Goal: Transaction & Acquisition: Purchase product/service

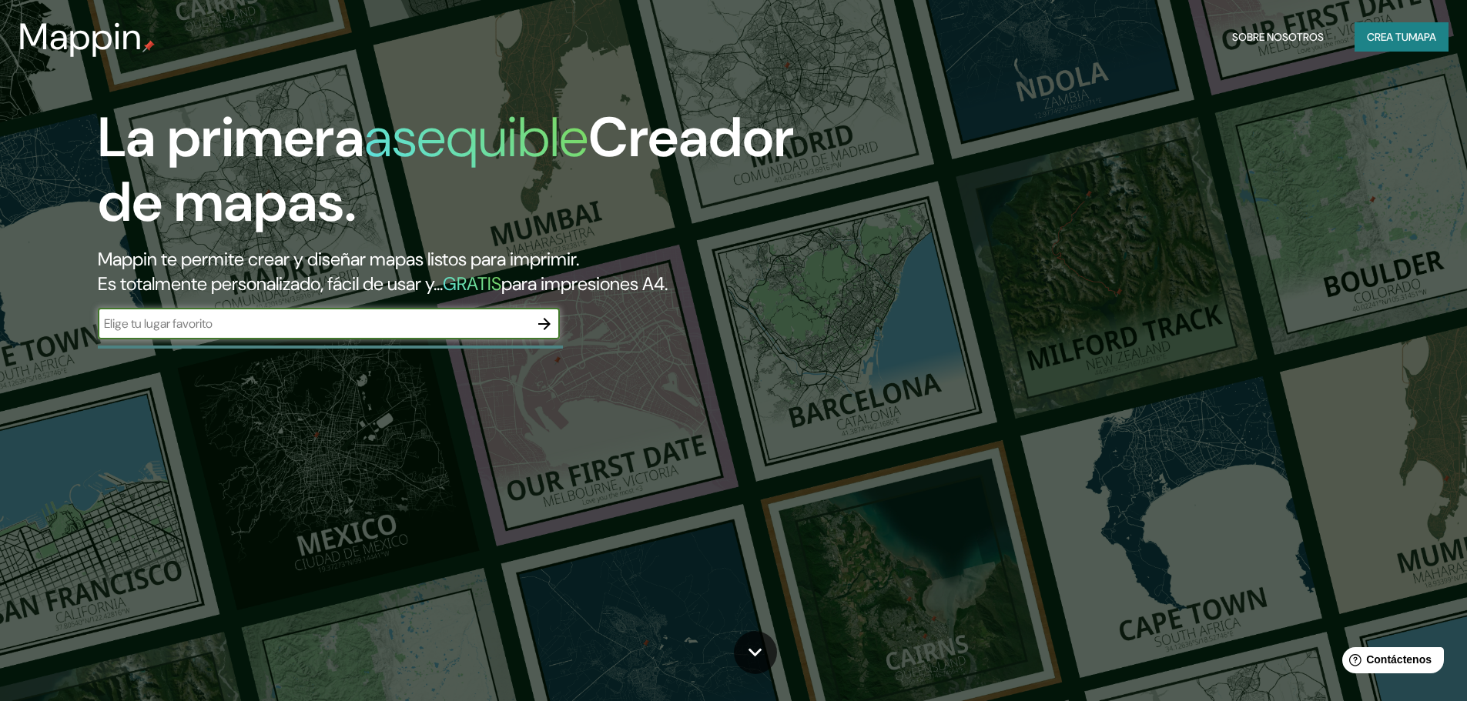
click at [403, 323] on input "text" at bounding box center [313, 324] width 431 height 18
click at [527, 329] on input "lima" at bounding box center [313, 324] width 431 height 18
type input "lima"
click at [543, 329] on icon "button" at bounding box center [544, 324] width 18 height 18
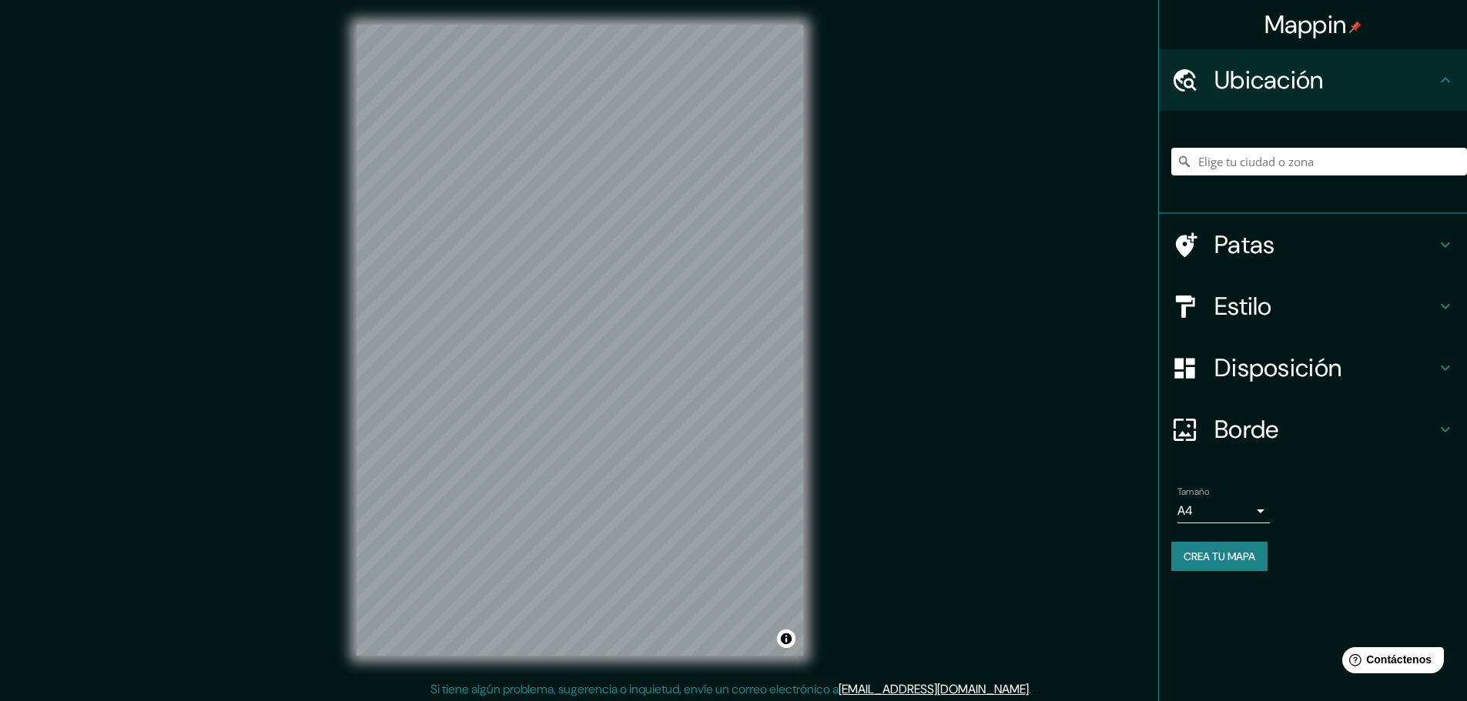
click at [1364, 75] on h4 "Ubicación" at bounding box center [1325, 80] width 222 height 31
click at [1323, 254] on h4 "Patas" at bounding box center [1325, 244] width 222 height 31
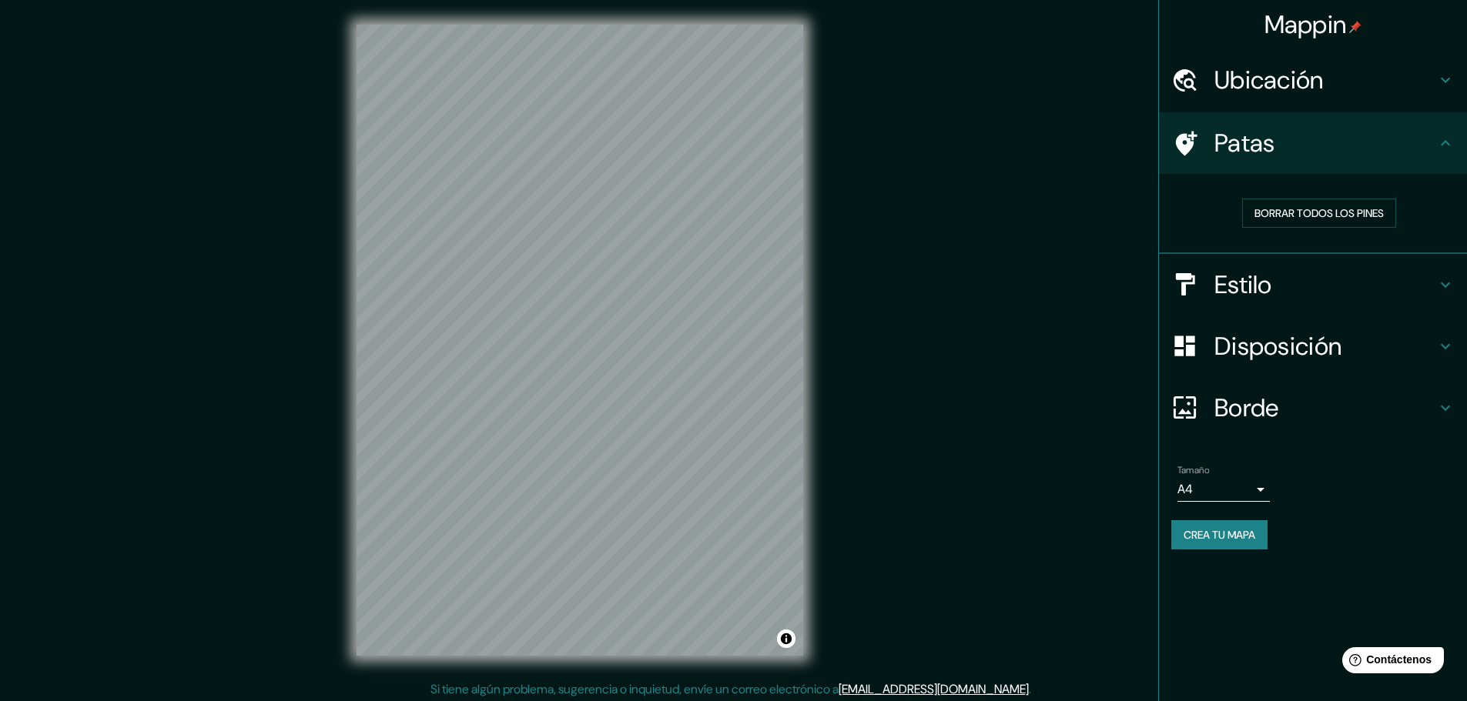
click at [1383, 143] on h4 "Patas" at bounding box center [1325, 143] width 222 height 31
click at [1349, 276] on h4 "Estilo" at bounding box center [1325, 284] width 222 height 31
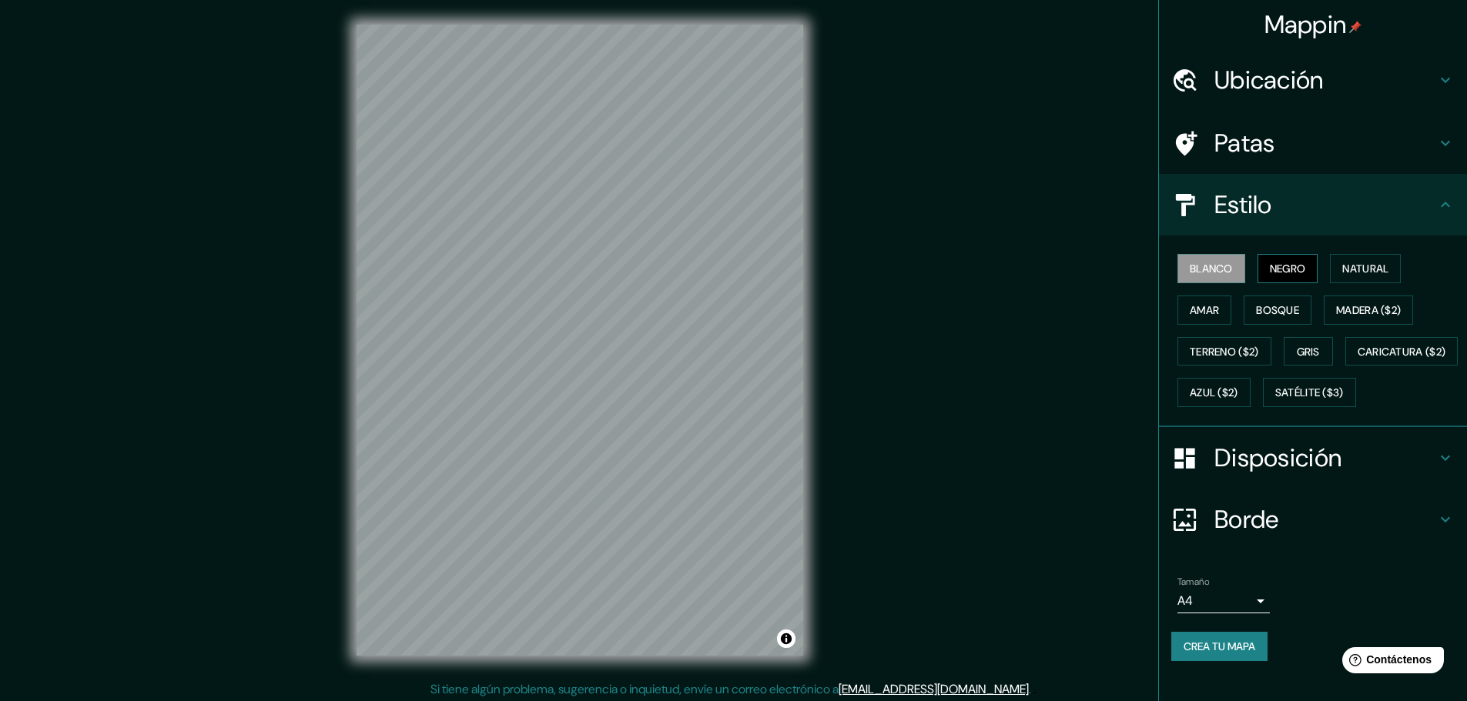
click at [1282, 266] on font "Negro" at bounding box center [1287, 269] width 36 height 14
click at [1356, 263] on font "Natural" at bounding box center [1365, 269] width 46 height 14
click at [1193, 310] on font "Amar" at bounding box center [1203, 310] width 29 height 14
drag, startPoint x: 1262, startPoint y: 310, endPoint x: 1274, endPoint y: 306, distance: 13.2
click at [1274, 306] on font "Bosque" at bounding box center [1277, 310] width 43 height 14
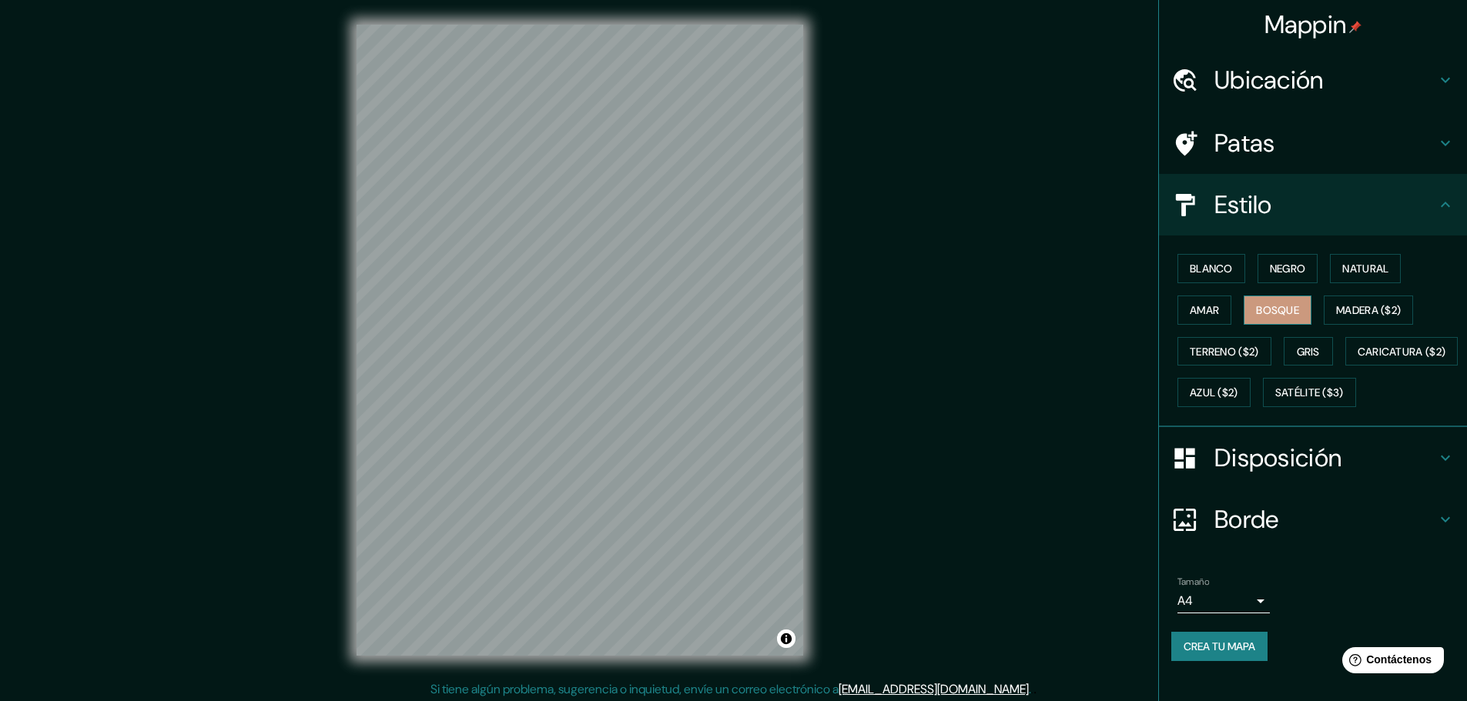
click at [1277, 310] on font "Bosque" at bounding box center [1277, 310] width 43 height 14
click at [1336, 314] on font "Madera ($2)" at bounding box center [1368, 310] width 65 height 14
click at [1287, 314] on font "Bosque" at bounding box center [1277, 310] width 43 height 14
click at [1300, 346] on font "Gris" at bounding box center [1307, 352] width 23 height 14
click at [1219, 347] on font "Terreno ($2)" at bounding box center [1223, 352] width 69 height 14
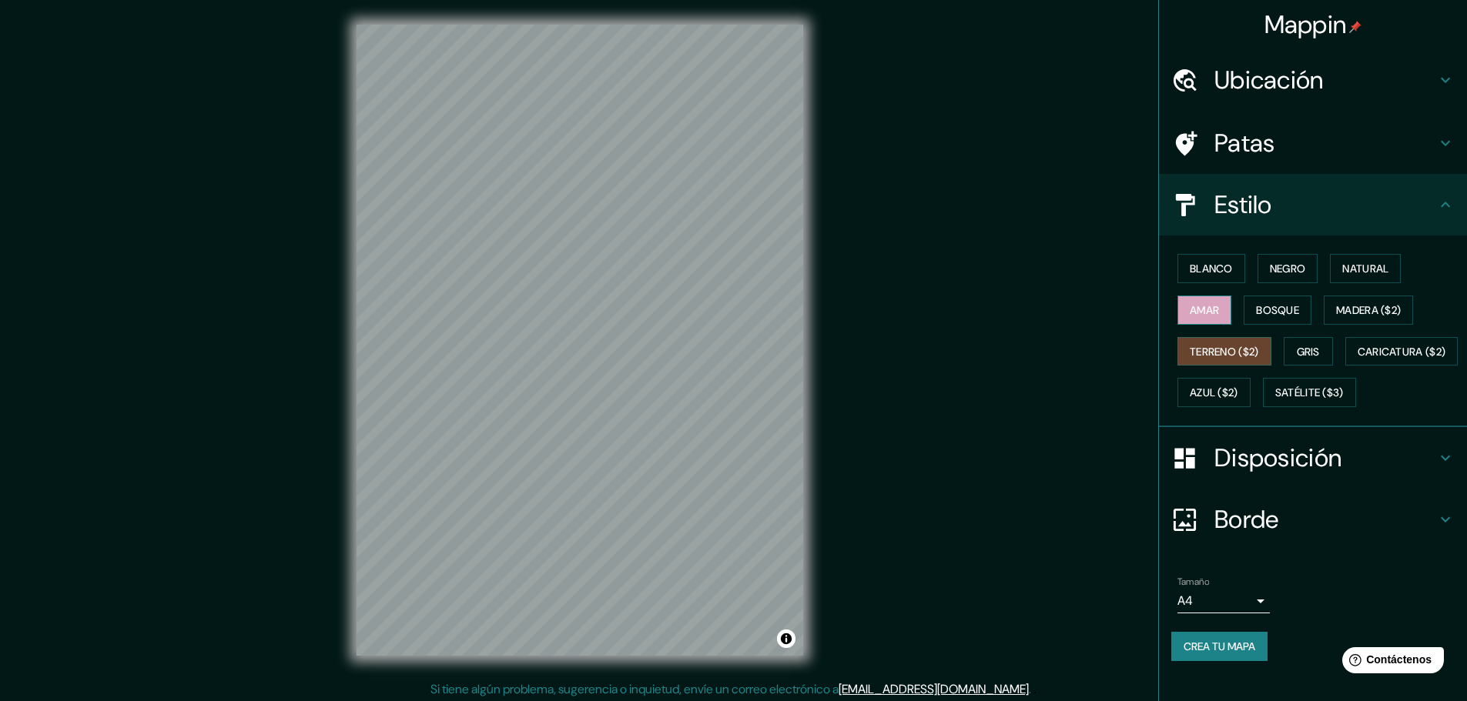
click at [1195, 313] on font "Amar" at bounding box center [1203, 310] width 29 height 14
click at [1214, 345] on font "Terreno ($2)" at bounding box center [1223, 352] width 69 height 14
click at [1238, 389] on font "Azul ($2)" at bounding box center [1213, 393] width 49 height 14
click at [1275, 403] on font "Satélite ($3)" at bounding box center [1309, 393] width 69 height 20
click at [1213, 641] on body "Mappin Ubicación Patas Estilo Blanco Negro Natural [PERSON_NAME] ($2) Terreno (…" at bounding box center [733, 350] width 1467 height 701
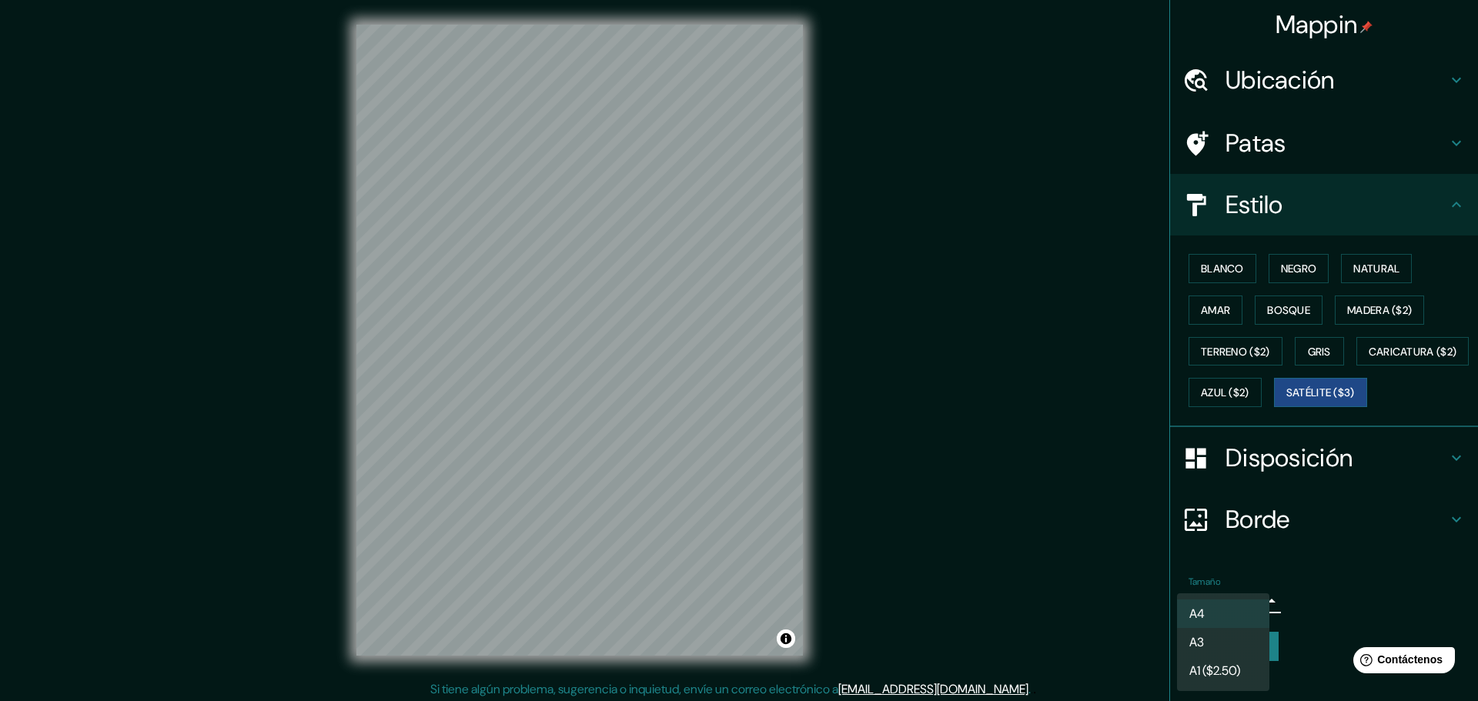
click at [1299, 628] on div at bounding box center [739, 350] width 1478 height 701
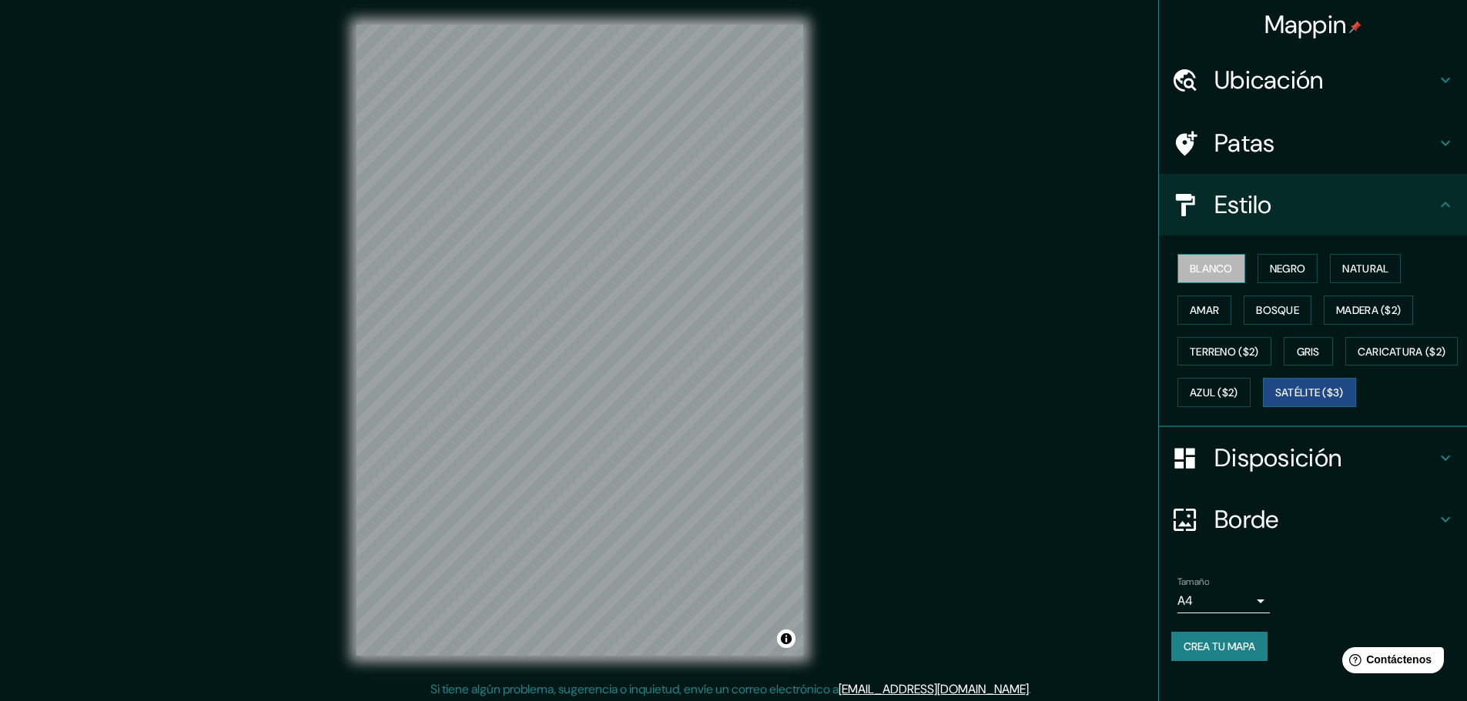
click at [1217, 272] on font "Blanco" at bounding box center [1210, 269] width 43 height 14
click at [1420, 535] on h4 "Borde" at bounding box center [1325, 519] width 222 height 31
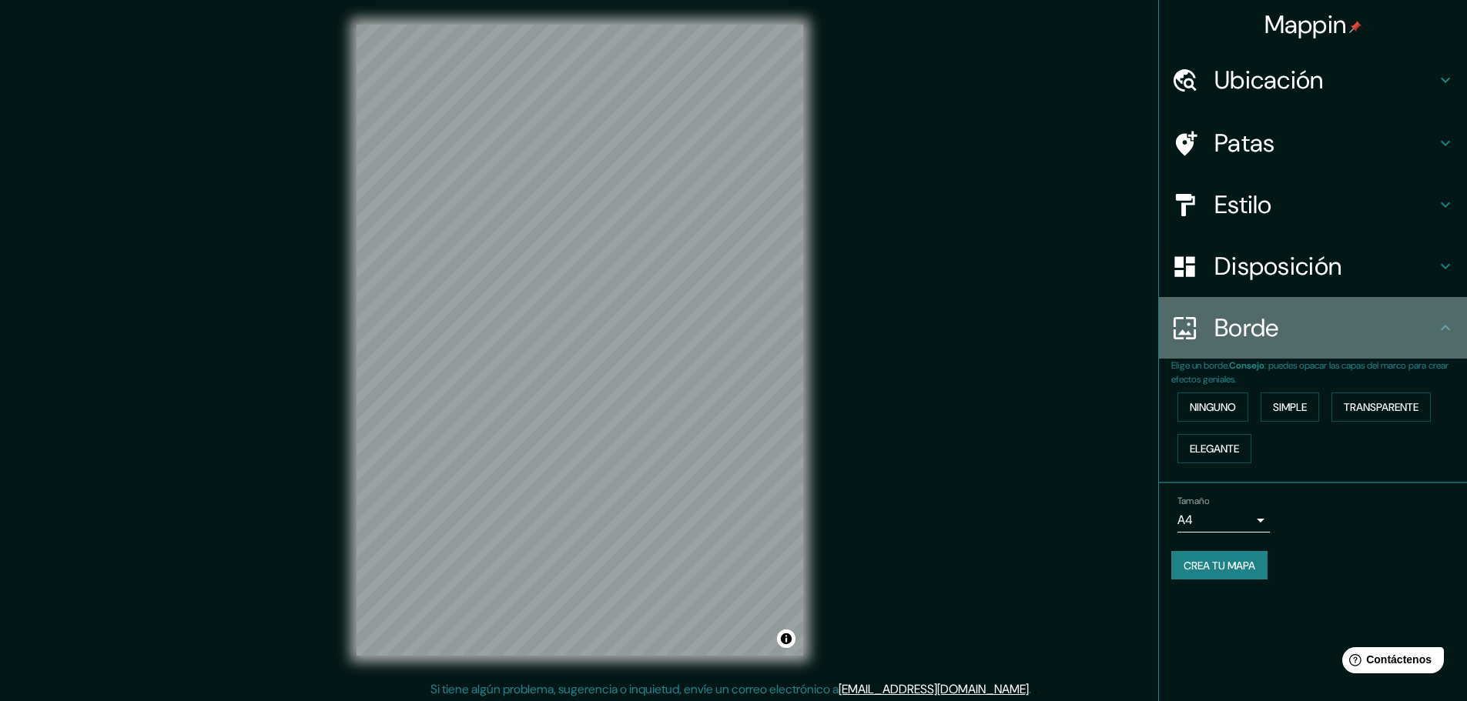
click at [1443, 328] on icon at bounding box center [1444, 327] width 9 height 5
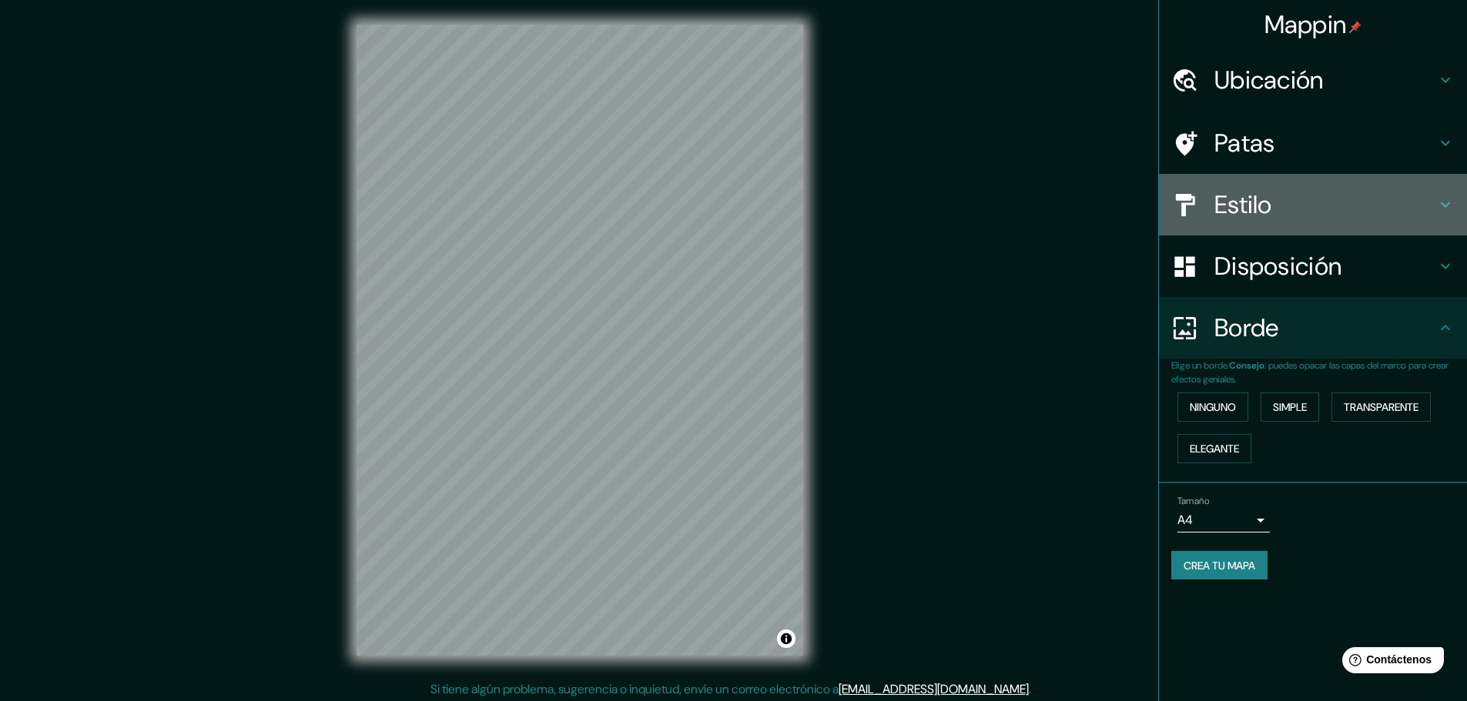
click at [1303, 206] on h4 "Estilo" at bounding box center [1325, 204] width 222 height 31
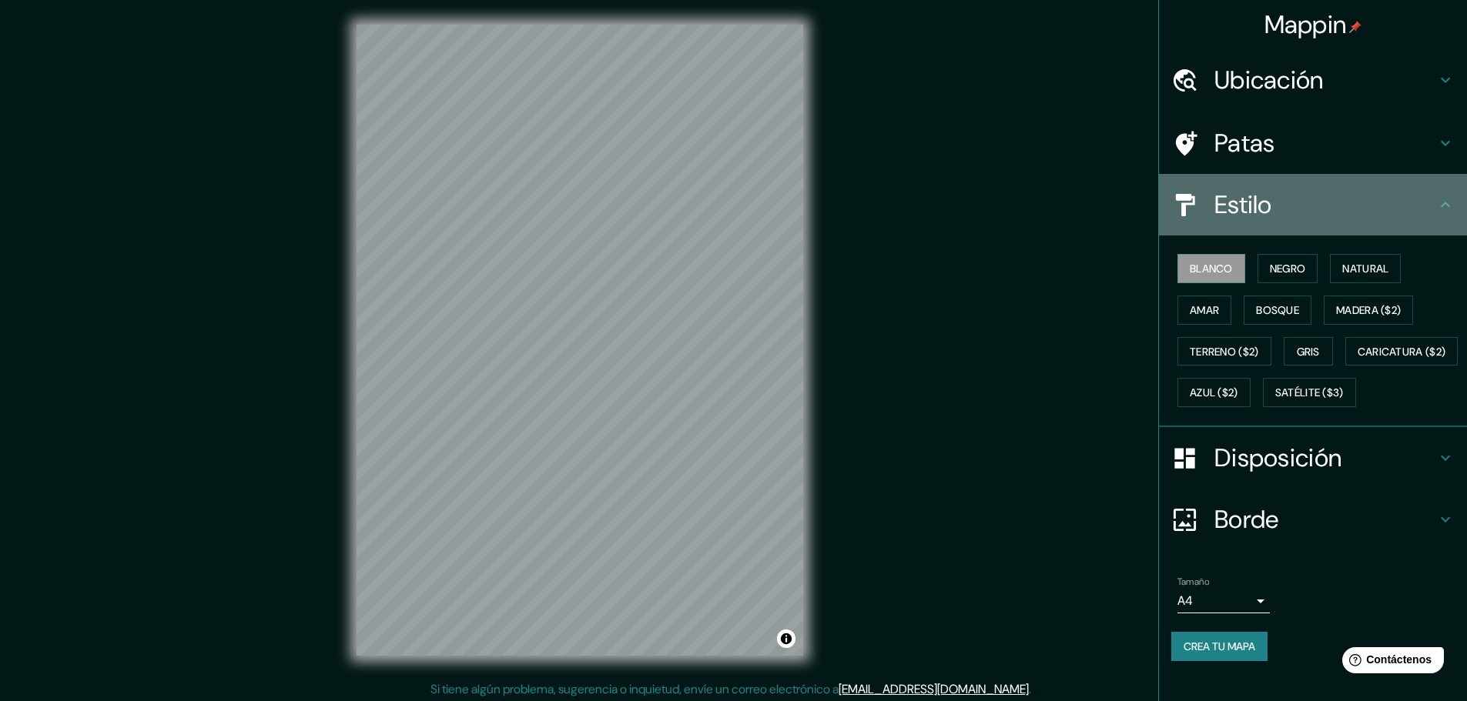
click at [1303, 206] on h4 "Estilo" at bounding box center [1325, 204] width 222 height 31
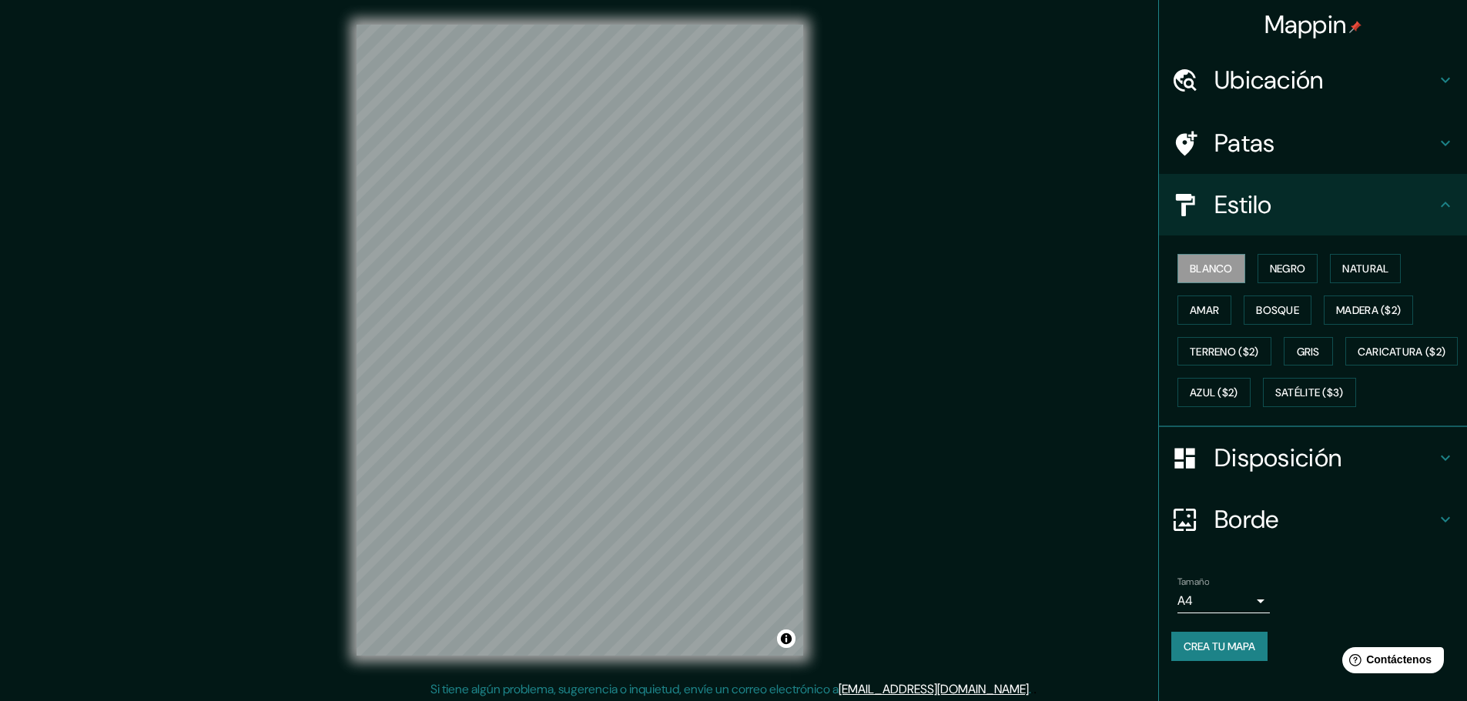
click at [1436, 199] on icon at bounding box center [1445, 205] width 18 height 18
click at [1436, 136] on icon at bounding box center [1445, 143] width 18 height 18
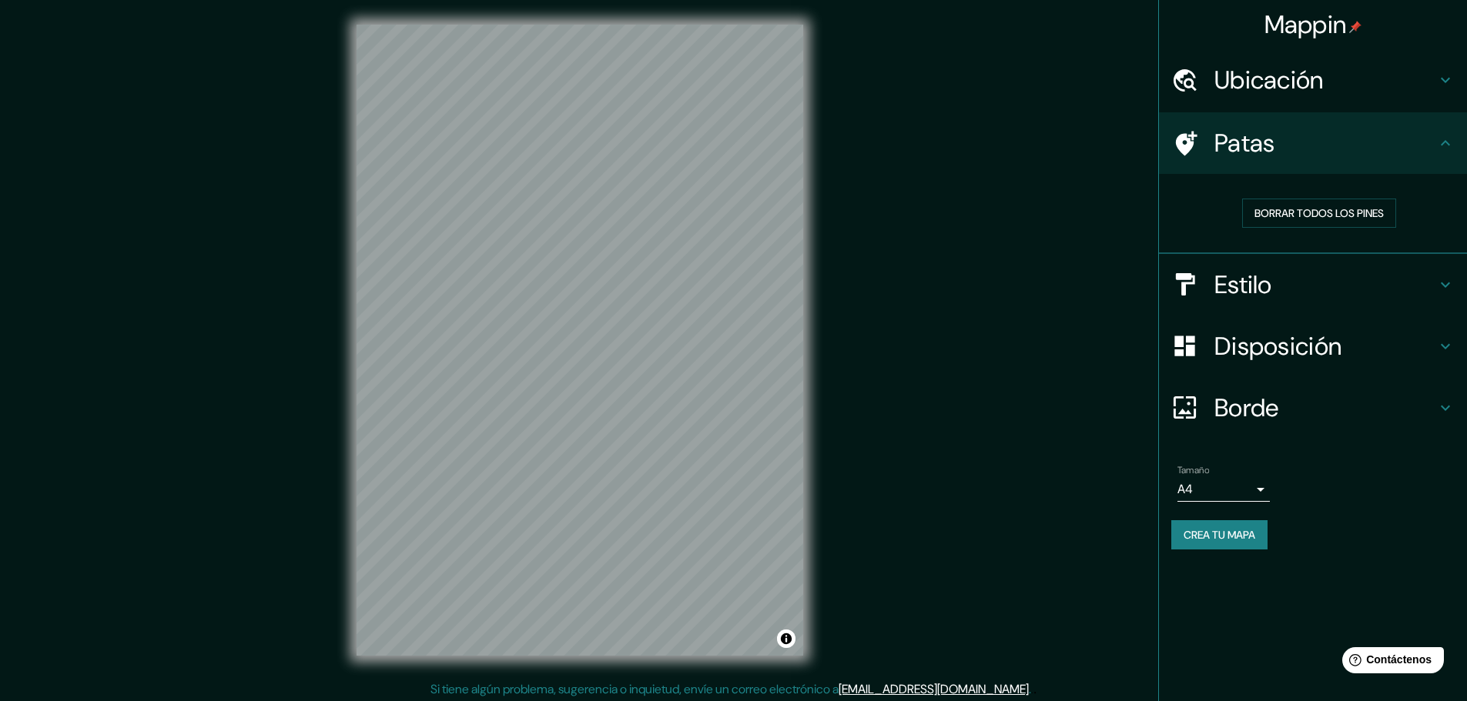
click at [1450, 136] on icon at bounding box center [1445, 143] width 18 height 18
click at [1449, 69] on div "Ubicación" at bounding box center [1313, 80] width 308 height 62
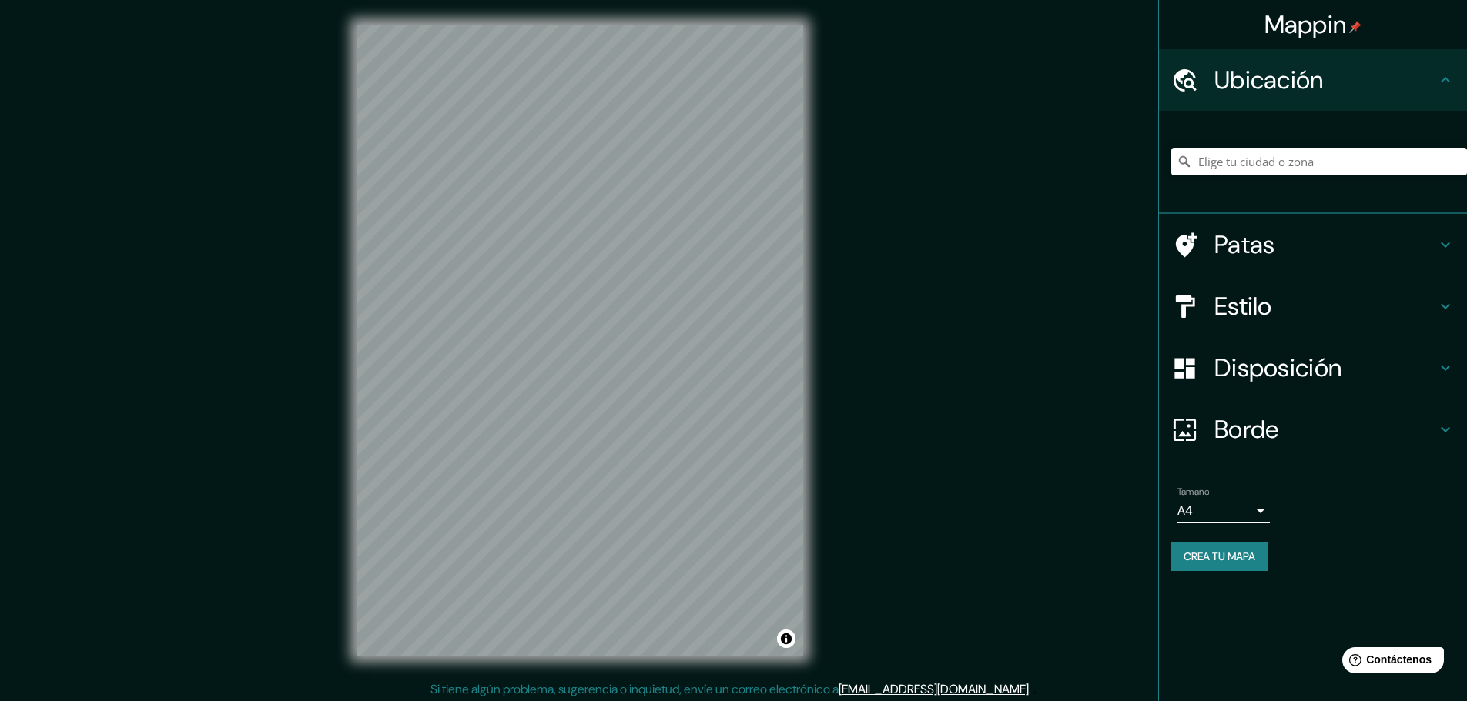
click at [1449, 69] on div "Ubicación" at bounding box center [1313, 80] width 308 height 62
click at [1335, 373] on font "Disposición" at bounding box center [1277, 368] width 127 height 32
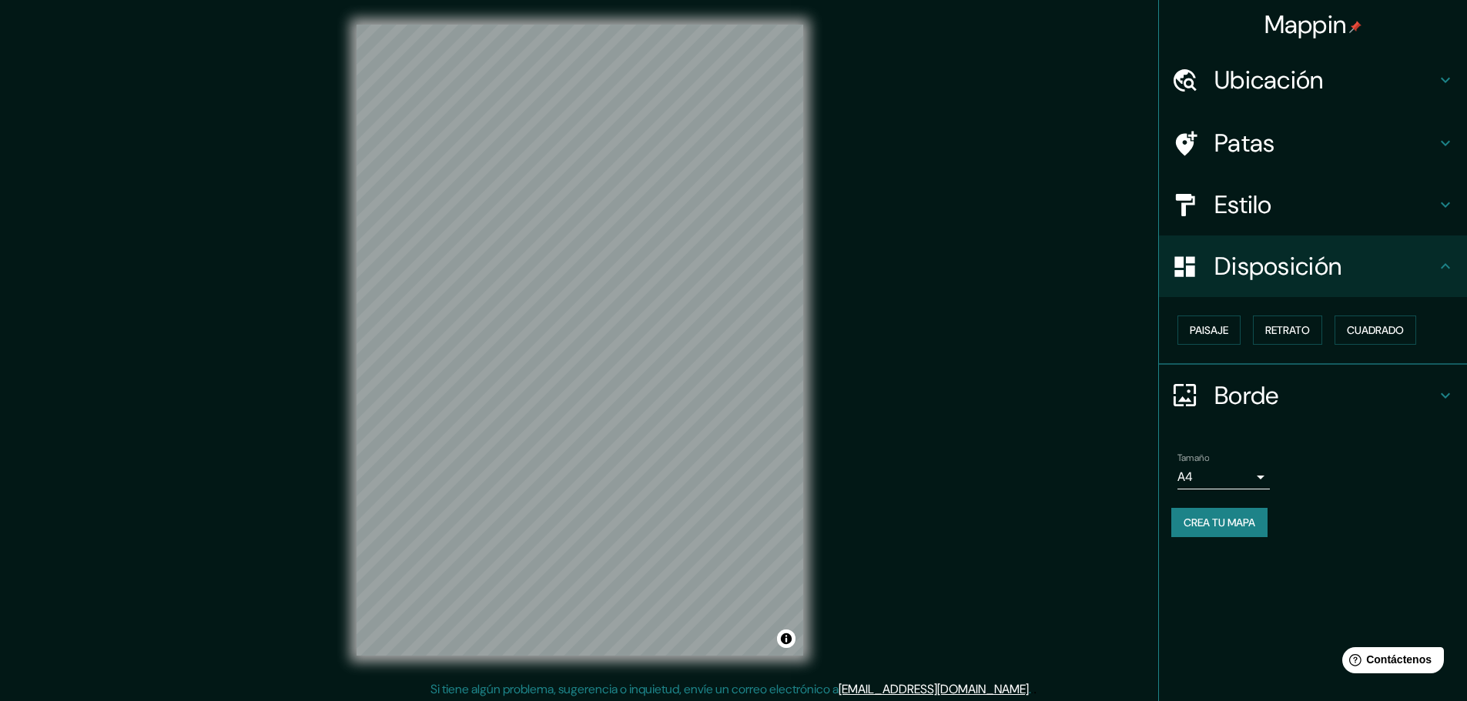
click at [1441, 268] on icon at bounding box center [1444, 265] width 9 height 5
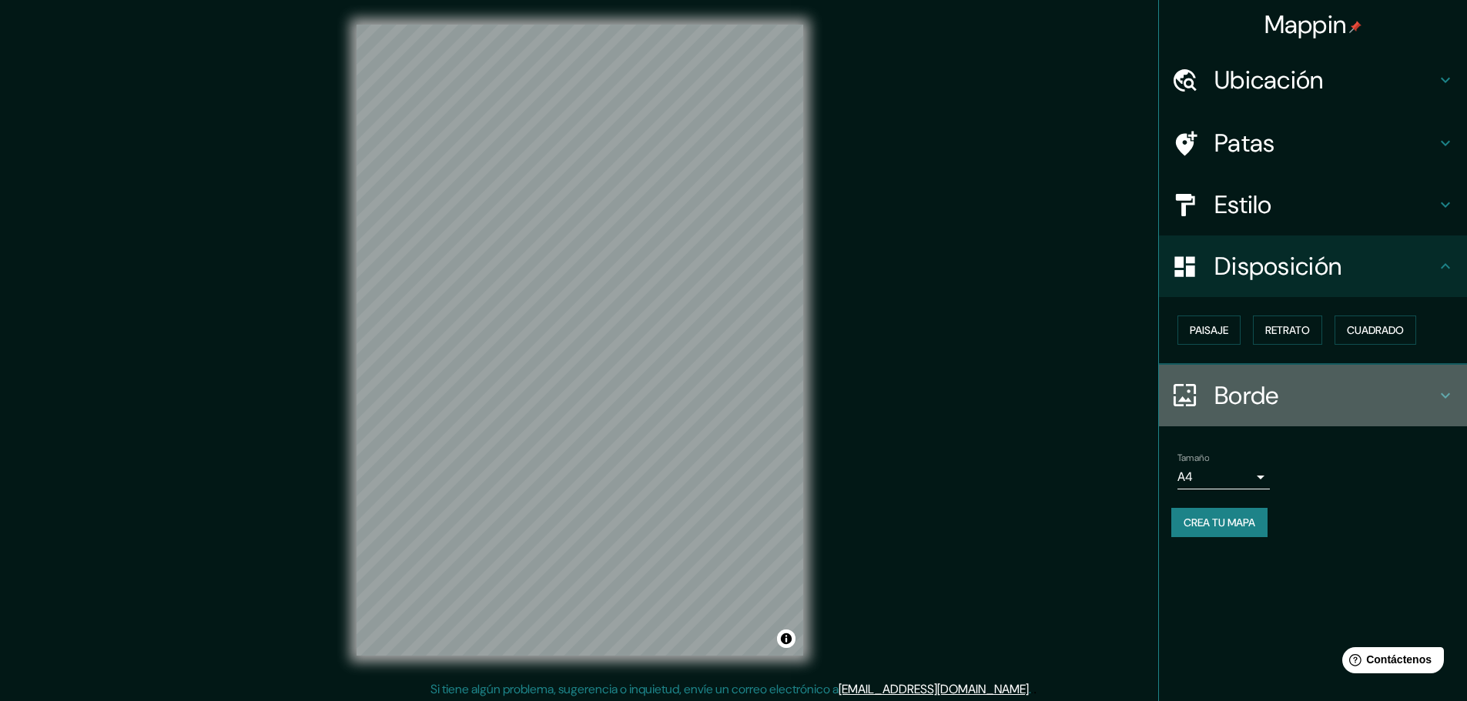
click at [1293, 396] on h4 "Borde" at bounding box center [1325, 395] width 222 height 31
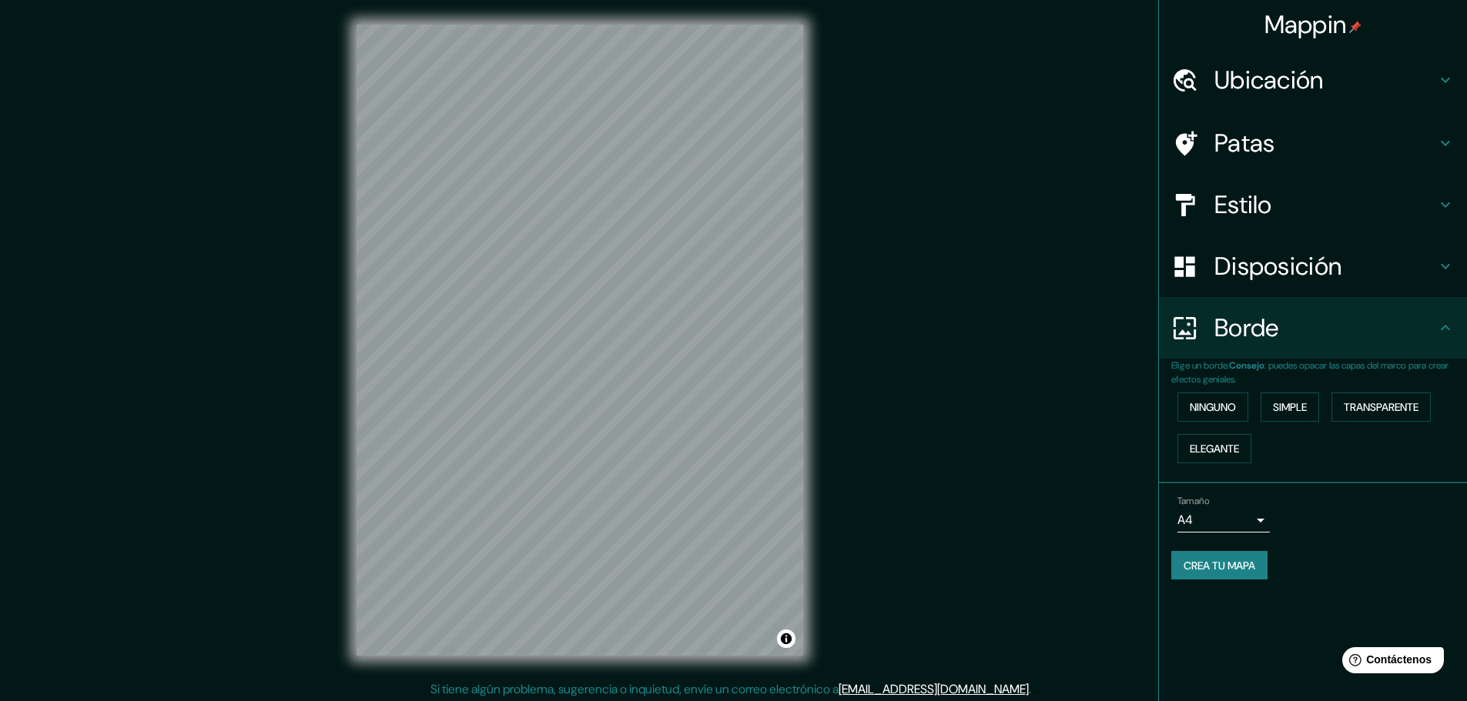
click at [832, 437] on div "Mappin Ubicación Patas Estilo Disposición Borde Elige un borde. Consejo : puede…" at bounding box center [733, 352] width 1467 height 705
click at [1274, 188] on div "Estilo" at bounding box center [1313, 205] width 308 height 62
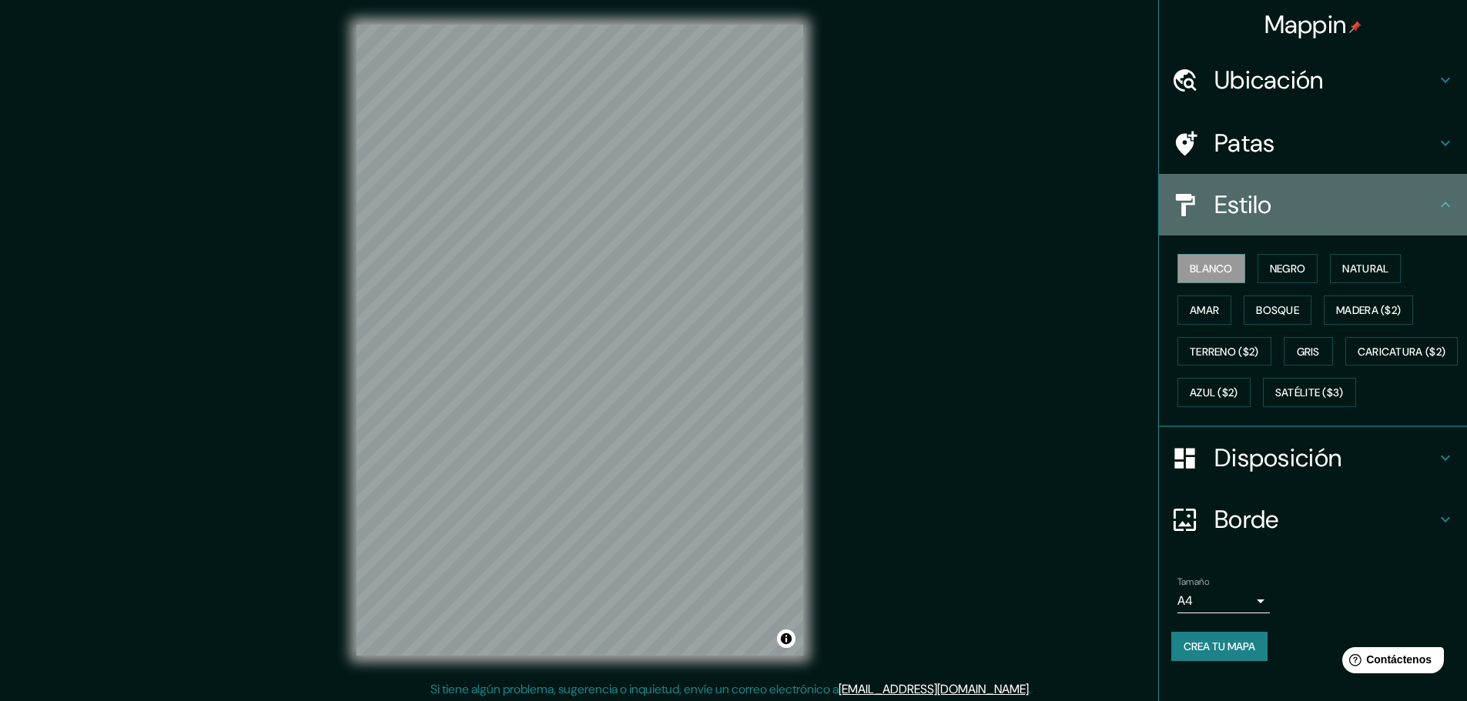
click at [1274, 188] on div "Estilo" at bounding box center [1313, 205] width 308 height 62
click at [1409, 206] on h4 "Estilo" at bounding box center [1325, 204] width 222 height 31
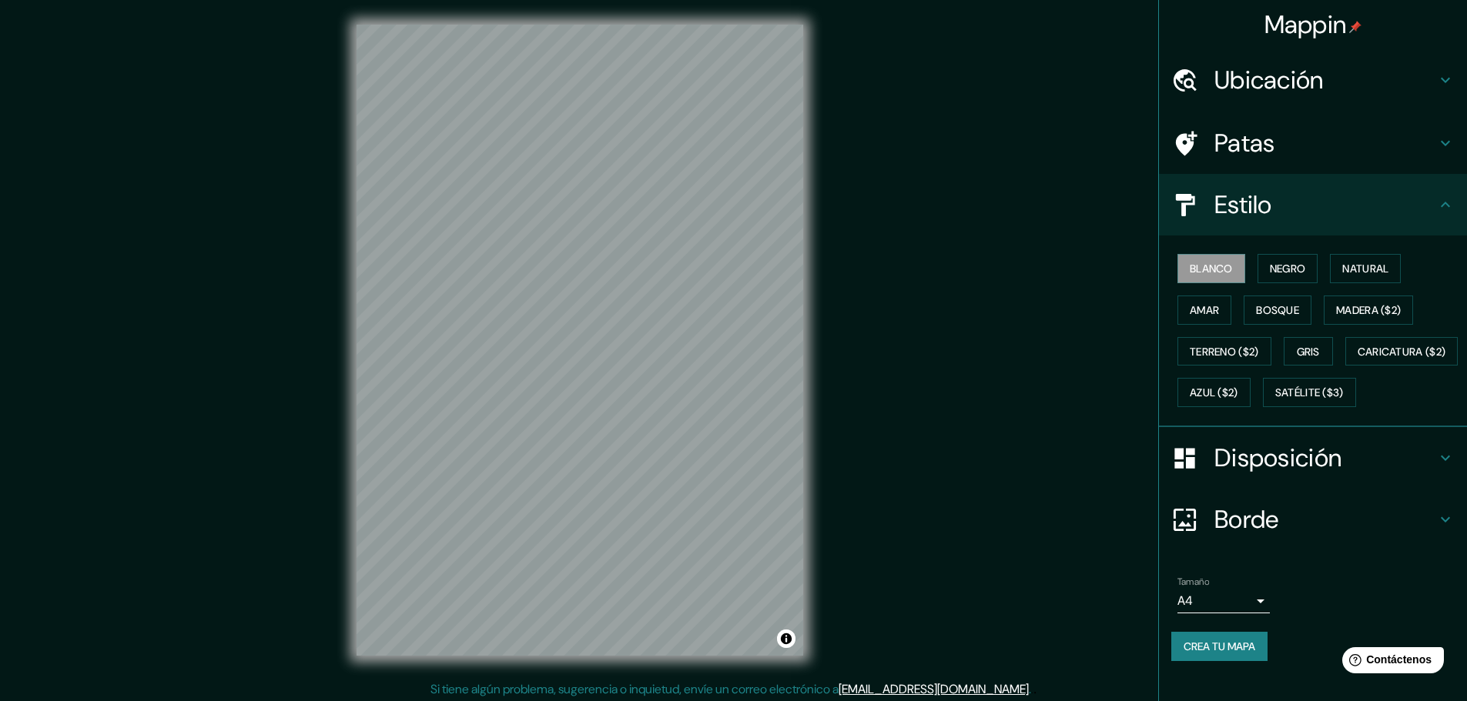
click at [1231, 474] on font "Disposición" at bounding box center [1277, 458] width 127 height 32
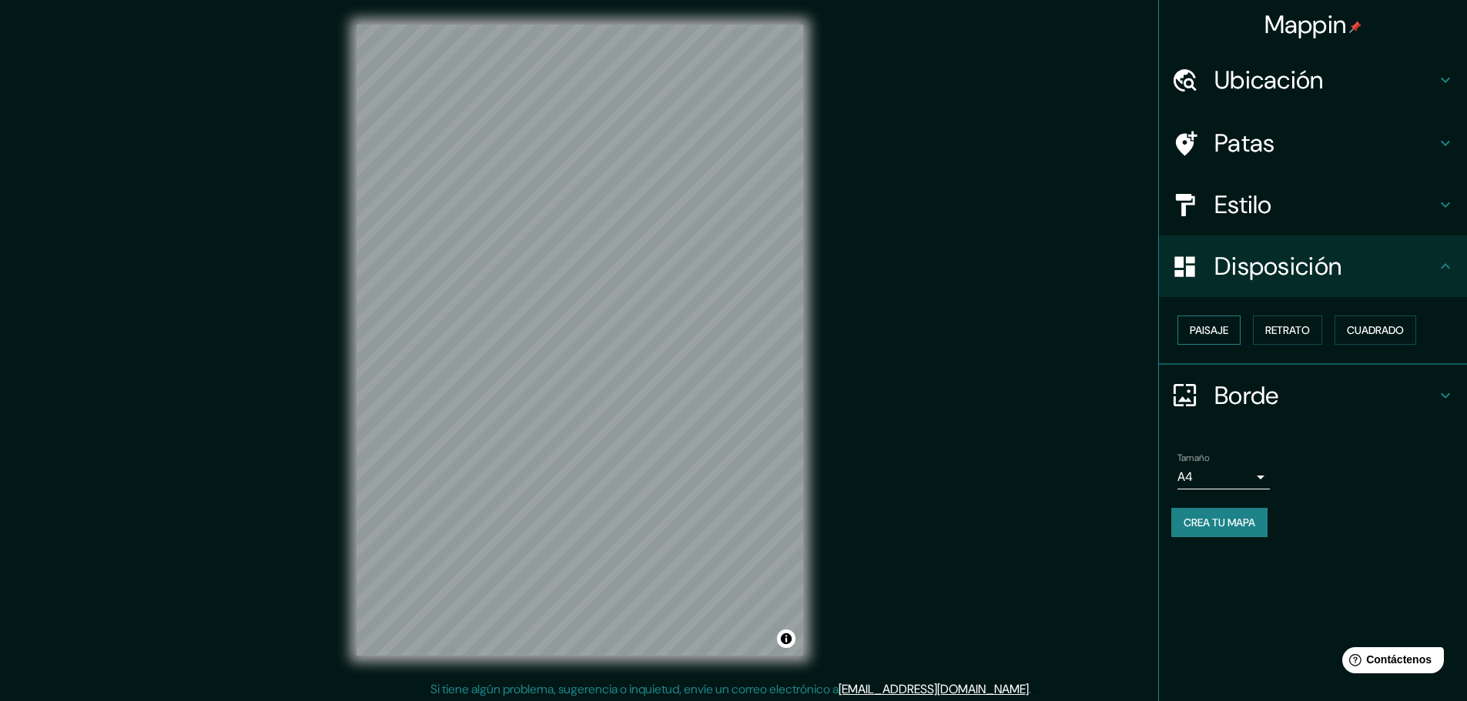
click at [1222, 328] on font "Paisaje" at bounding box center [1208, 330] width 38 height 14
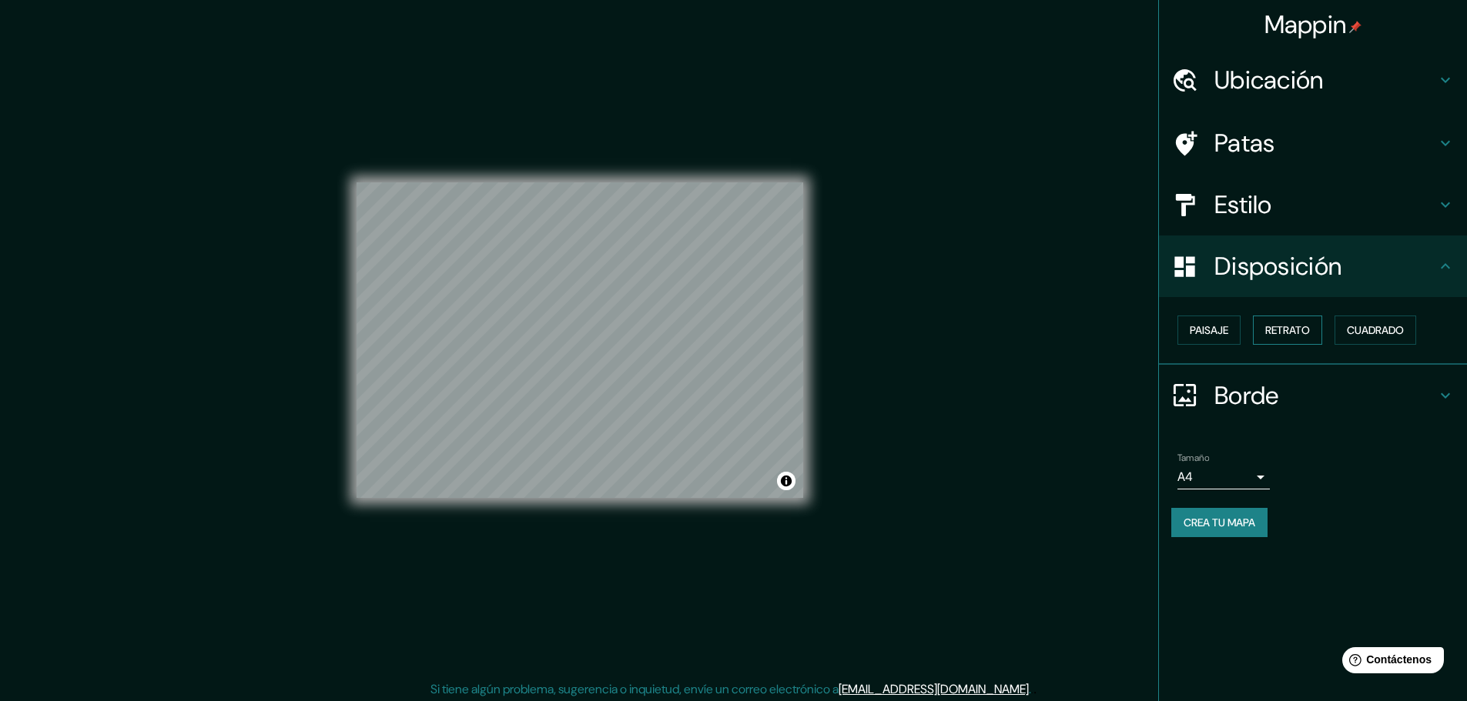
click at [1300, 338] on font "Retrato" at bounding box center [1287, 330] width 45 height 20
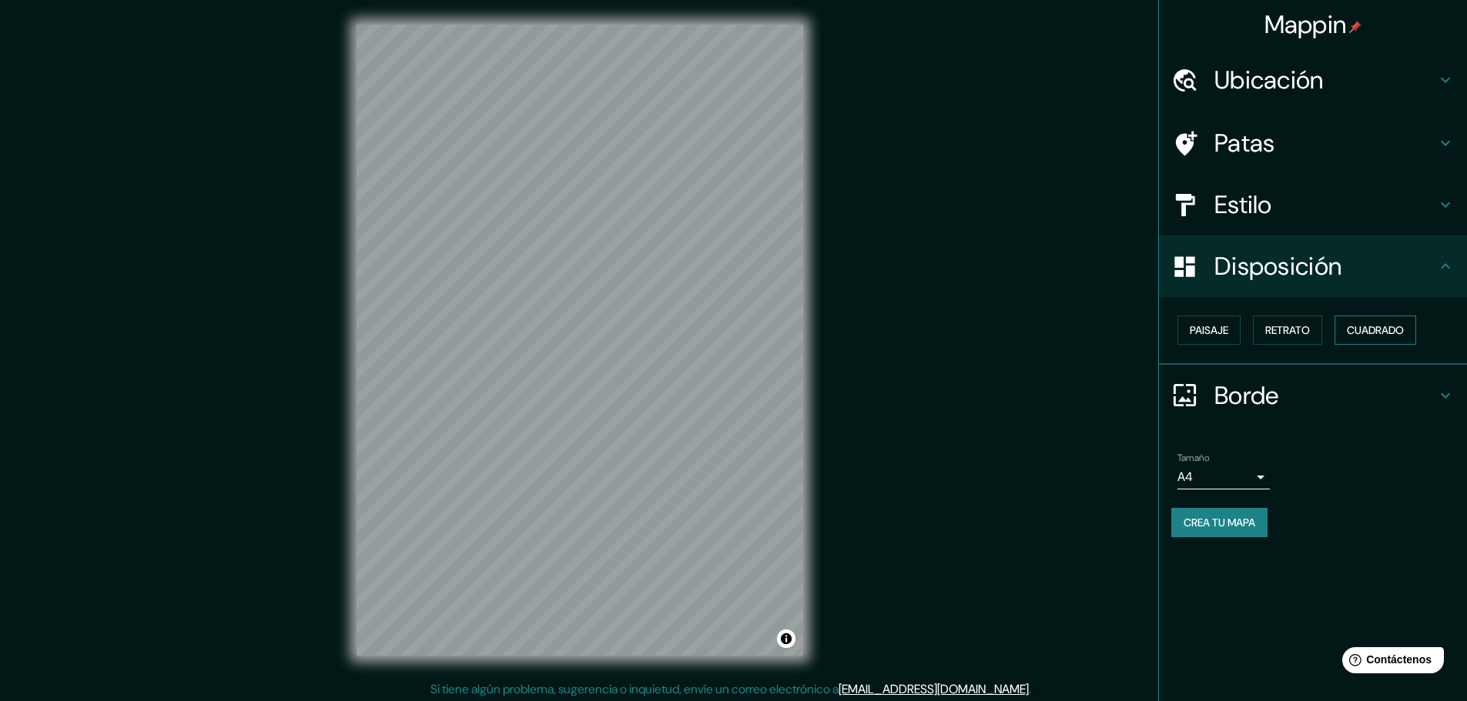
click at [1363, 329] on font "Cuadrado" at bounding box center [1374, 330] width 57 height 14
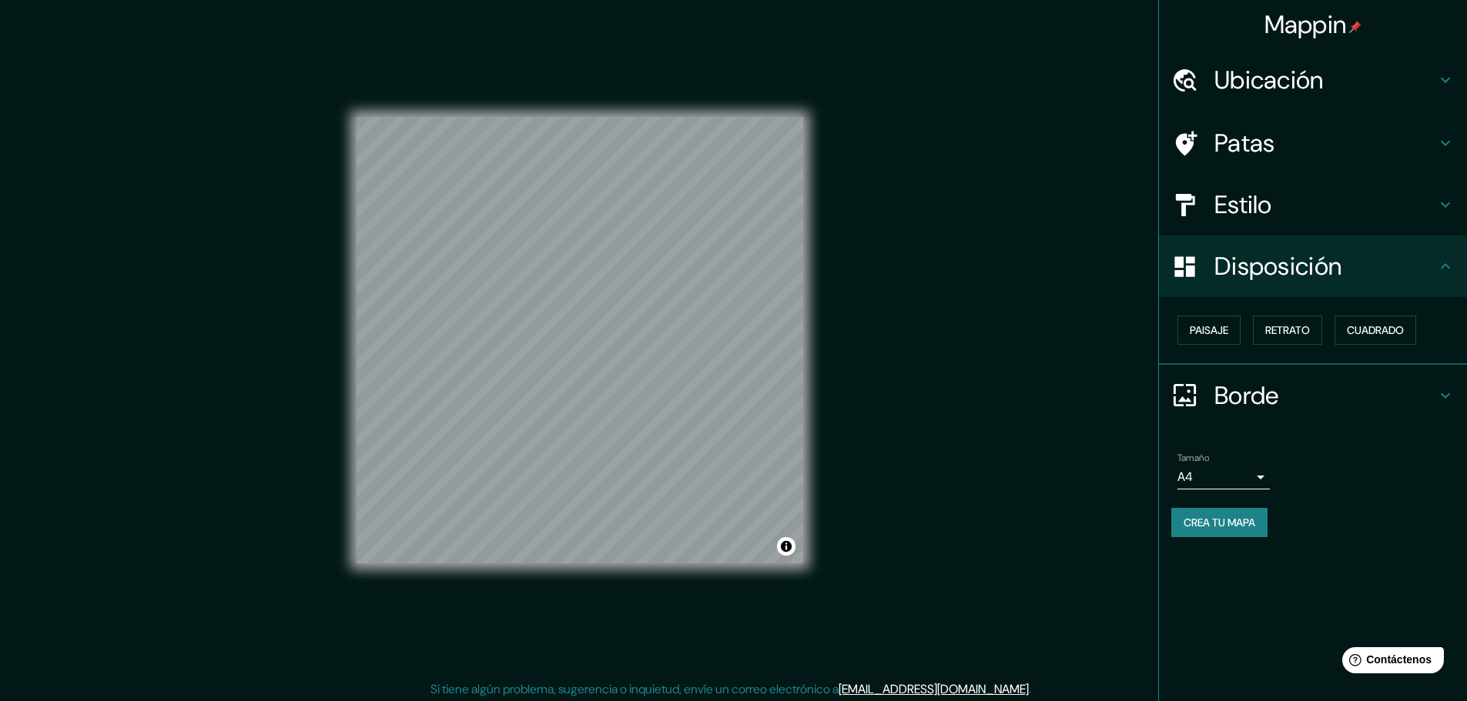
click at [1259, 393] on font "Borde" at bounding box center [1246, 396] width 65 height 32
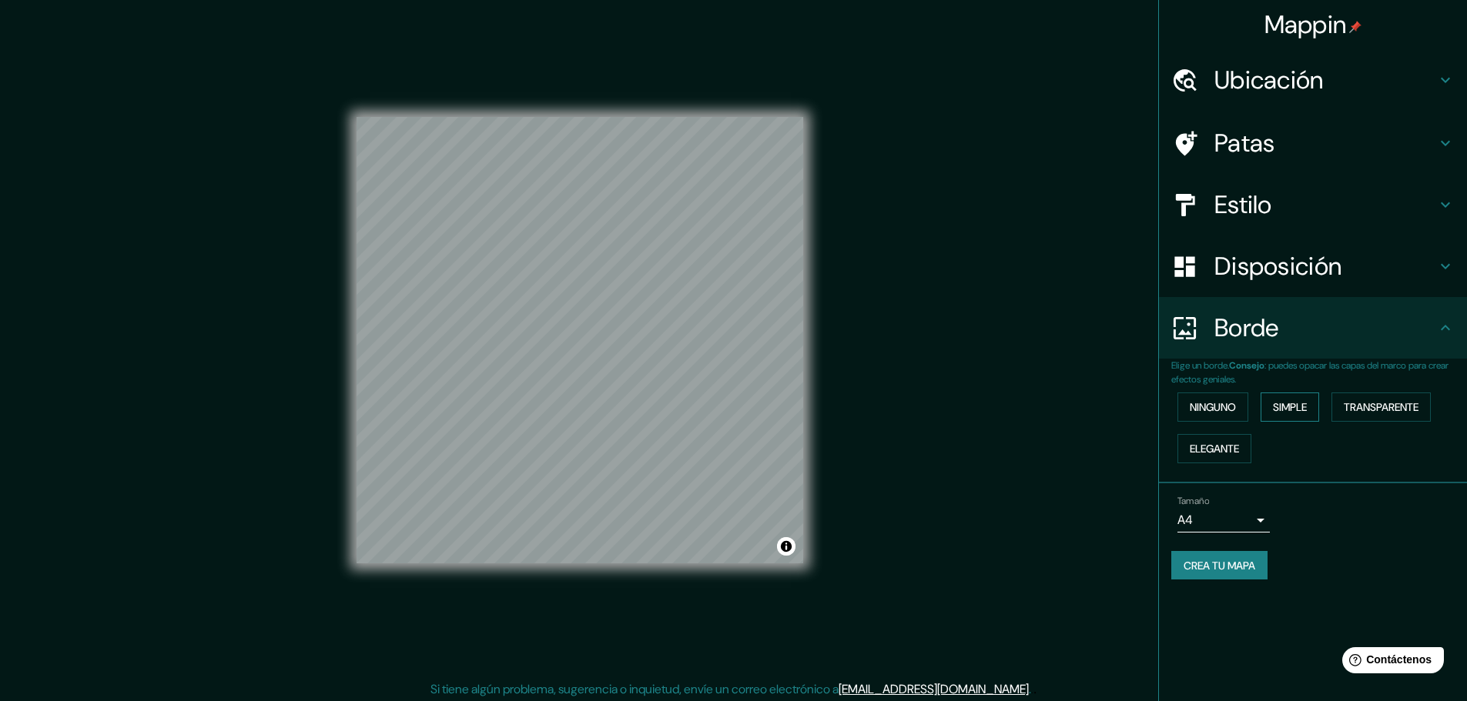
click at [1293, 411] on font "Simple" at bounding box center [1290, 407] width 34 height 14
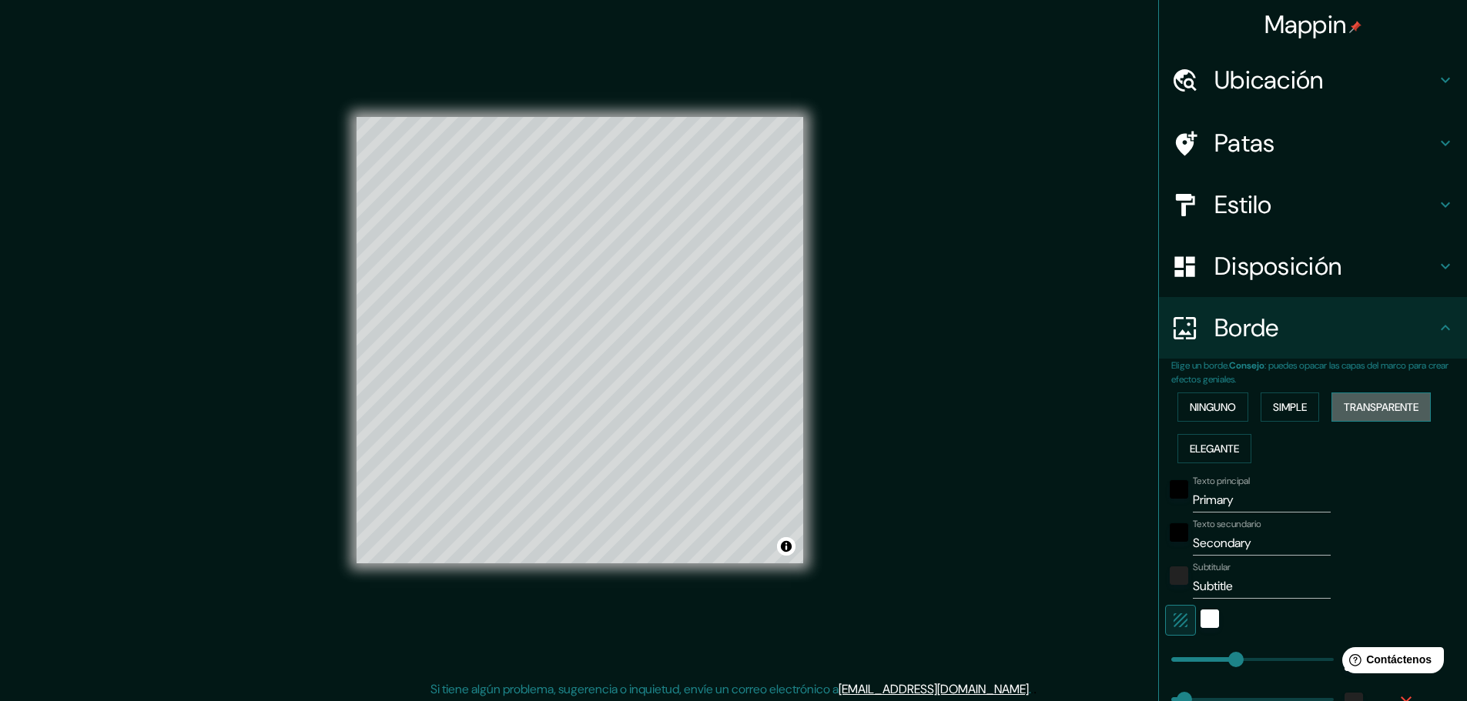
click at [1348, 411] on font "Transparente" at bounding box center [1380, 407] width 75 height 14
click at [1197, 447] on font "Elegante" at bounding box center [1213, 449] width 49 height 14
click at [1202, 413] on font "Ninguno" at bounding box center [1212, 407] width 46 height 14
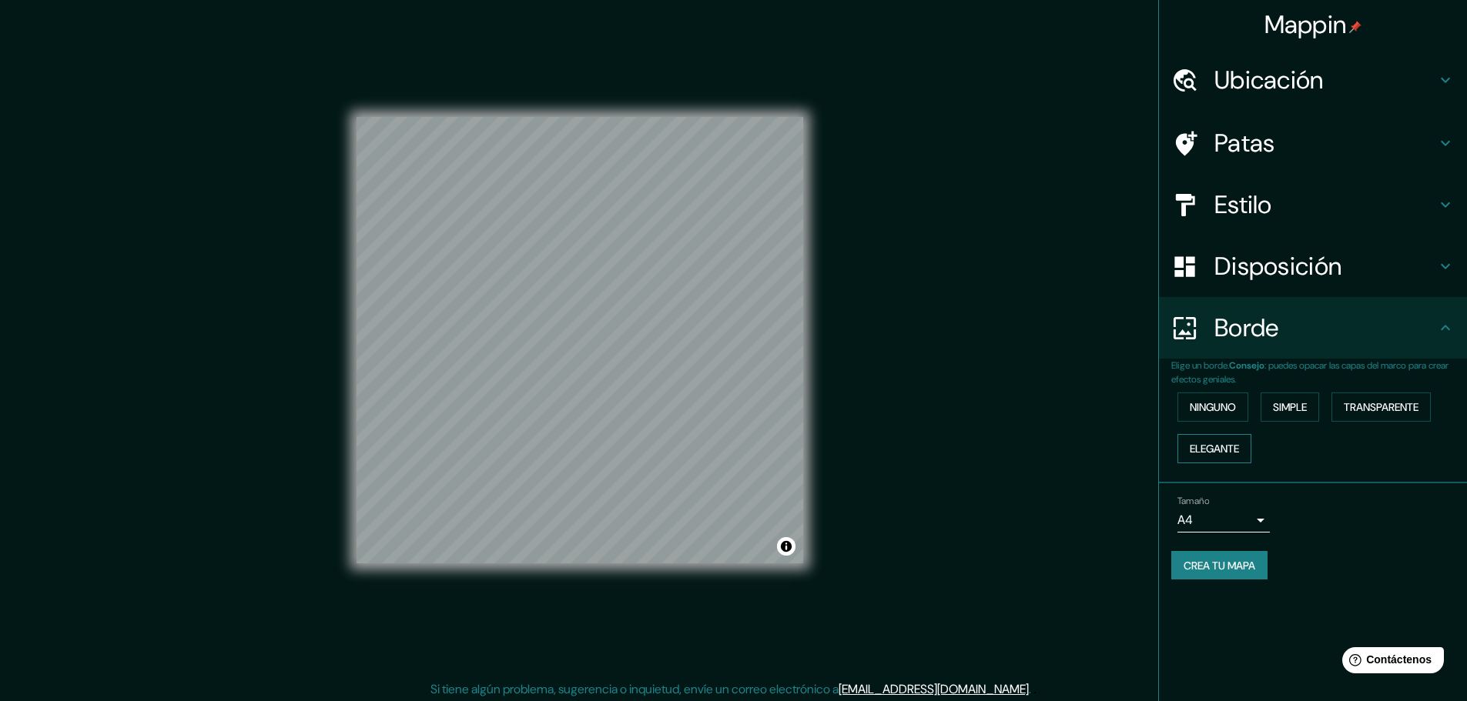
click at [1205, 442] on font "Elegante" at bounding box center [1213, 449] width 49 height 14
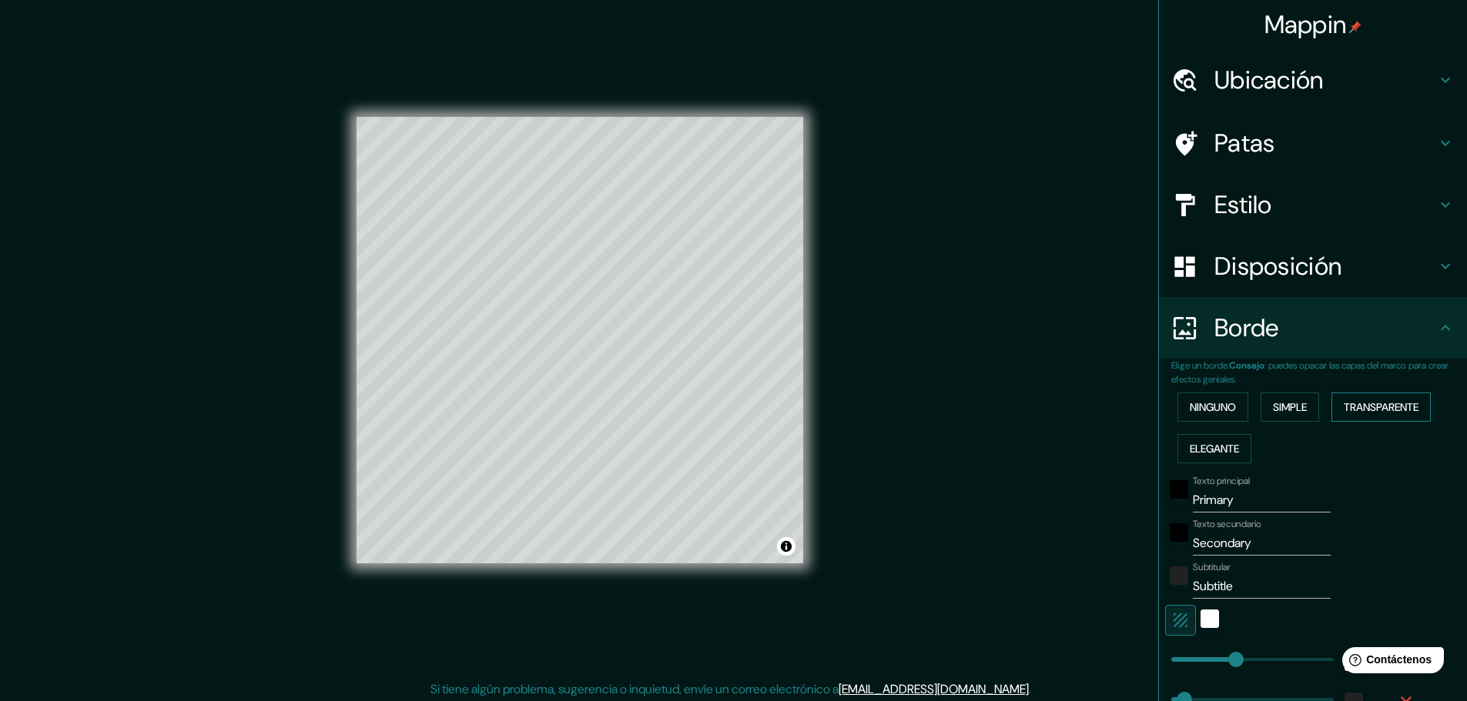
click at [1386, 414] on font "Transparente" at bounding box center [1380, 407] width 75 height 14
click at [1300, 410] on font "Simple" at bounding box center [1290, 407] width 34 height 14
click at [1209, 413] on font "Ninguno" at bounding box center [1212, 407] width 46 height 14
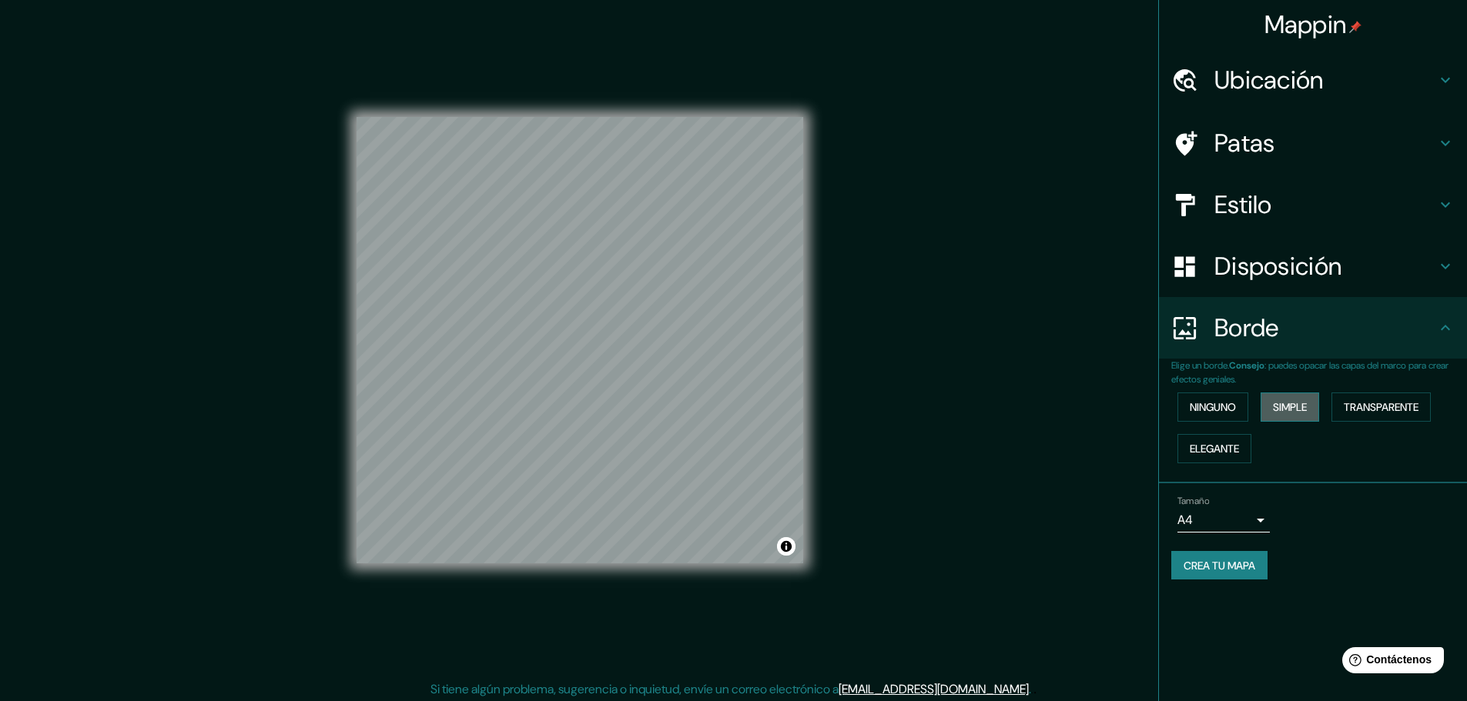
click at [1292, 412] on font "Simple" at bounding box center [1290, 407] width 34 height 14
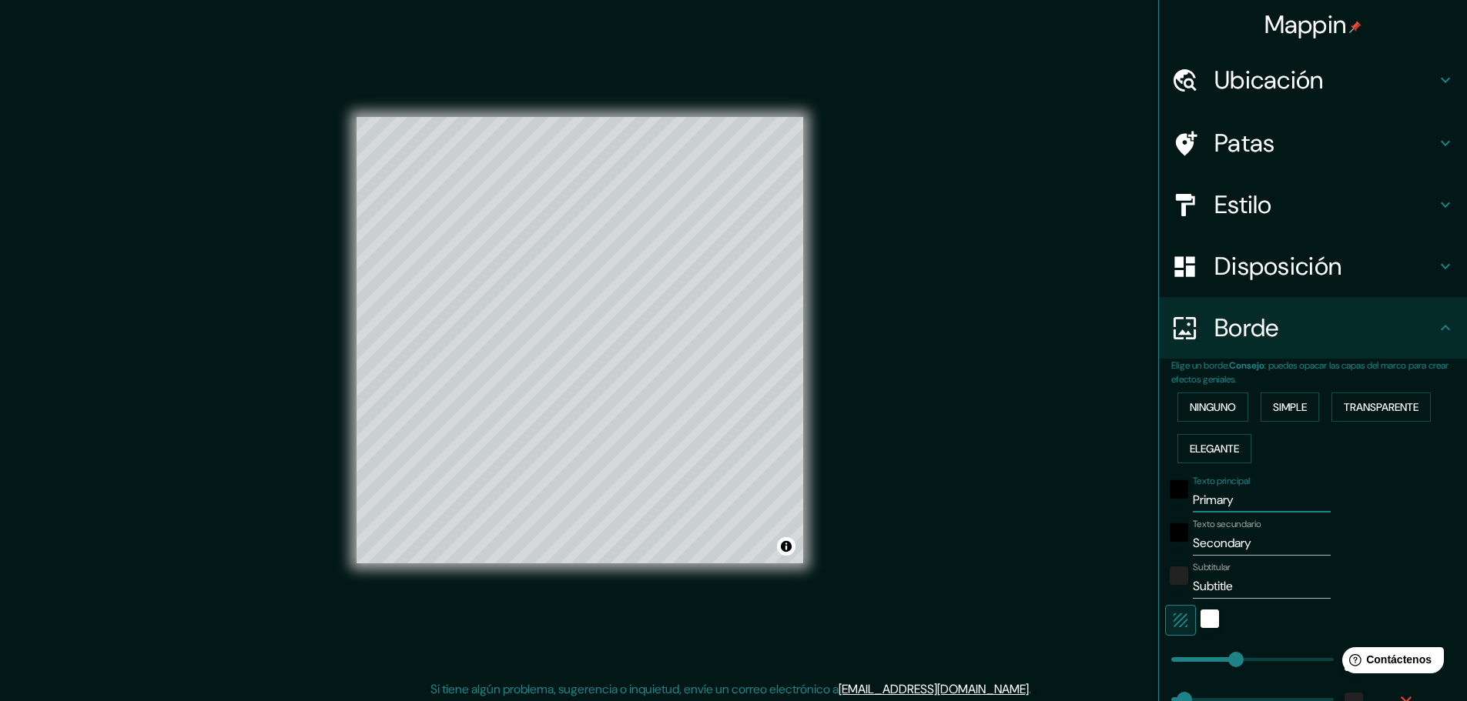
click at [1225, 502] on input "Primary" at bounding box center [1261, 500] width 138 height 25
type input "Primar"
type input "46"
type input "Prima"
type input "46"
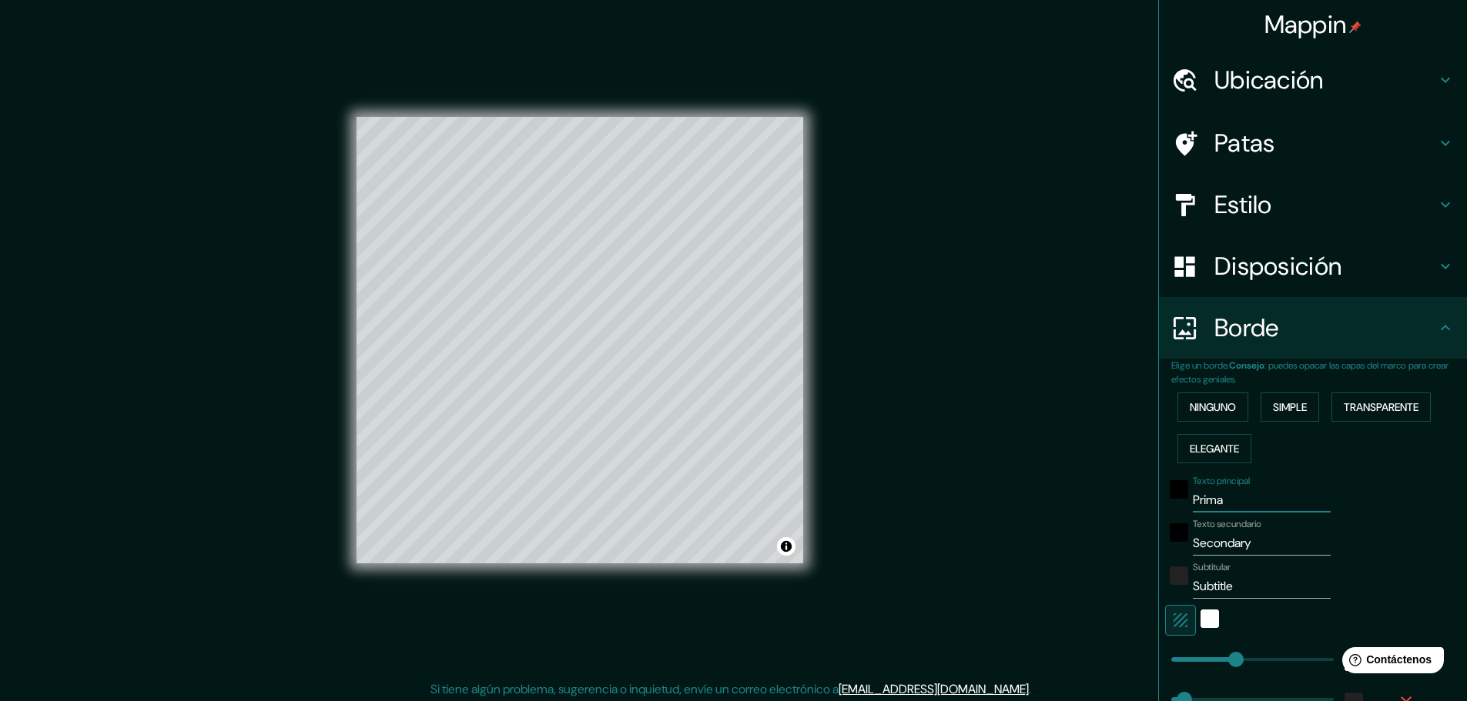
type input "Prim"
type input "46"
type input "Pri"
type input "46"
type input "Pr"
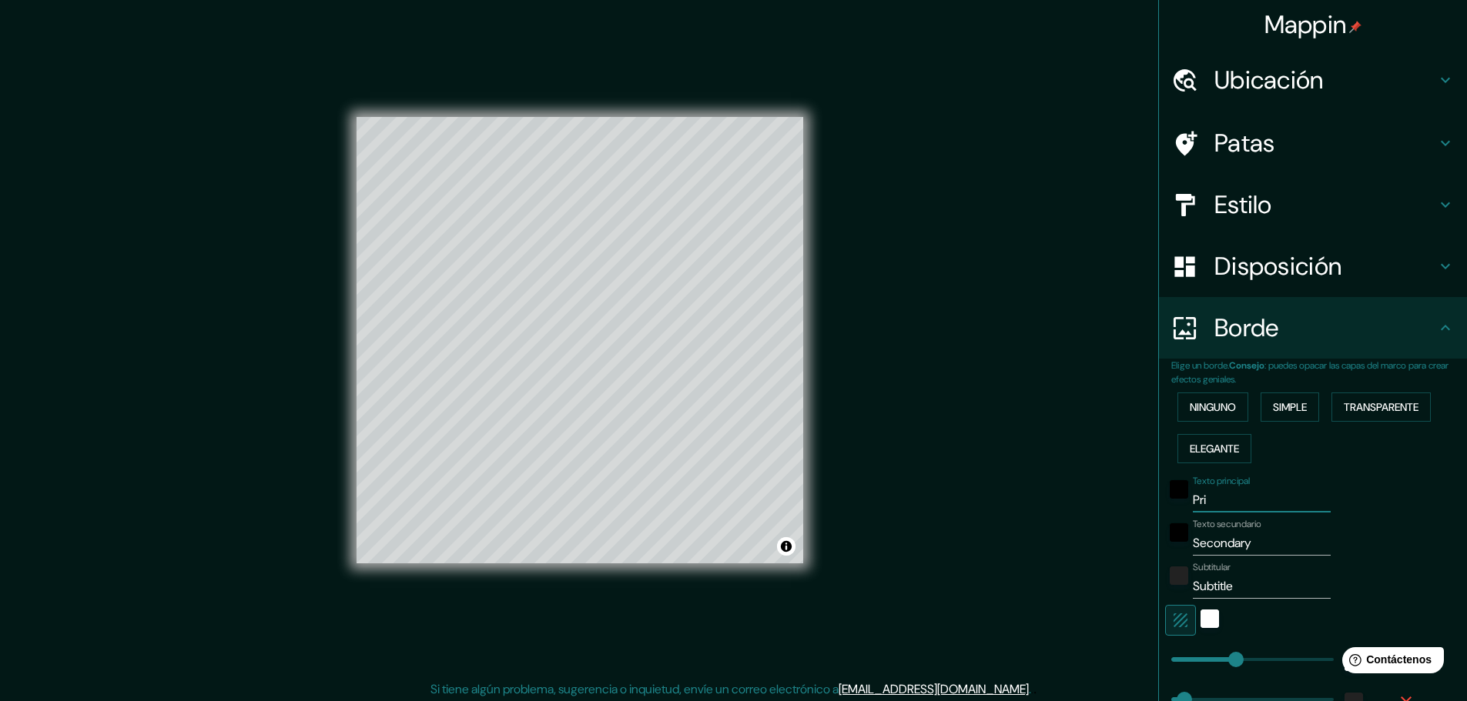
type input "46"
type input "P"
type input "46"
type input "U"
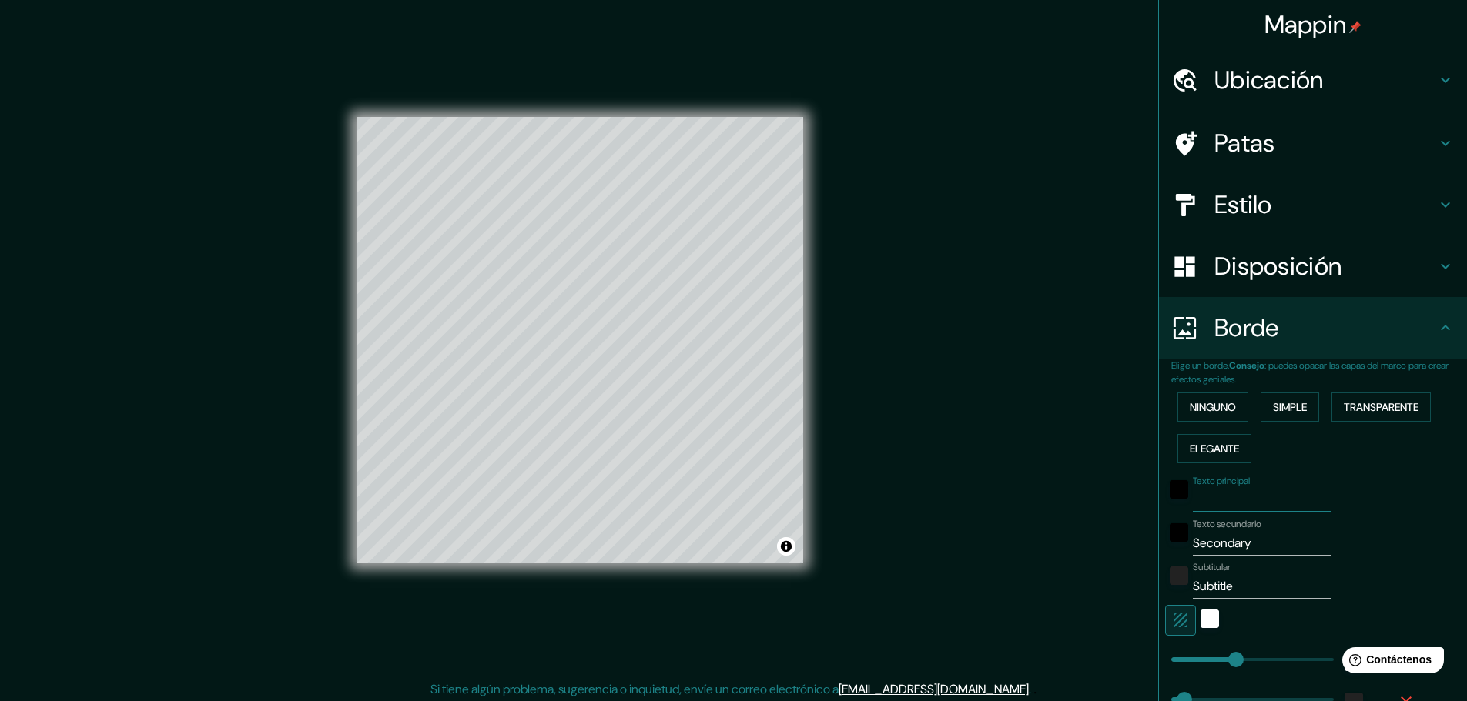
type input "46"
type input "UN"
type input "46"
type input "UNA"
type input "46"
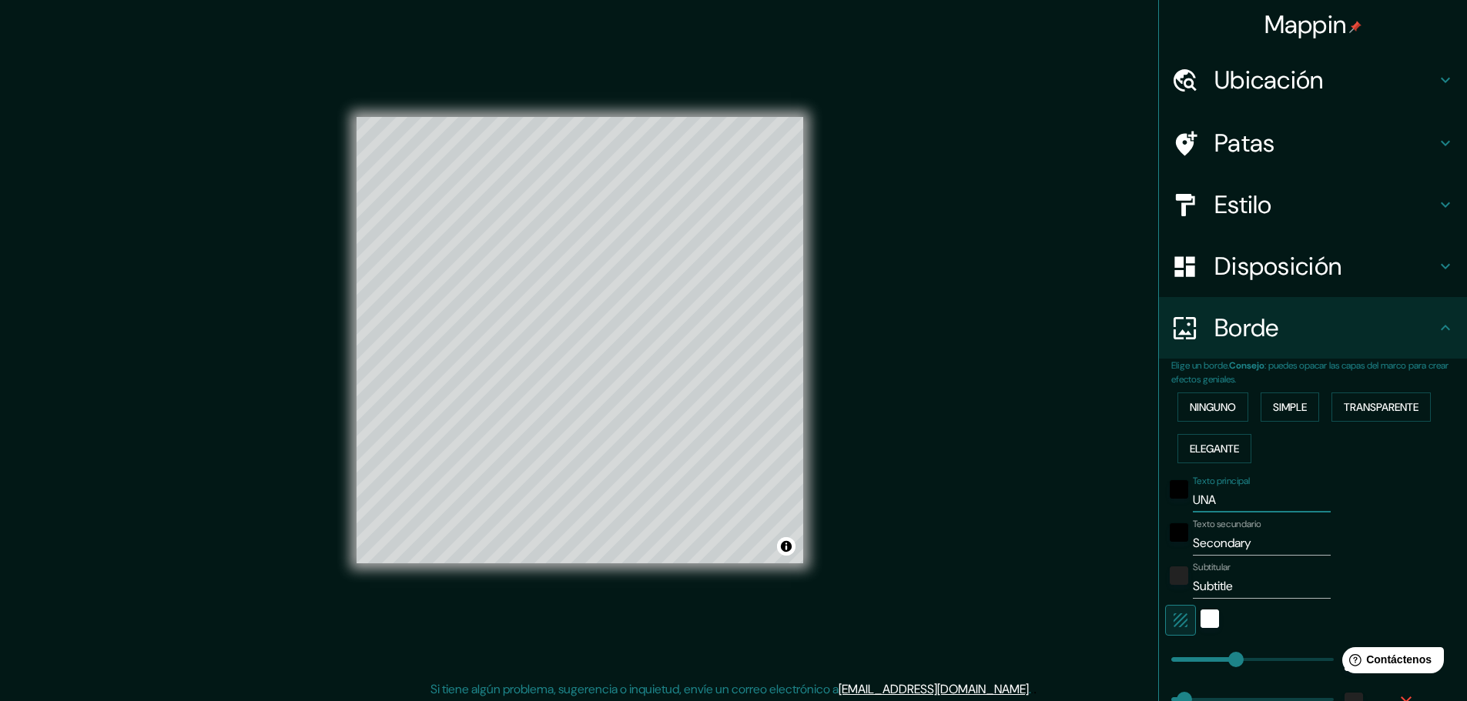
type input "UNAC"
type input "46"
type input "UNACE"
type input "46"
type input "UNACEM"
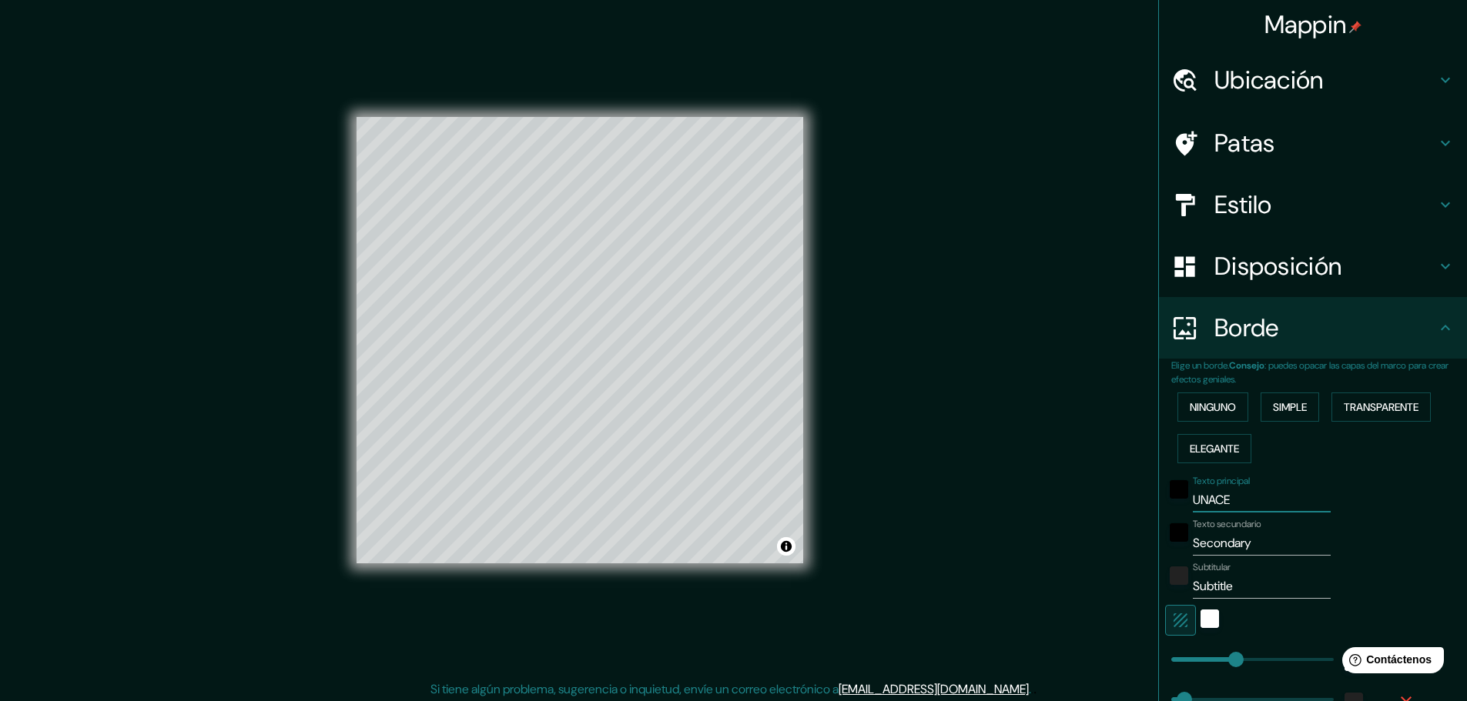
type input "46"
type input "UNACEM"
drag, startPoint x: 1244, startPoint y: 542, endPoint x: 1183, endPoint y: 544, distance: 60.8
click at [1192, 544] on input "Secondary" at bounding box center [1261, 543] width 138 height 25
type input "A"
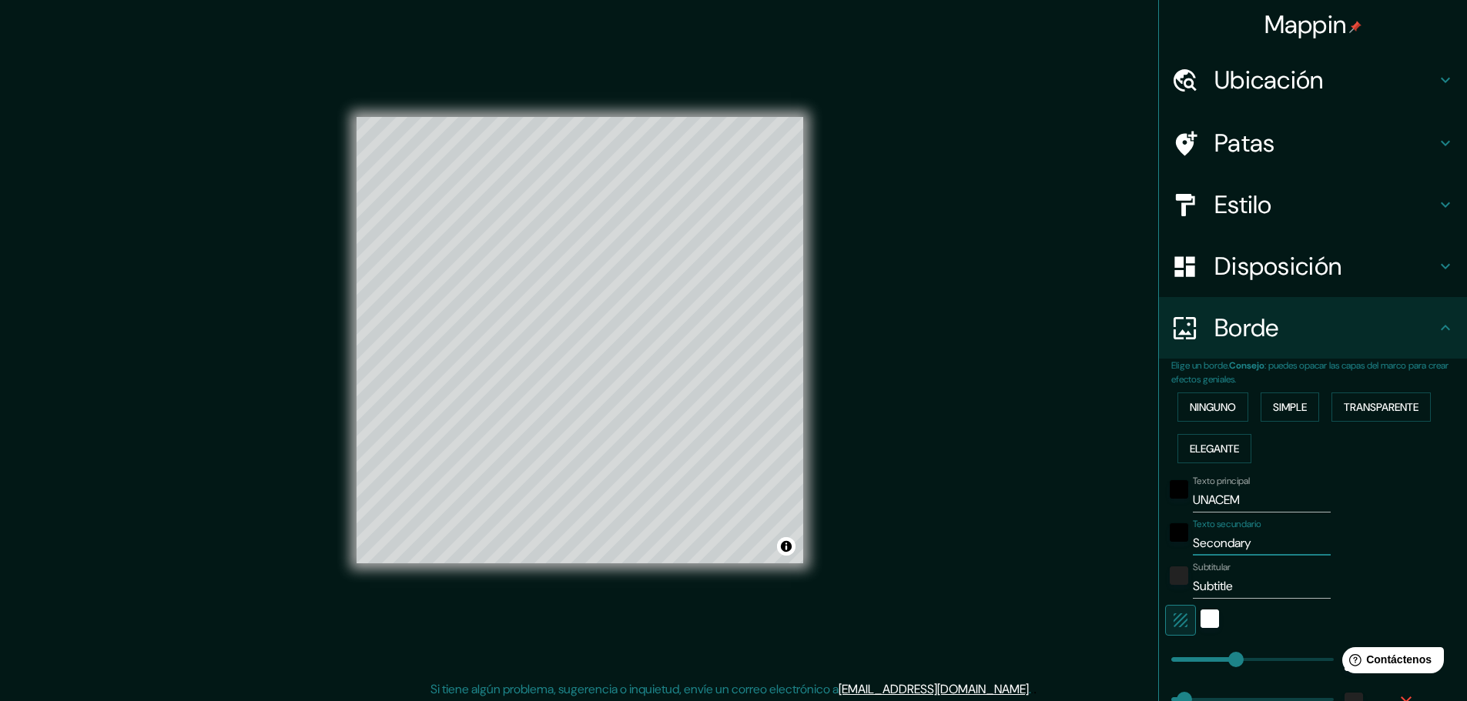
type input "46"
type input "At"
type input "46"
type input "Ato"
type input "46"
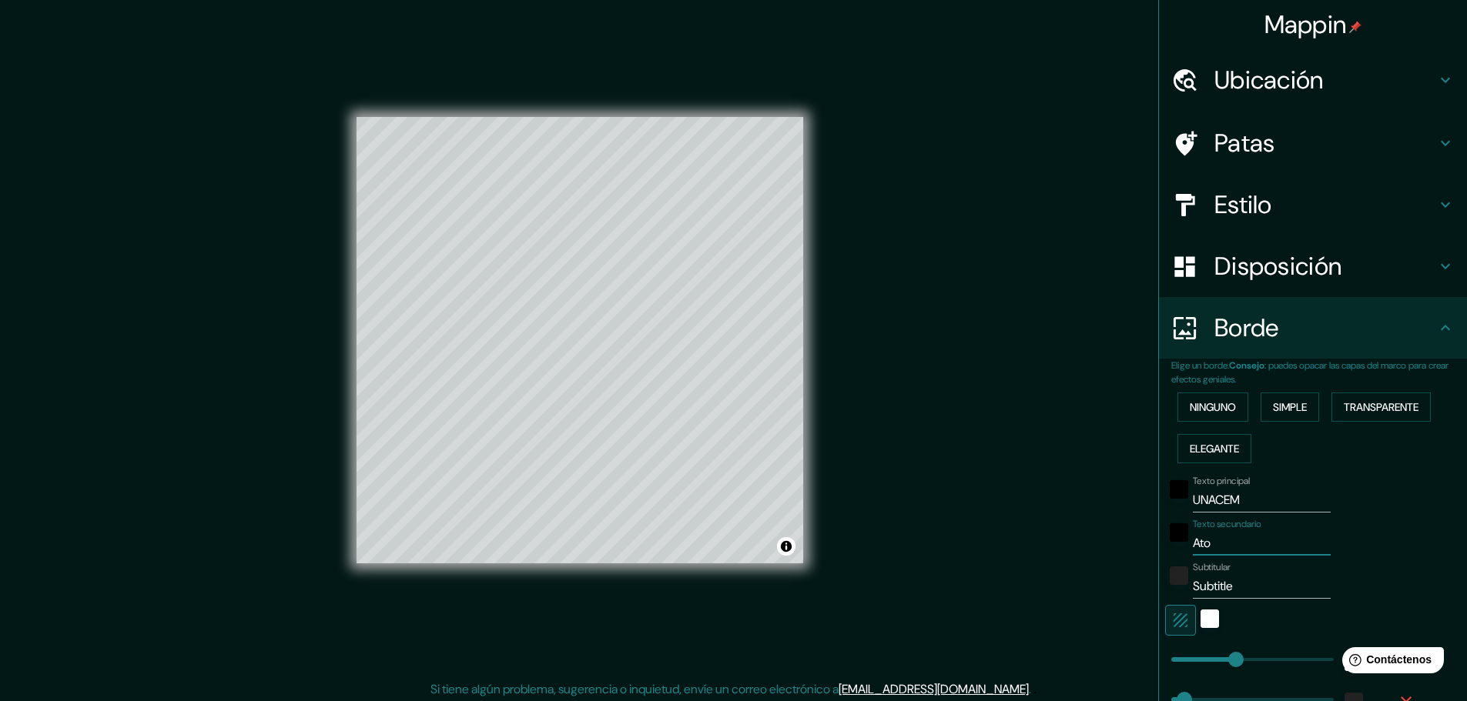
type input "Atoc"
type input "46"
type input "Atoco"
type input "46"
type input "Atocon"
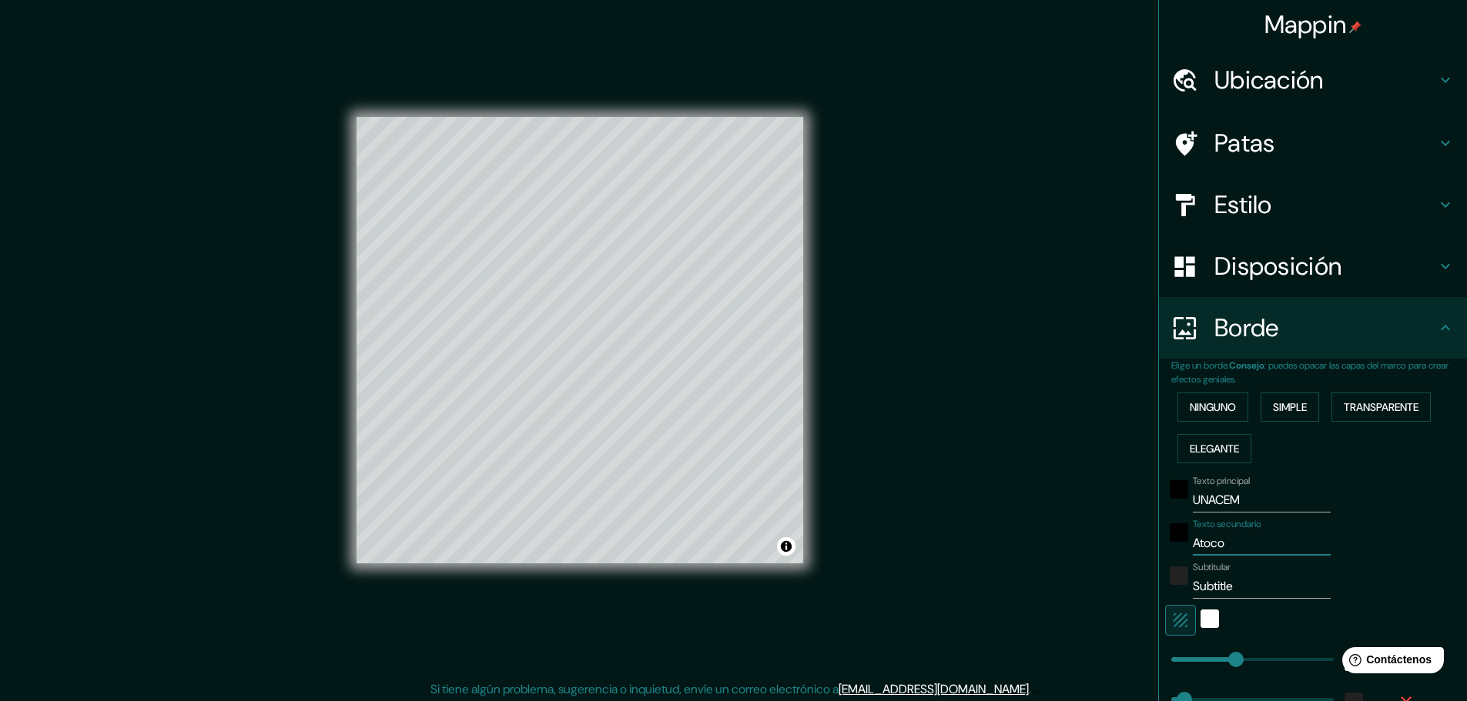
type input "46"
type input "Atocong"
type input "46"
type input "Atocongo"
type input "46"
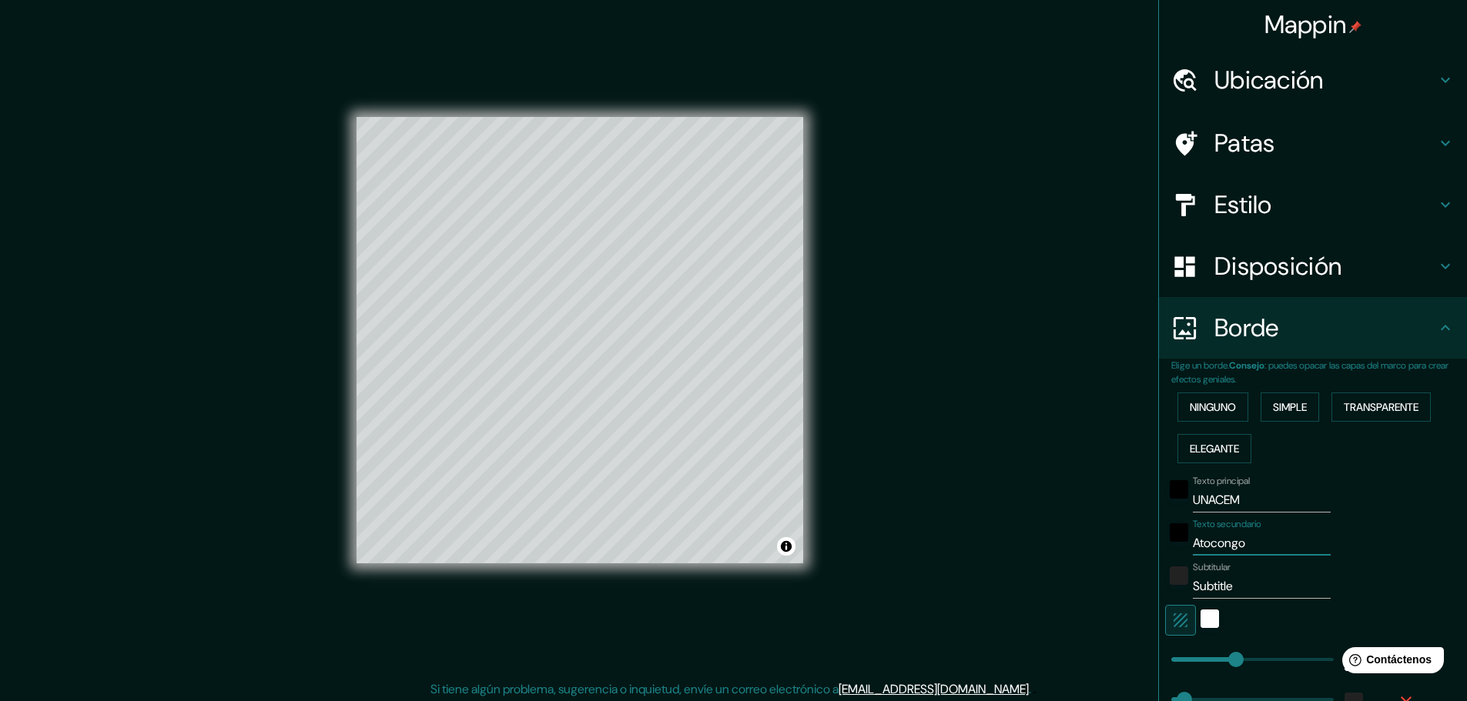
type input "Atocongo"
drag, startPoint x: 1230, startPoint y: 587, endPoint x: 1179, endPoint y: 592, distance: 51.8
click at [1179, 592] on div "Subtitular Subtitle" at bounding box center [1291, 580] width 253 height 37
type input "46"
click at [1200, 617] on div "blanco" at bounding box center [1209, 619] width 18 height 18
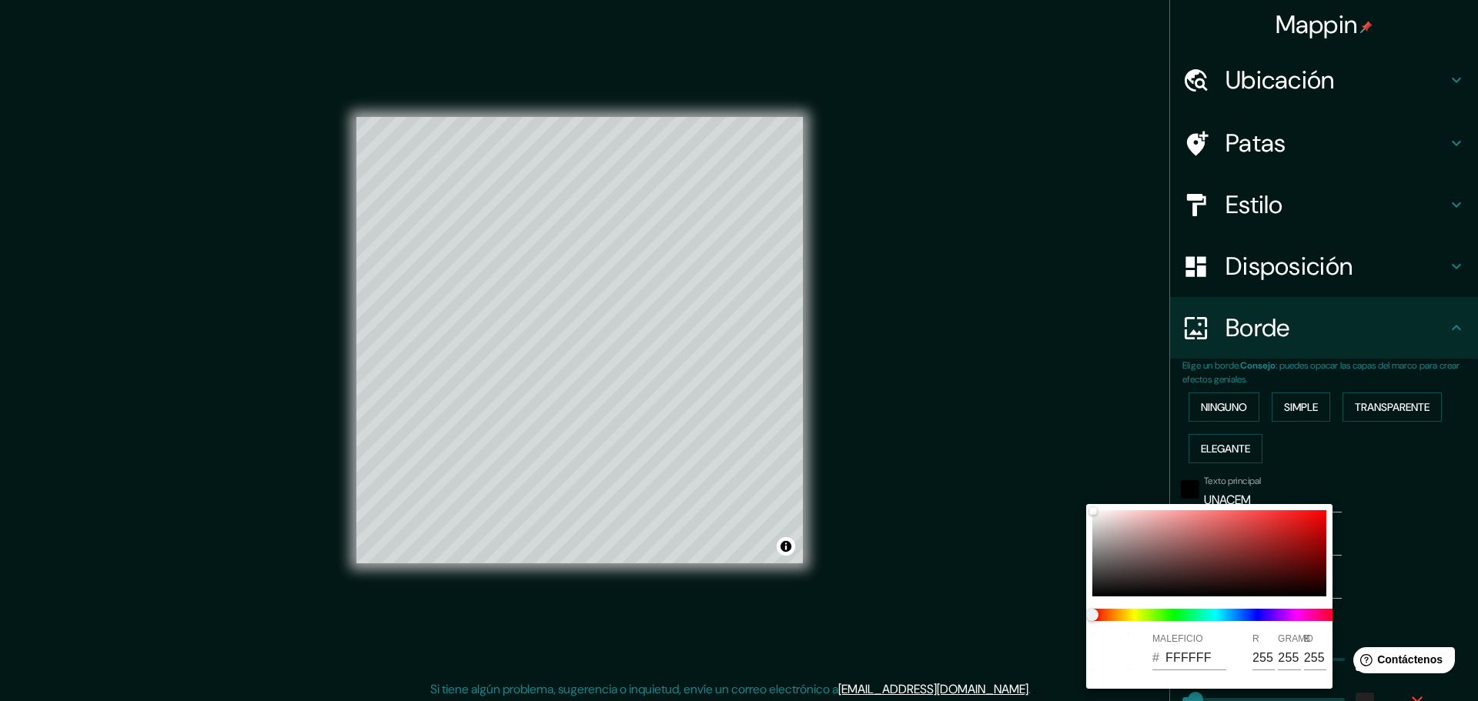
click at [1397, 584] on div at bounding box center [739, 350] width 1478 height 701
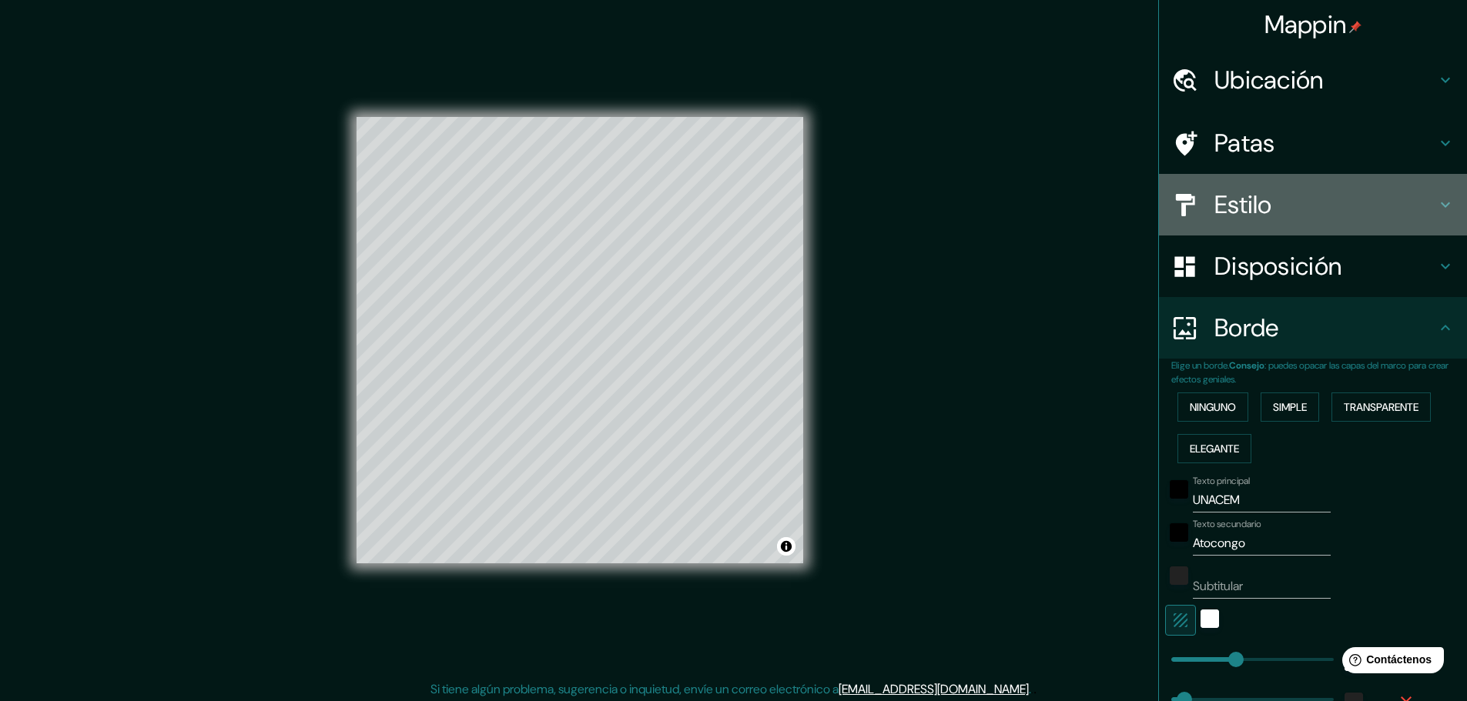
click at [1267, 190] on h4 "Estilo" at bounding box center [1325, 204] width 222 height 31
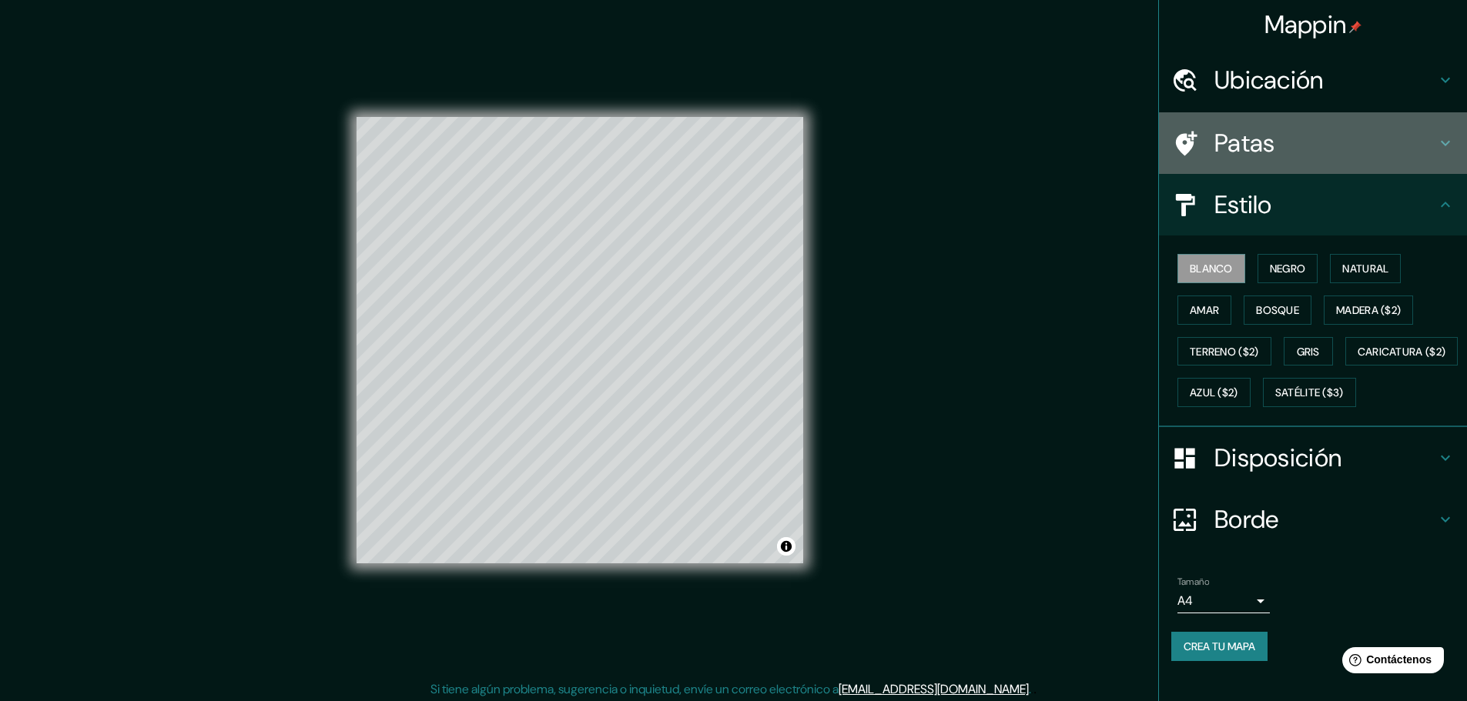
click at [1301, 158] on h4 "Patas" at bounding box center [1325, 143] width 222 height 31
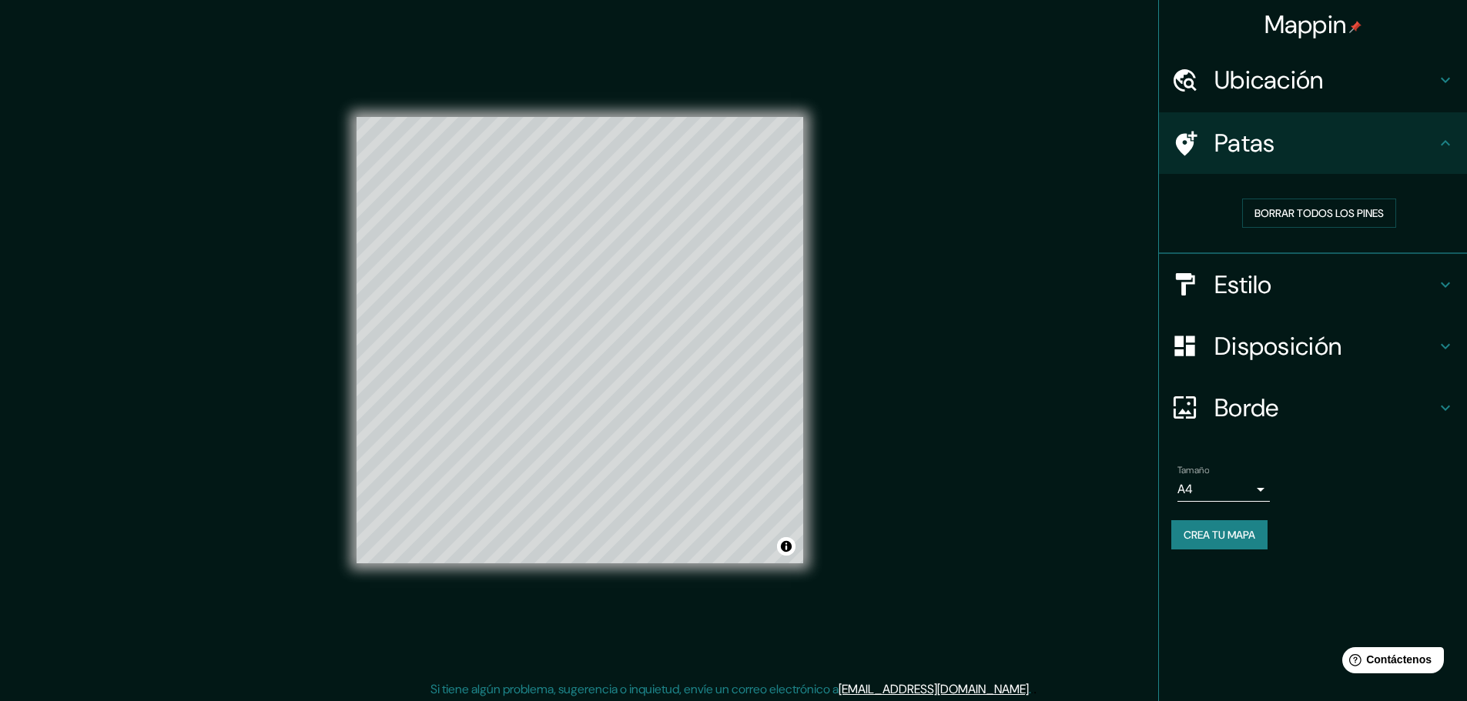
click at [1323, 84] on font "Ubicación" at bounding box center [1268, 80] width 109 height 32
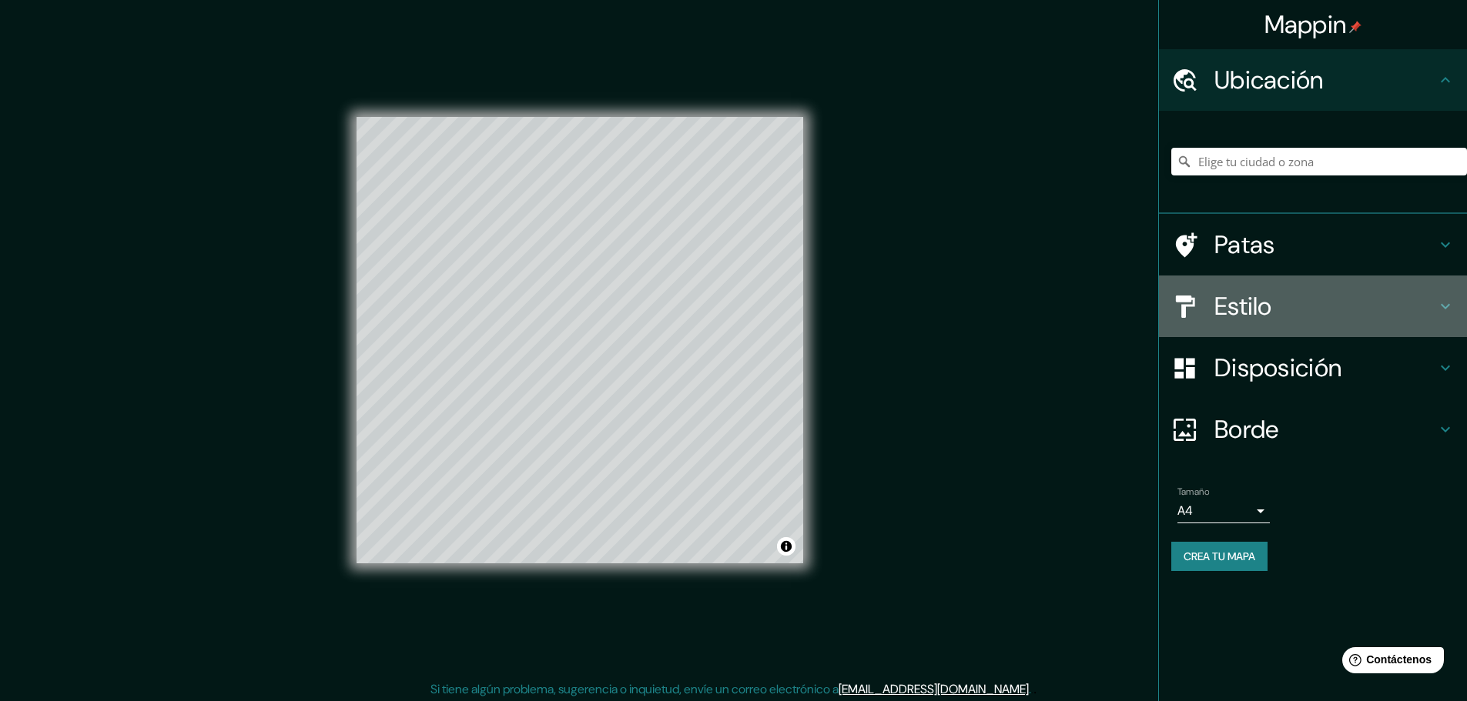
click at [1300, 307] on h4 "Estilo" at bounding box center [1325, 306] width 222 height 31
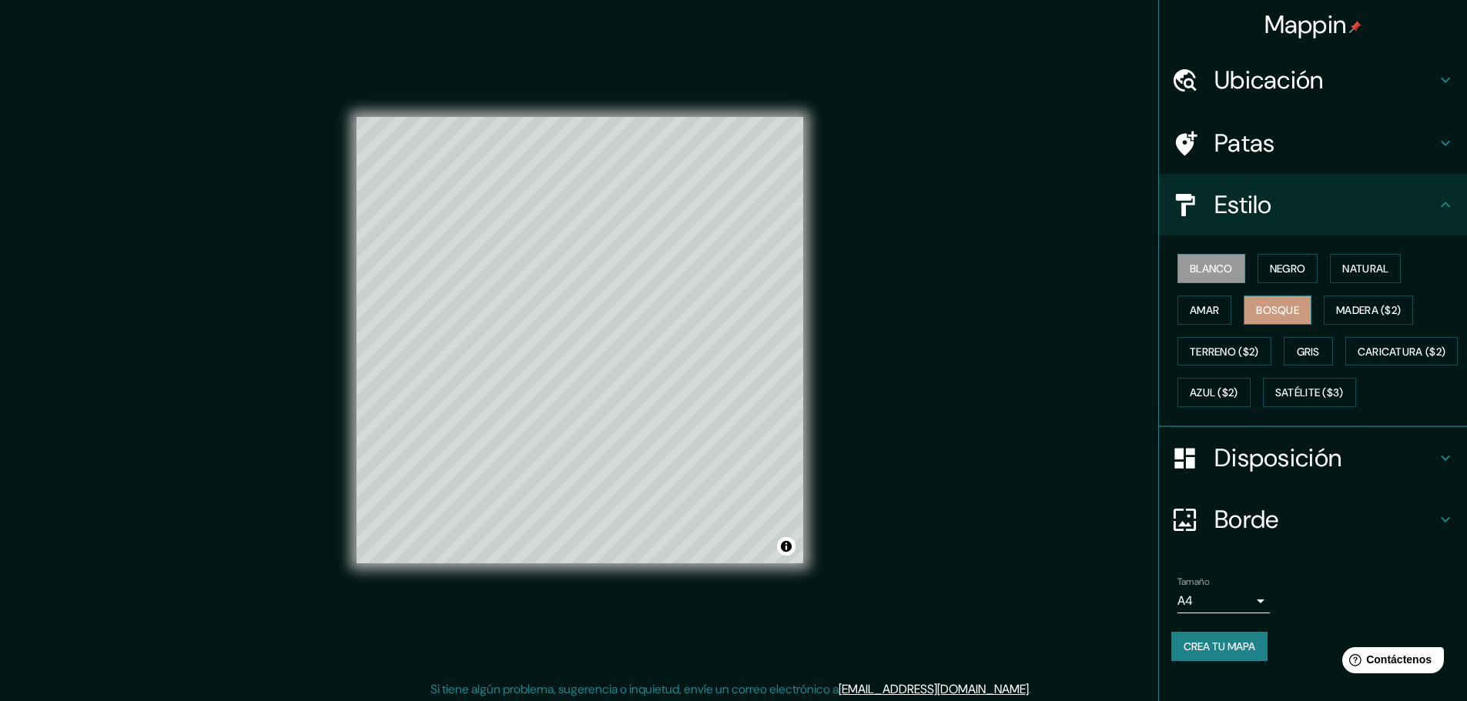
click at [1267, 309] on font "Bosque" at bounding box center [1277, 310] width 43 height 14
click at [1336, 311] on font "Madera ($2)" at bounding box center [1368, 310] width 65 height 14
click at [1310, 360] on font "Gris" at bounding box center [1307, 352] width 23 height 20
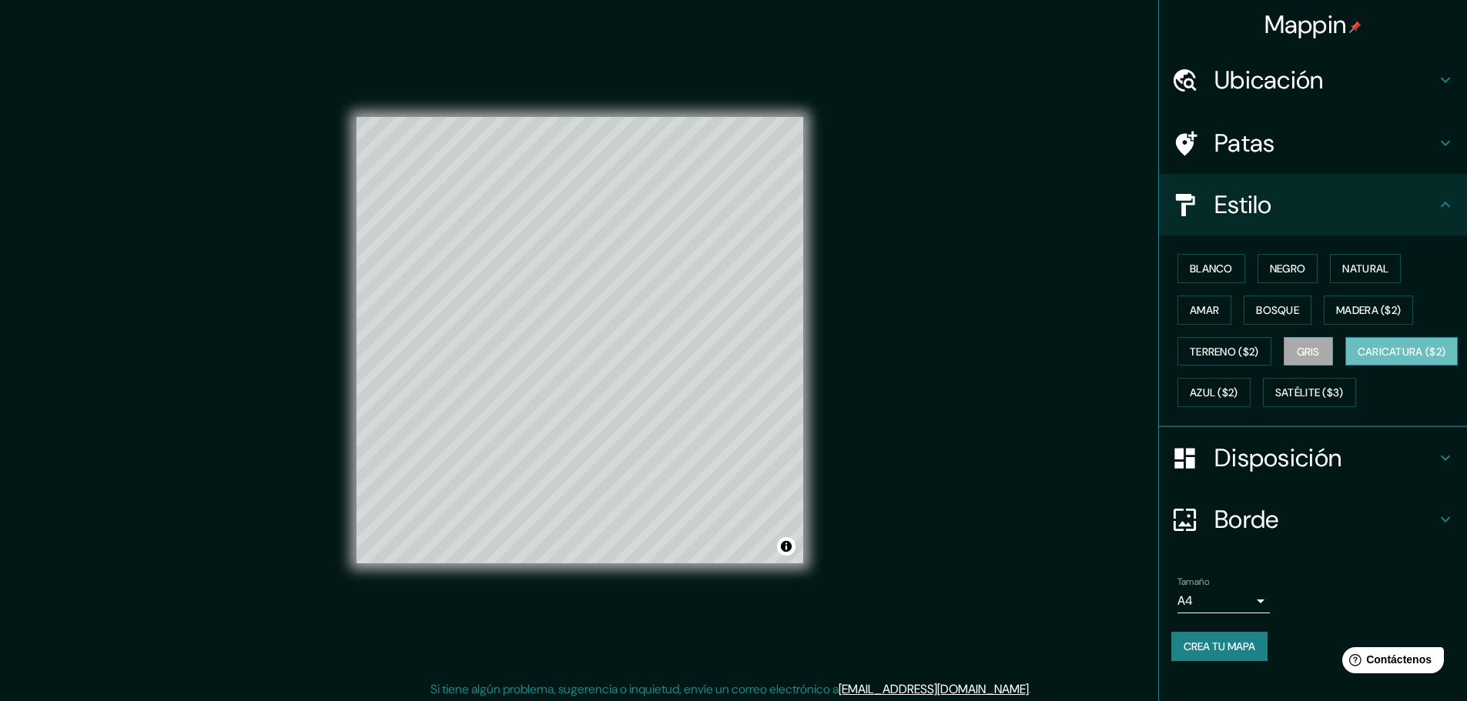
click at [1357, 359] on font "Caricatura ($2)" at bounding box center [1401, 352] width 89 height 14
click at [1207, 266] on font "Blanco" at bounding box center [1210, 269] width 43 height 14
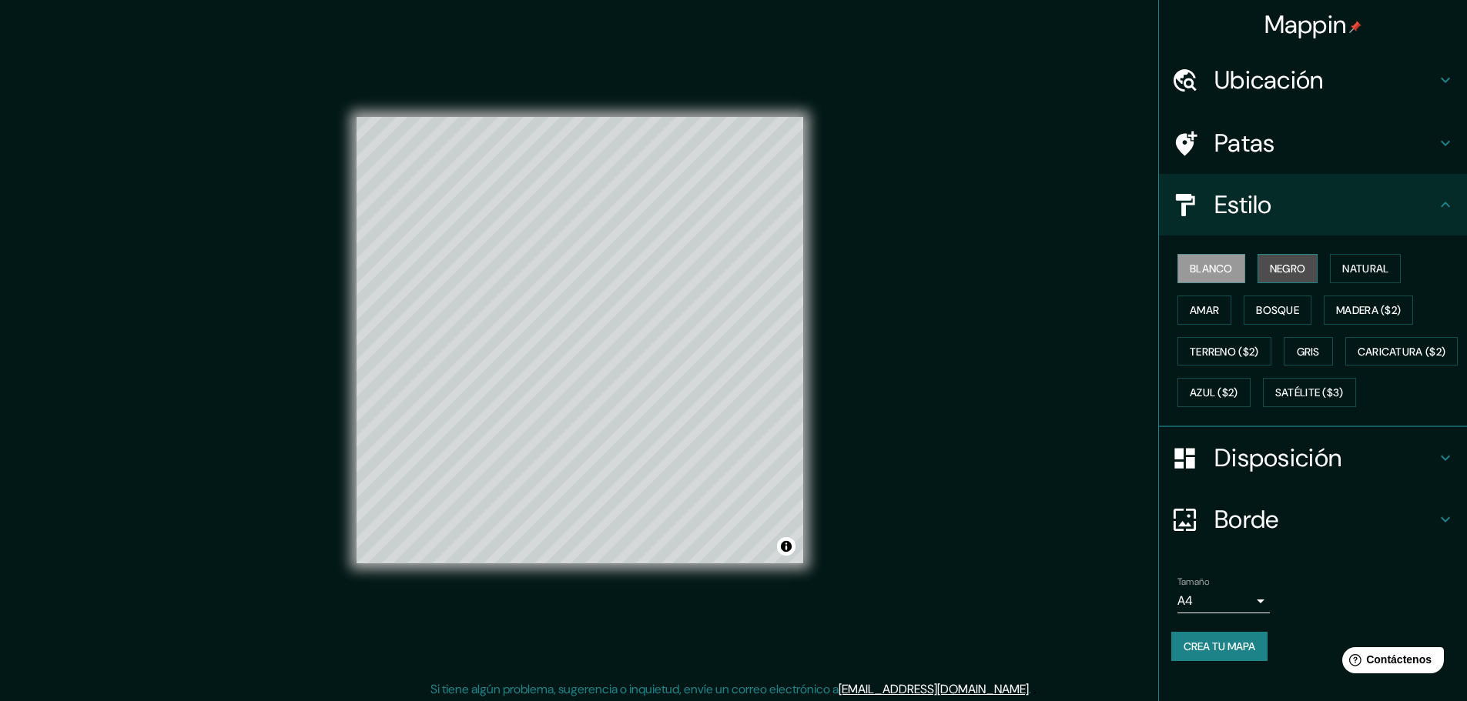
click at [1278, 266] on font "Negro" at bounding box center [1287, 269] width 36 height 14
click at [1343, 266] on font "Natural" at bounding box center [1365, 269] width 46 height 14
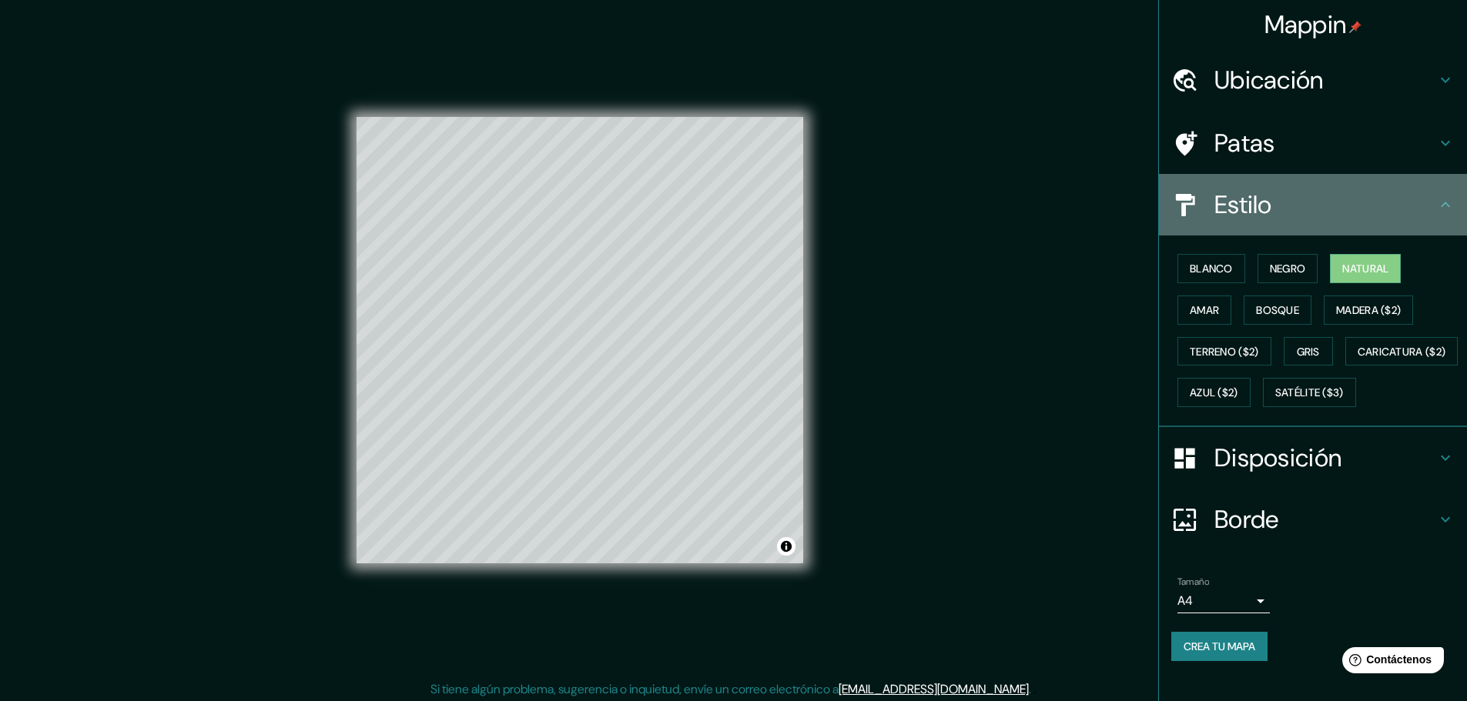
click at [1306, 213] on h4 "Estilo" at bounding box center [1325, 204] width 222 height 31
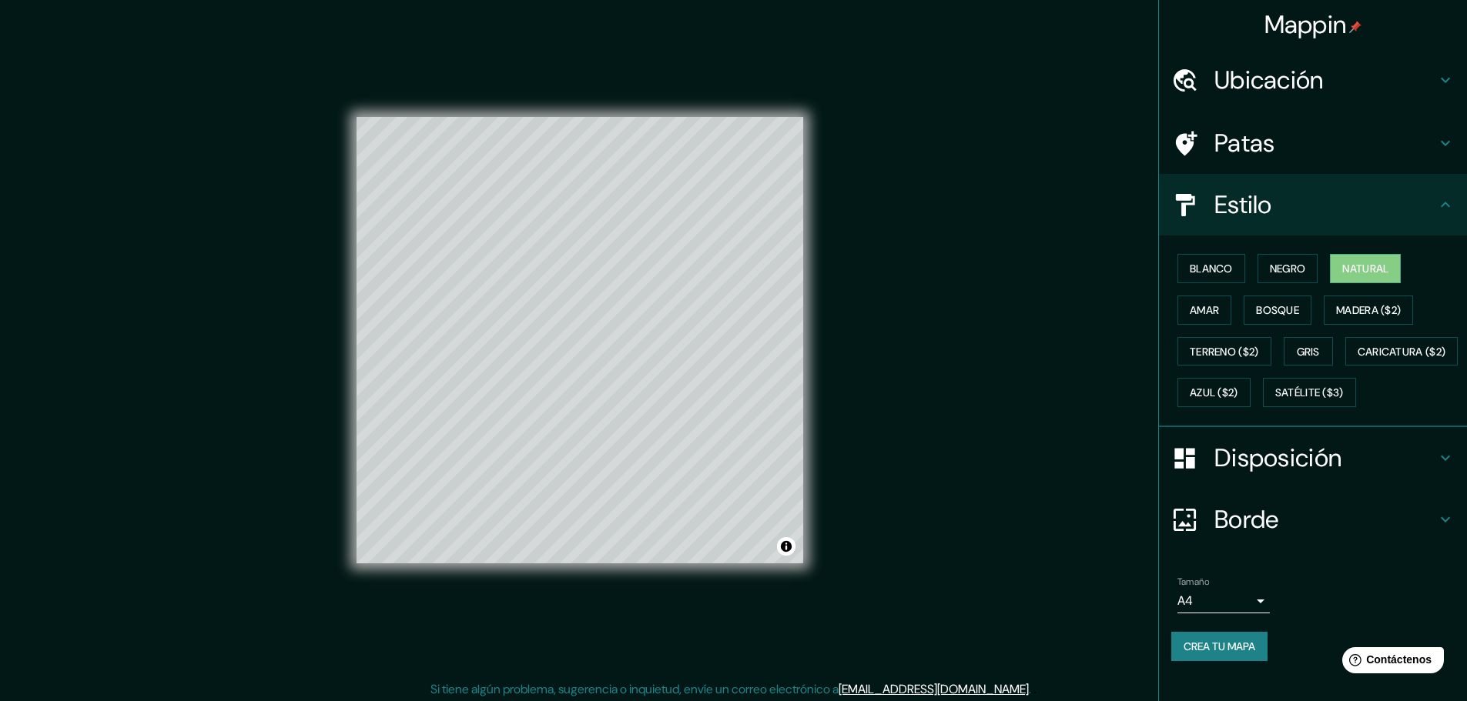
click at [1436, 210] on icon at bounding box center [1445, 205] width 18 height 18
click at [1282, 474] on font "Disposición" at bounding box center [1277, 458] width 127 height 32
type input "46"
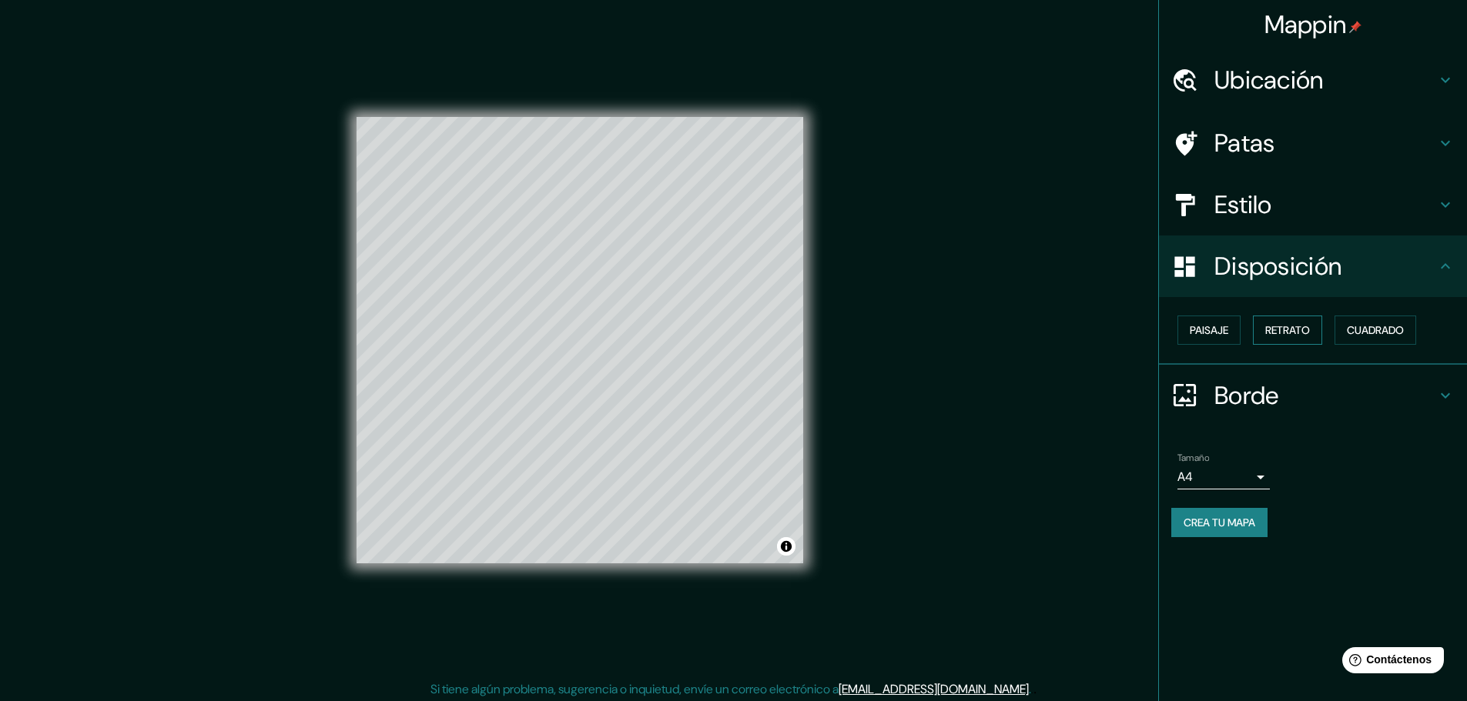
click at [1286, 332] on font "Retrato" at bounding box center [1287, 330] width 45 height 14
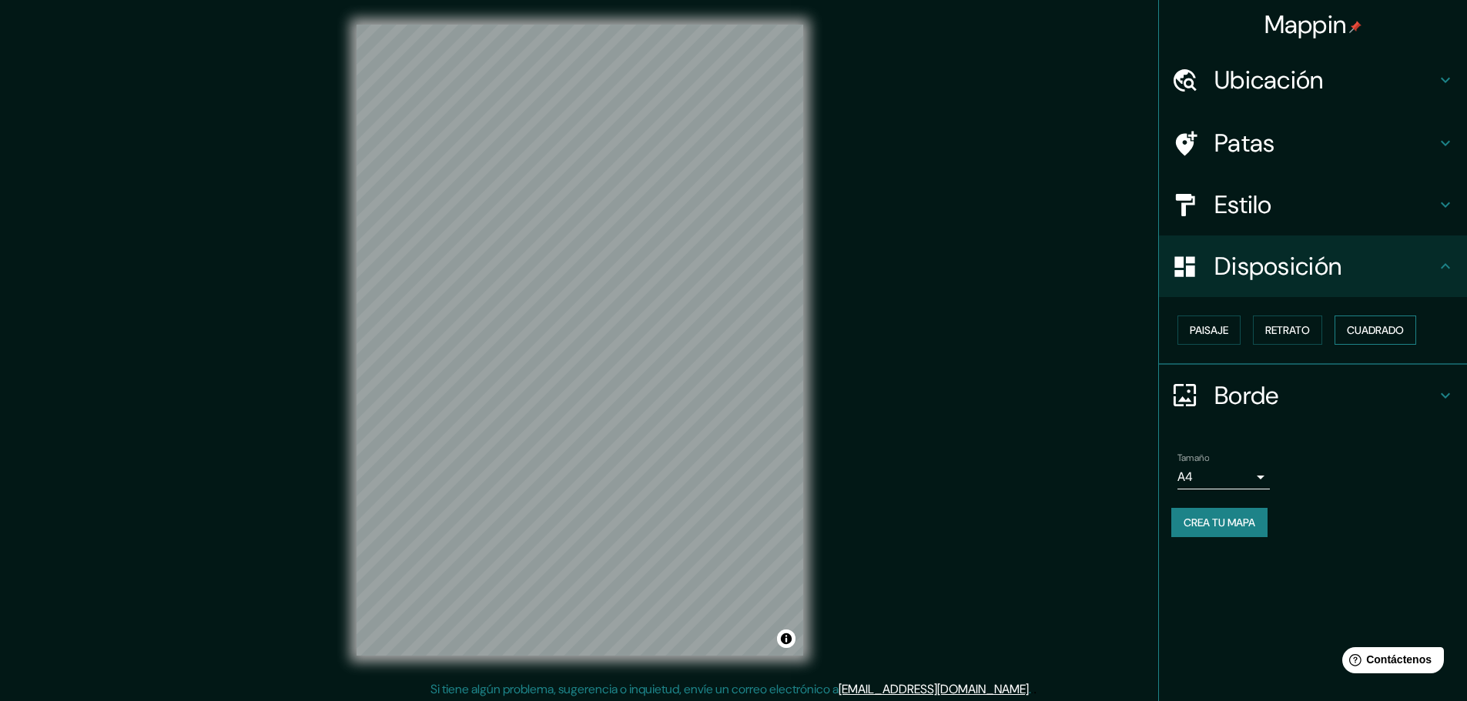
click at [1373, 337] on font "Cuadrado" at bounding box center [1374, 330] width 57 height 14
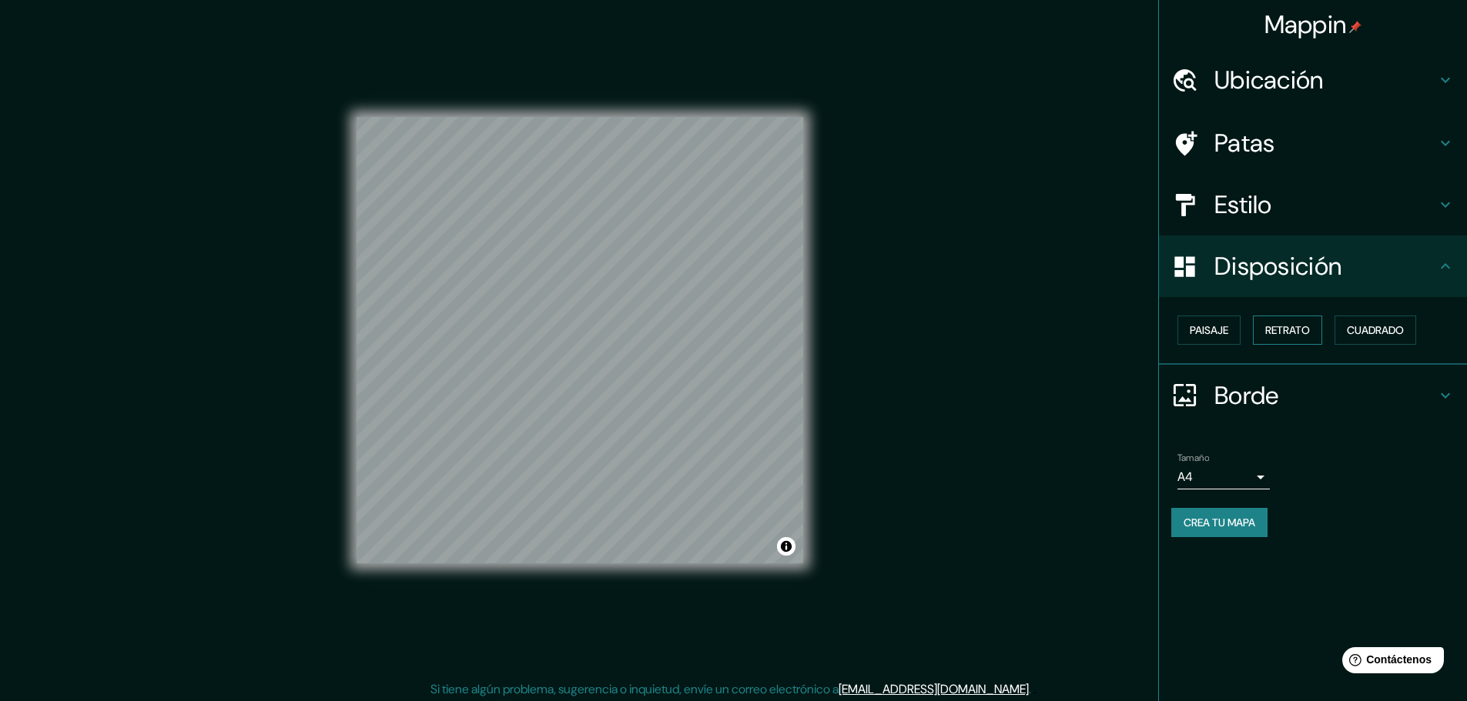
click at [1317, 337] on button "Retrato" at bounding box center [1287, 330] width 69 height 29
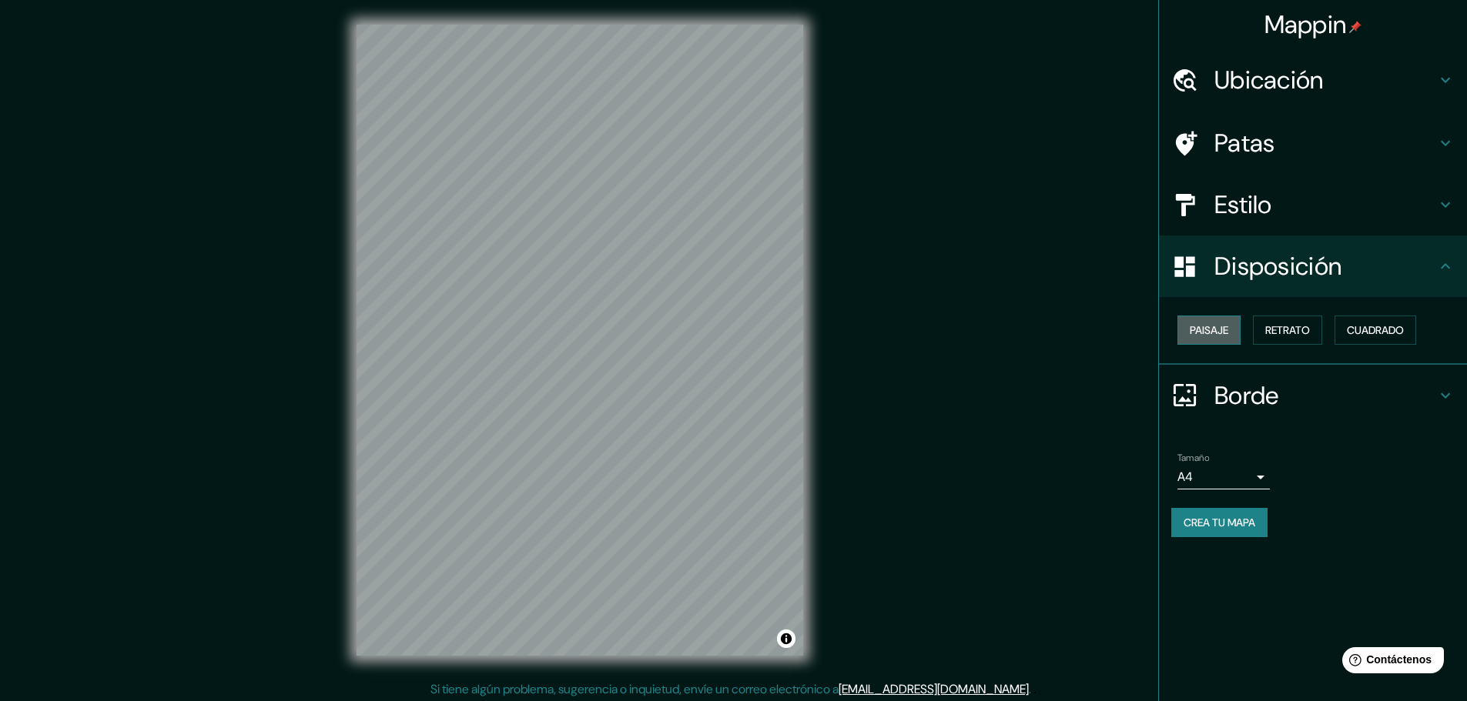
click at [1219, 334] on font "Paisaje" at bounding box center [1208, 330] width 38 height 14
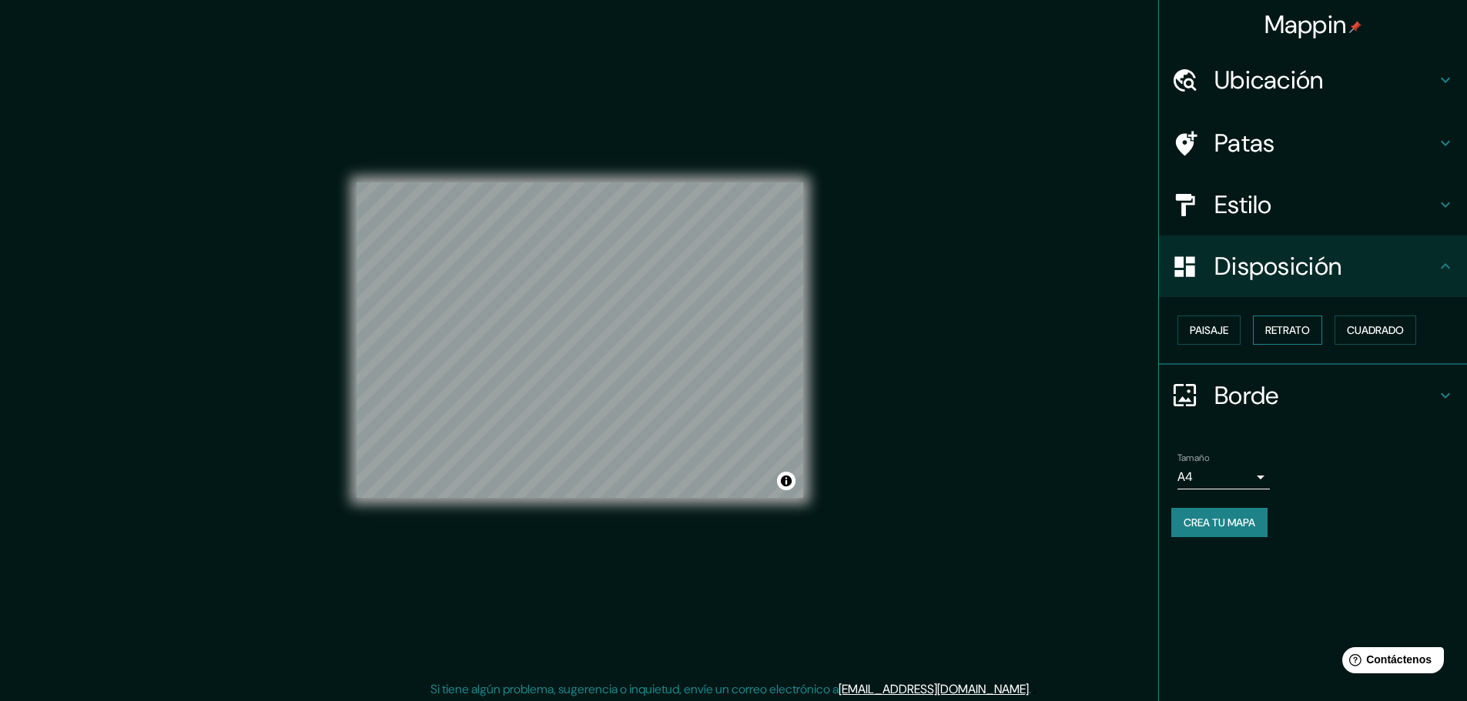
click at [1289, 334] on font "Retrato" at bounding box center [1287, 330] width 45 height 14
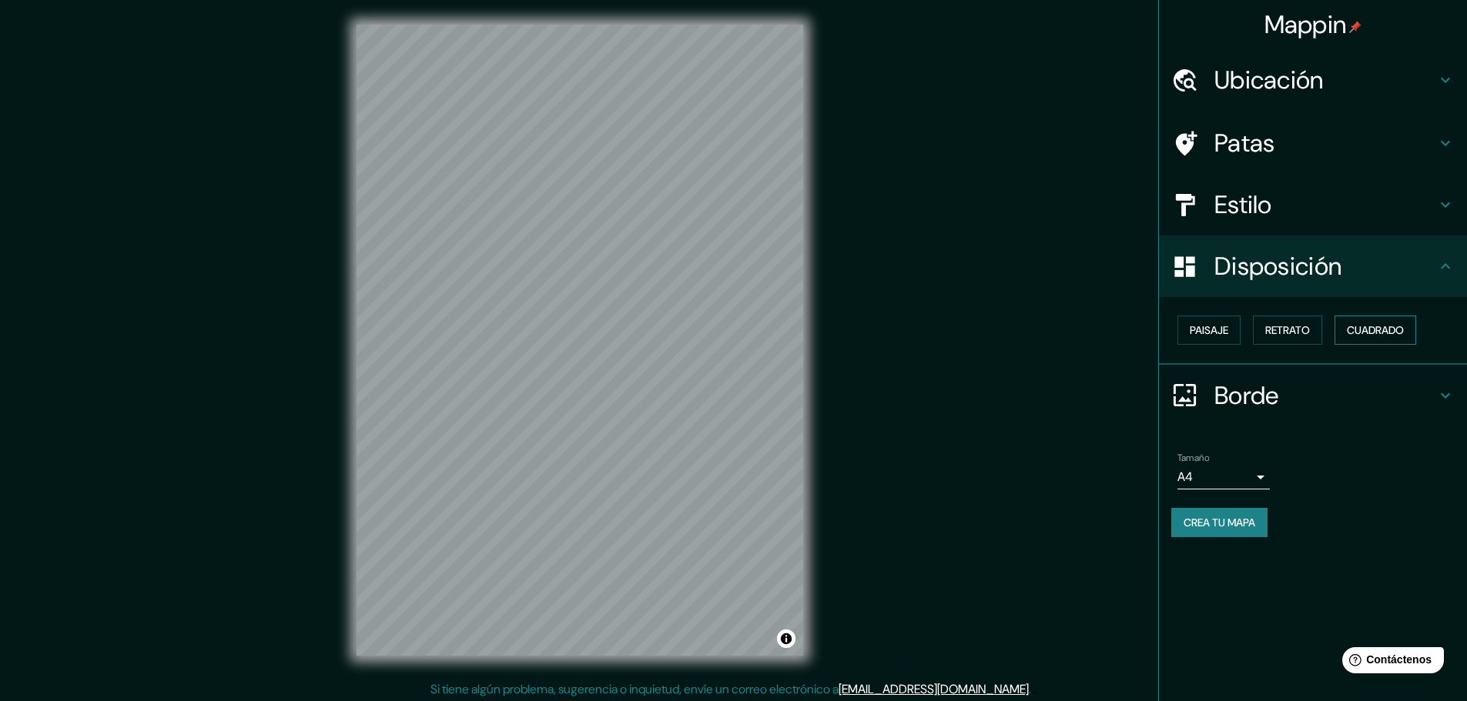
click at [1376, 333] on font "Cuadrado" at bounding box center [1374, 330] width 57 height 14
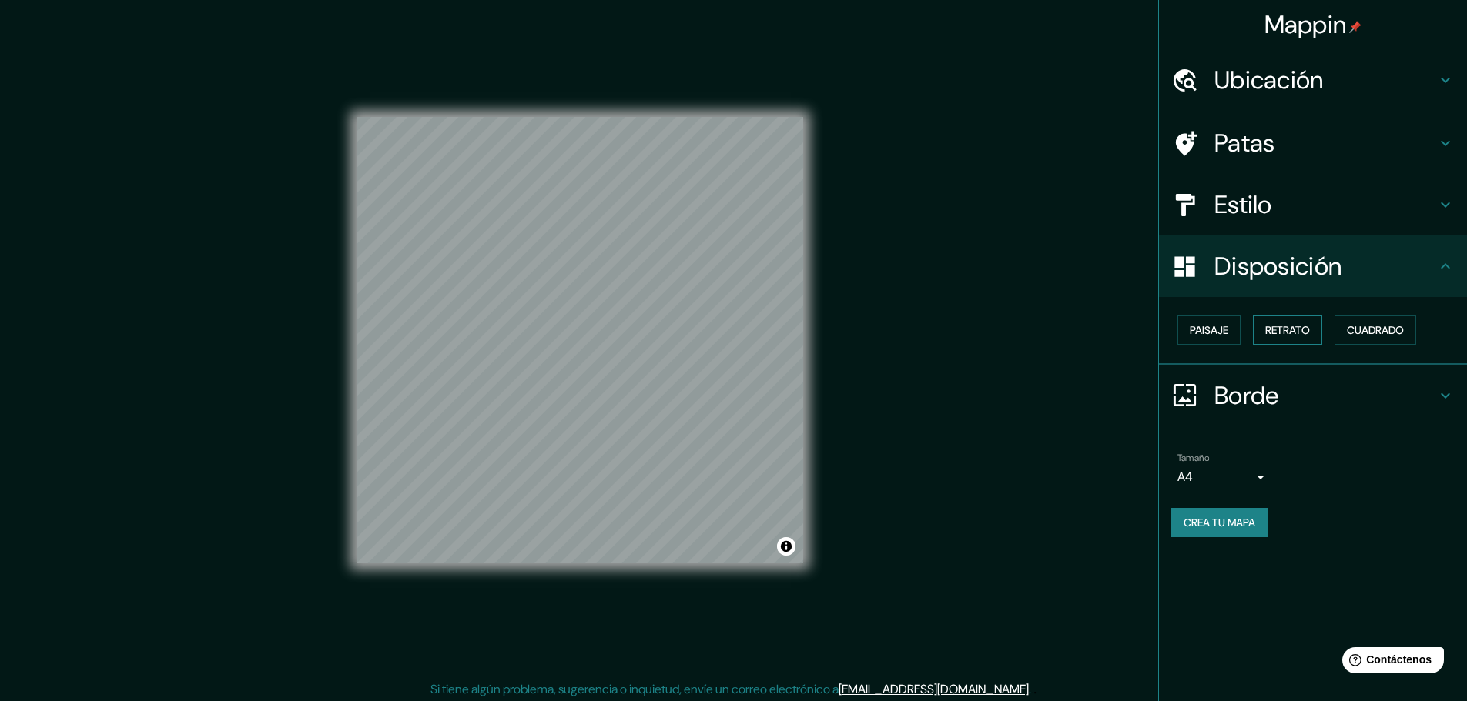
click at [1299, 330] on font "Retrato" at bounding box center [1287, 330] width 45 height 14
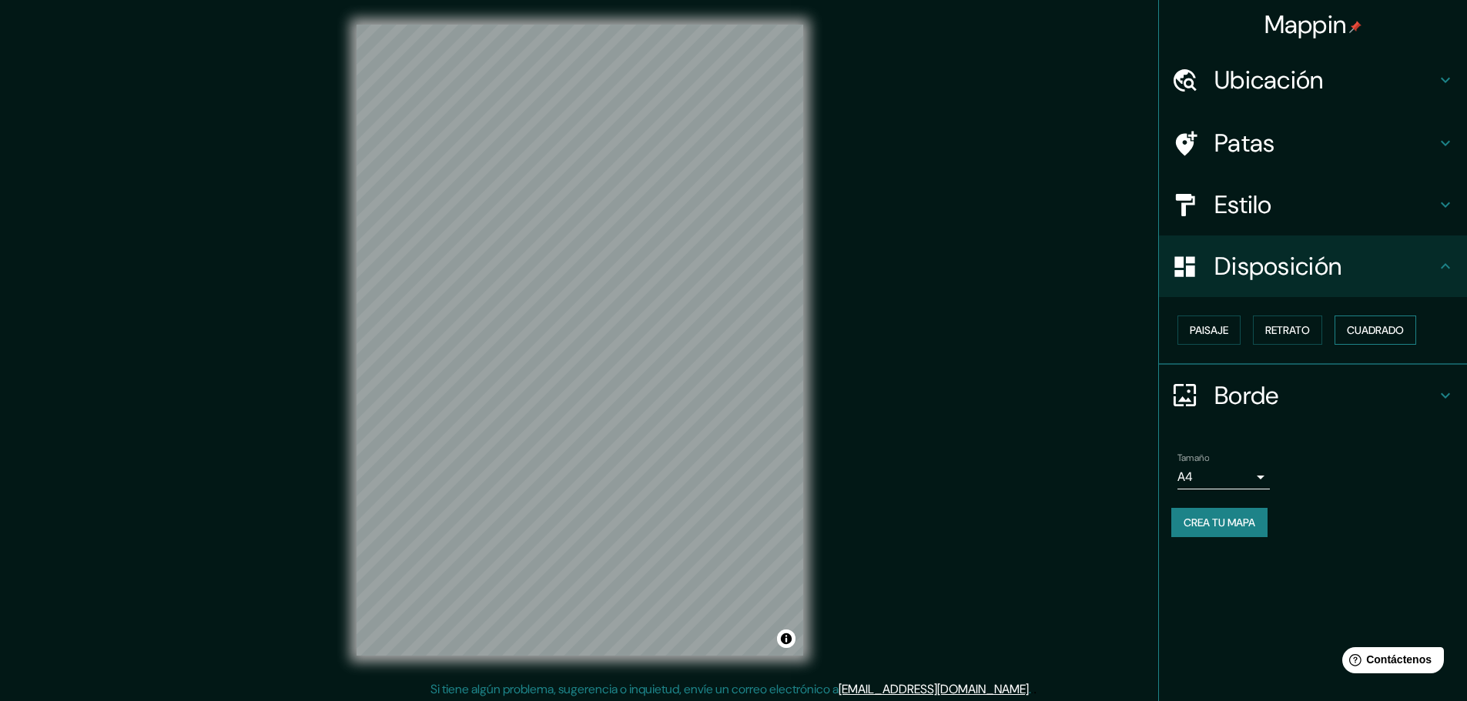
click at [1373, 330] on font "Cuadrado" at bounding box center [1374, 330] width 57 height 14
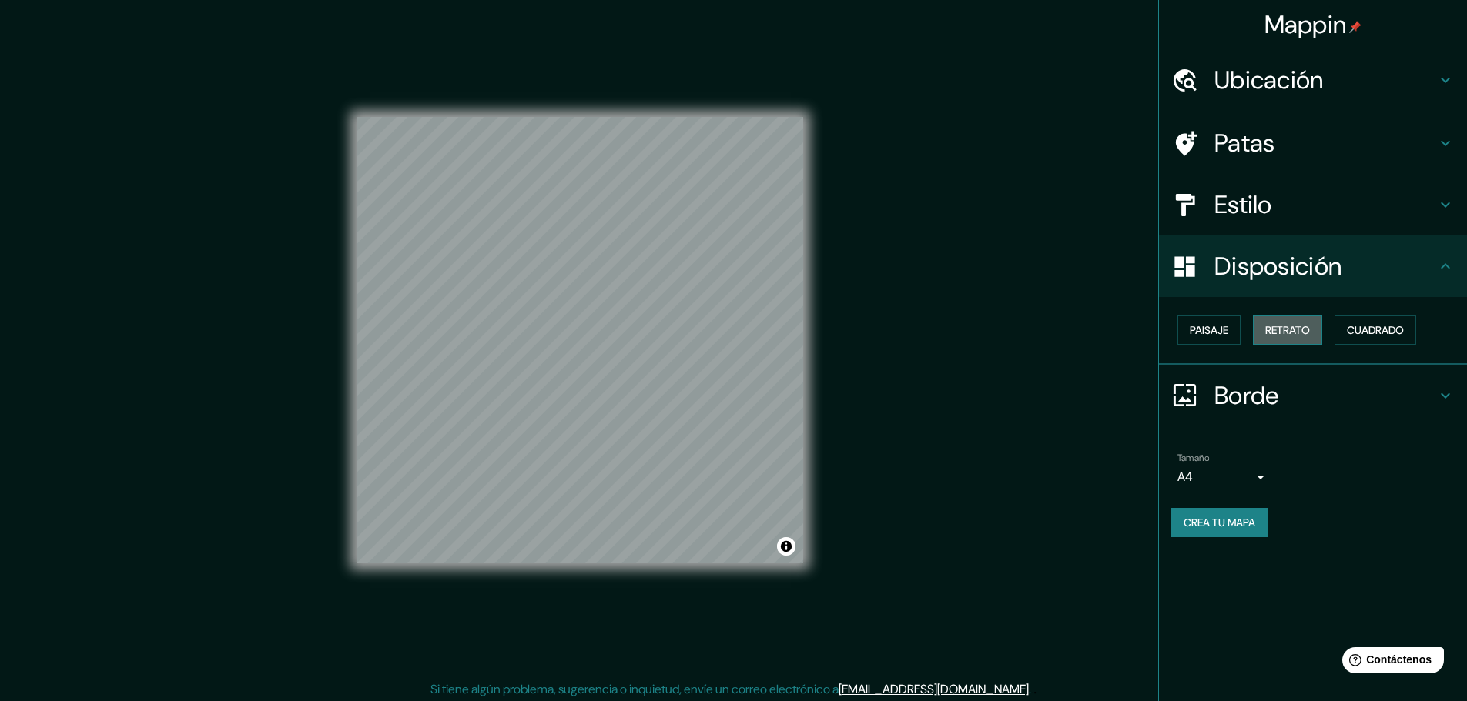
click at [1287, 330] on font "Retrato" at bounding box center [1287, 330] width 45 height 14
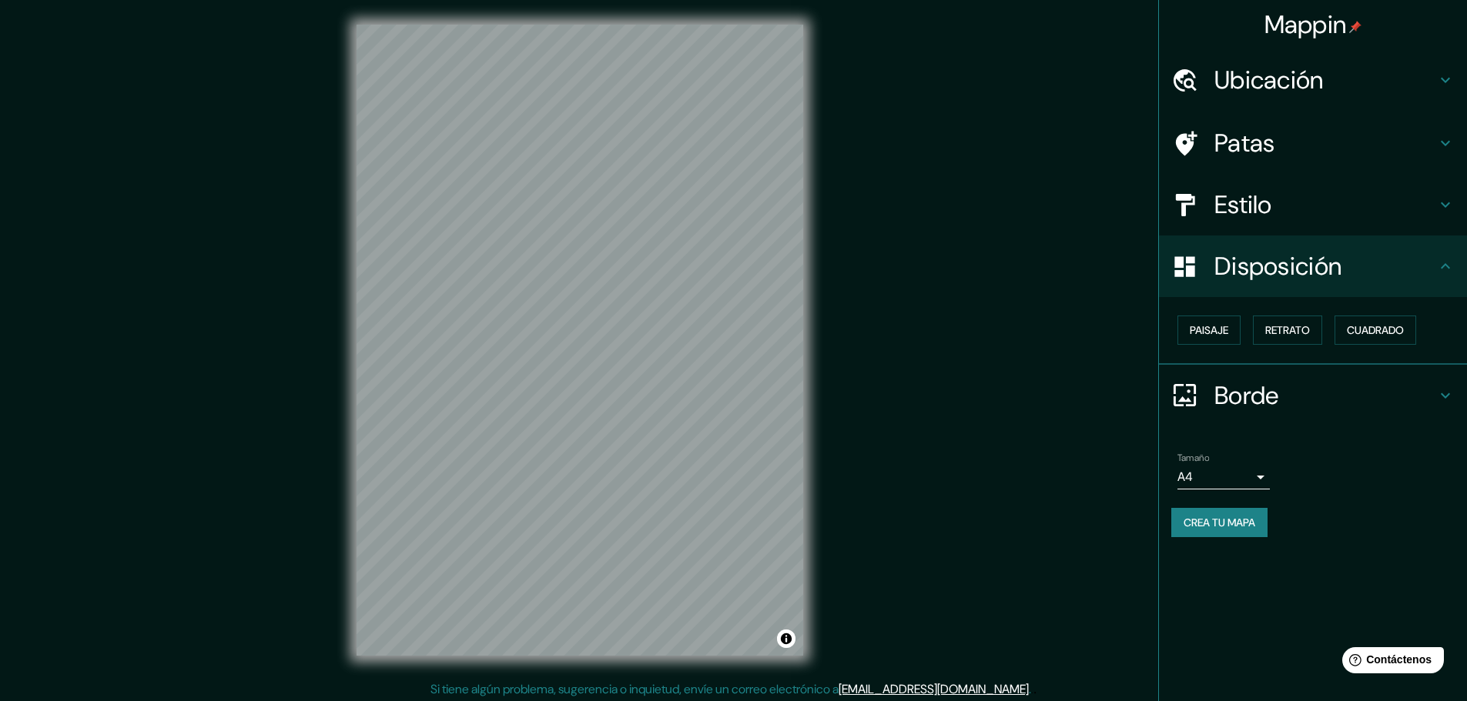
click at [1248, 411] on font "Borde" at bounding box center [1246, 396] width 65 height 32
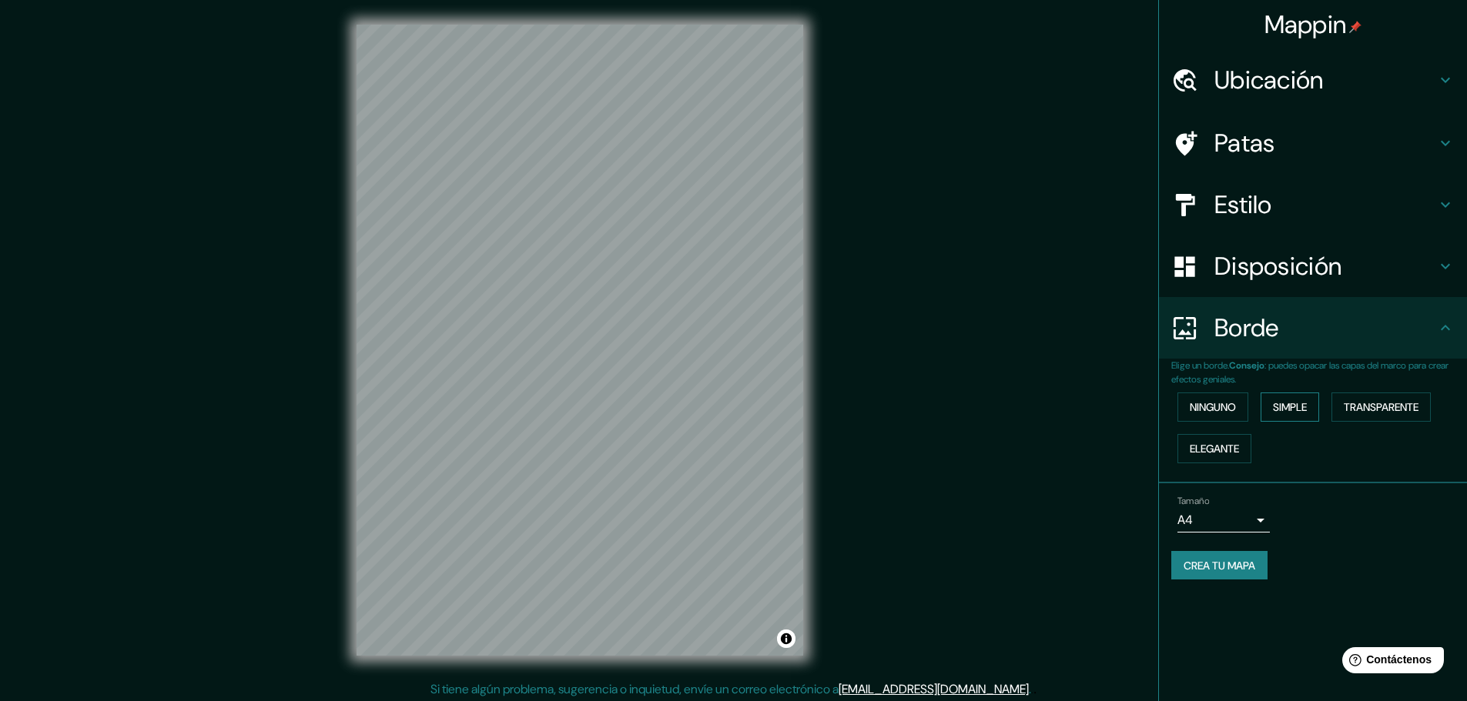
click at [1286, 411] on font "Simple" at bounding box center [1290, 407] width 34 height 14
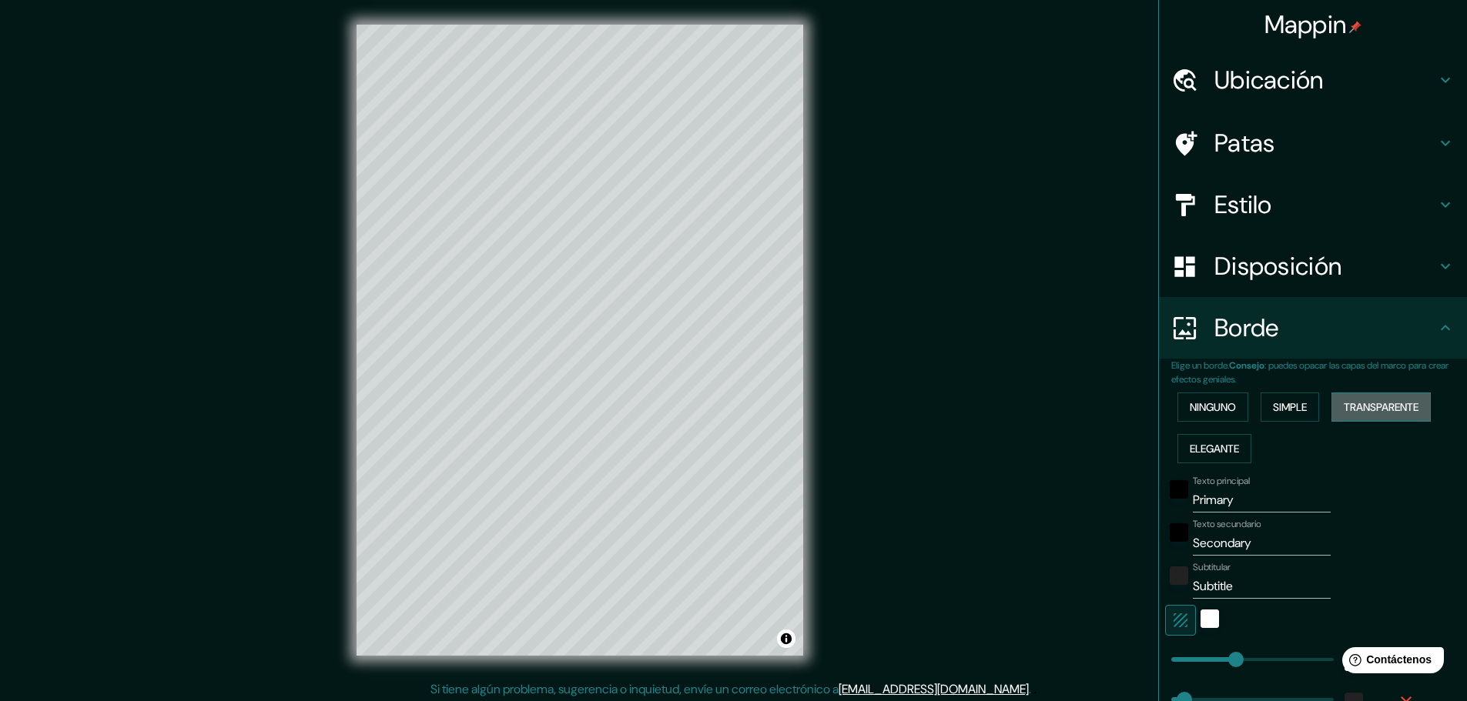
click at [1356, 409] on font "Transparente" at bounding box center [1380, 407] width 75 height 14
click at [1207, 402] on font "Ninguno" at bounding box center [1212, 407] width 46 height 14
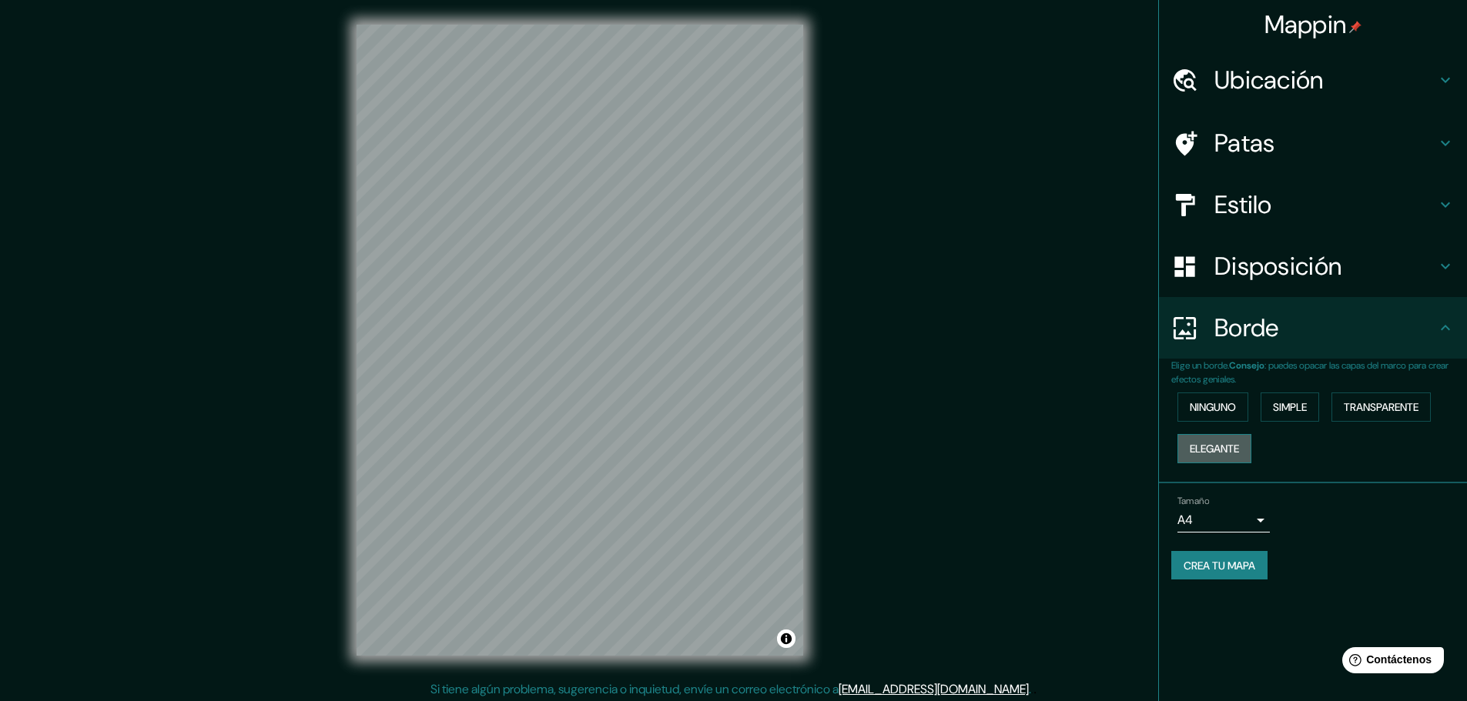
click at [1224, 448] on font "Elegante" at bounding box center [1213, 449] width 49 height 14
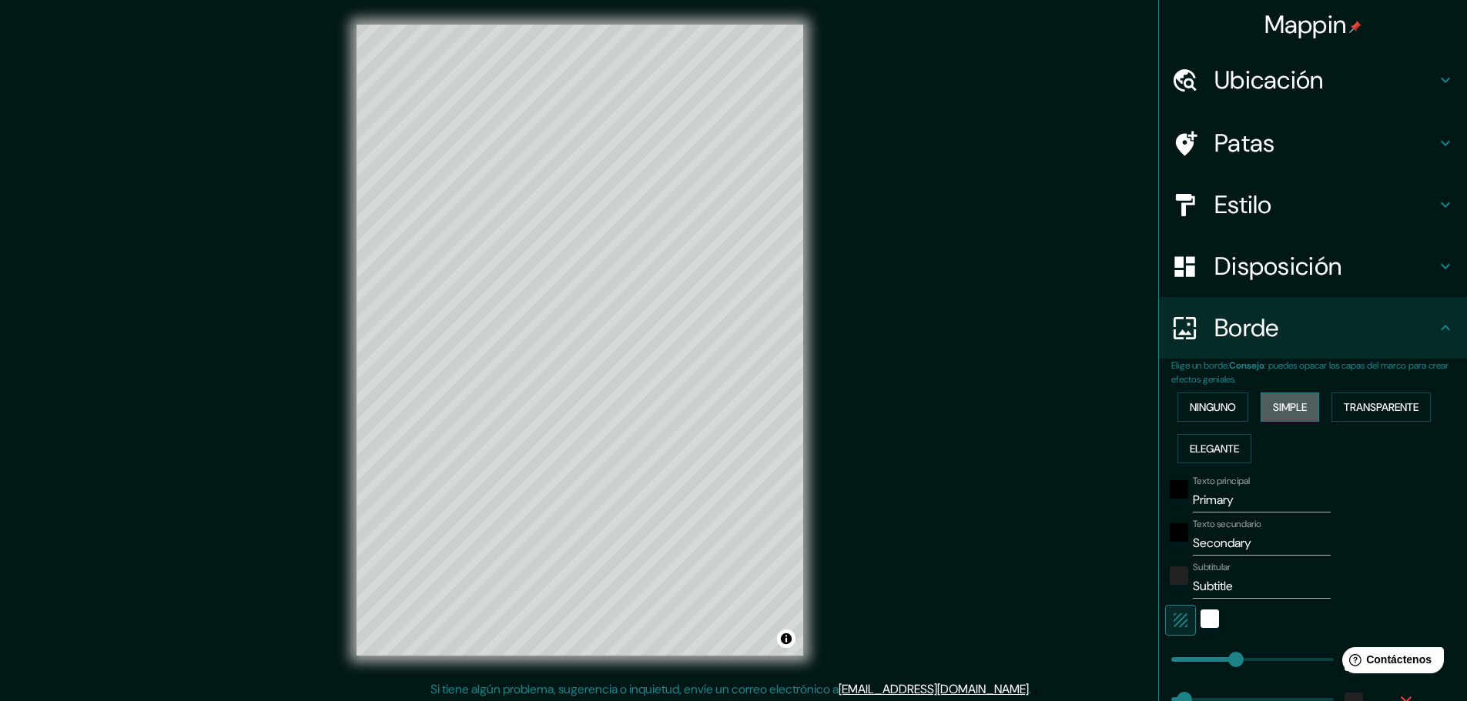
click at [1299, 410] on font "Simple" at bounding box center [1290, 407] width 34 height 14
click at [1350, 413] on font "Transparente" at bounding box center [1380, 407] width 75 height 14
click at [1314, 410] on div "Ninguno Simple Transparente Elegante" at bounding box center [1319, 427] width 296 height 83
click at [1295, 413] on font "Simple" at bounding box center [1290, 407] width 34 height 14
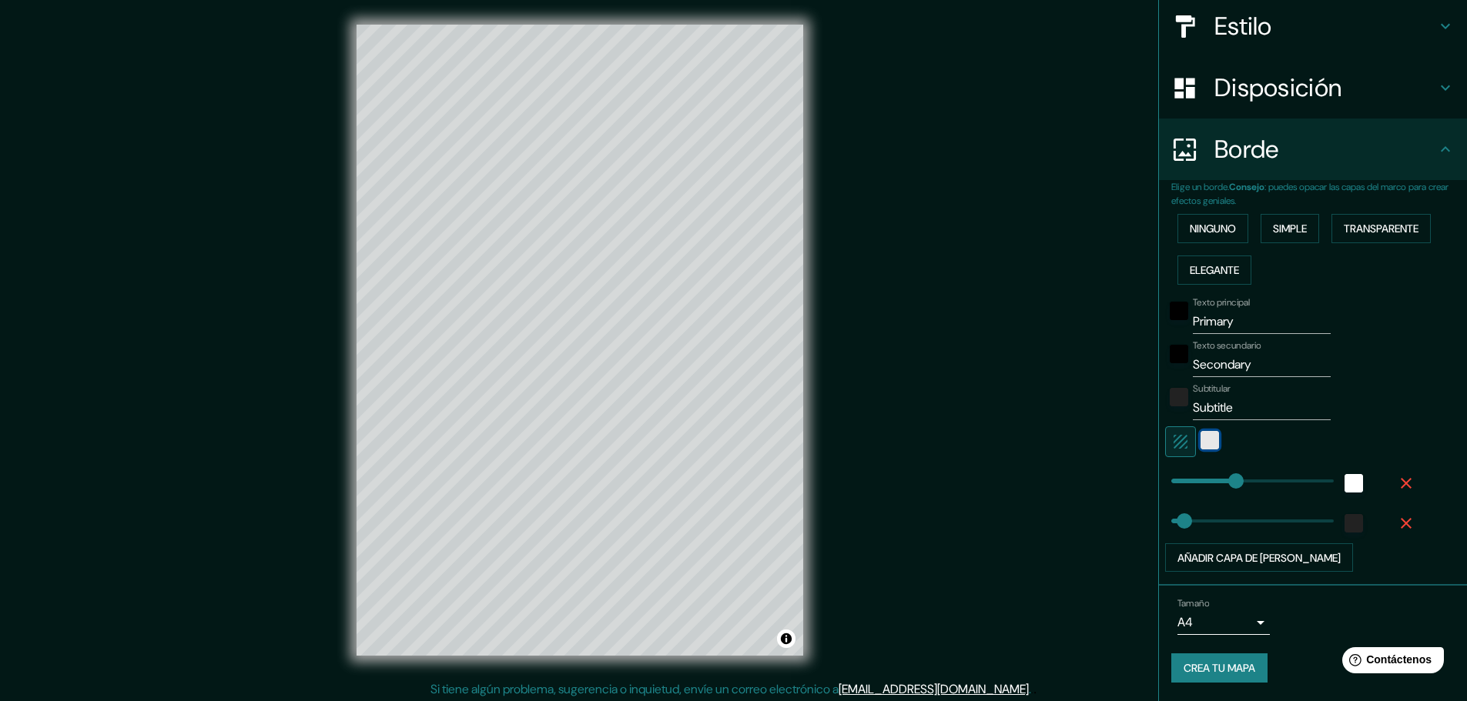
click at [1205, 437] on div "blanco" at bounding box center [1209, 440] width 18 height 18
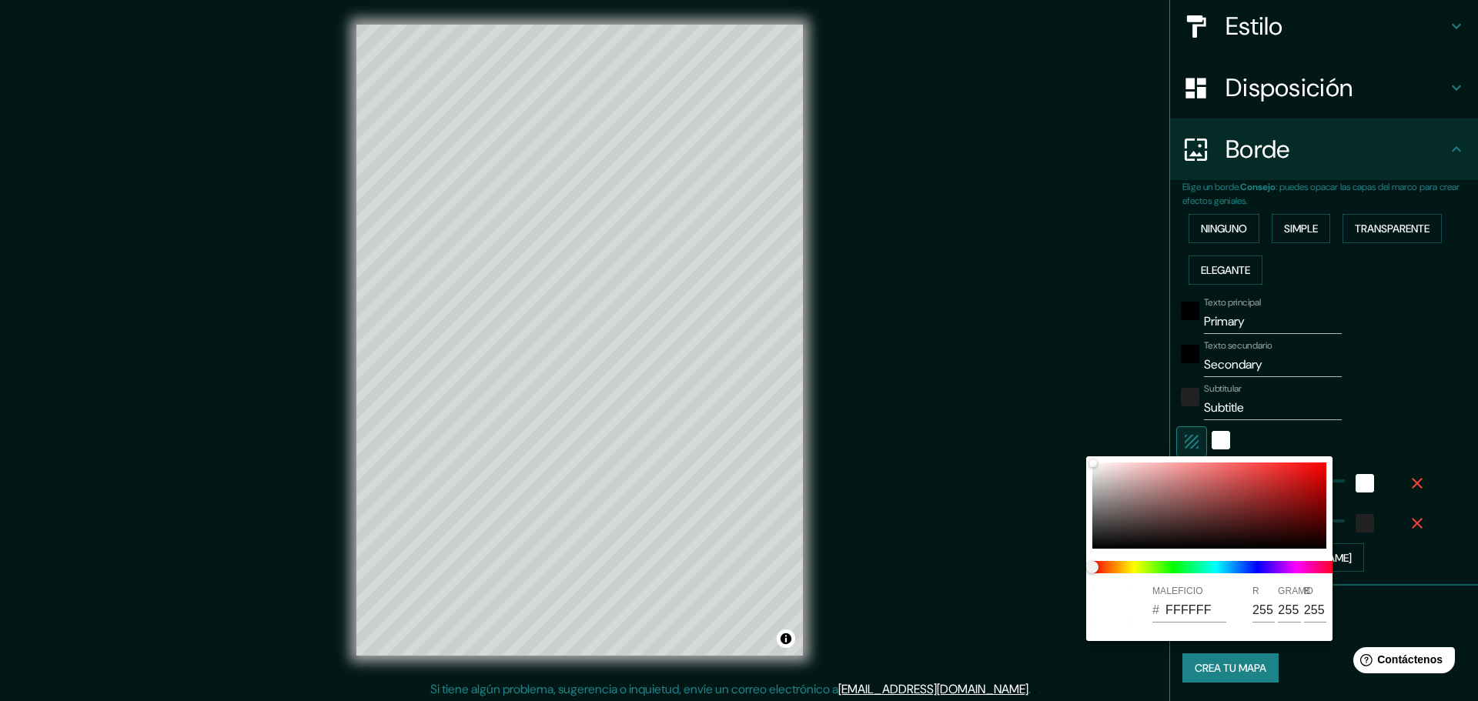
click at [1186, 440] on div at bounding box center [739, 350] width 1478 height 701
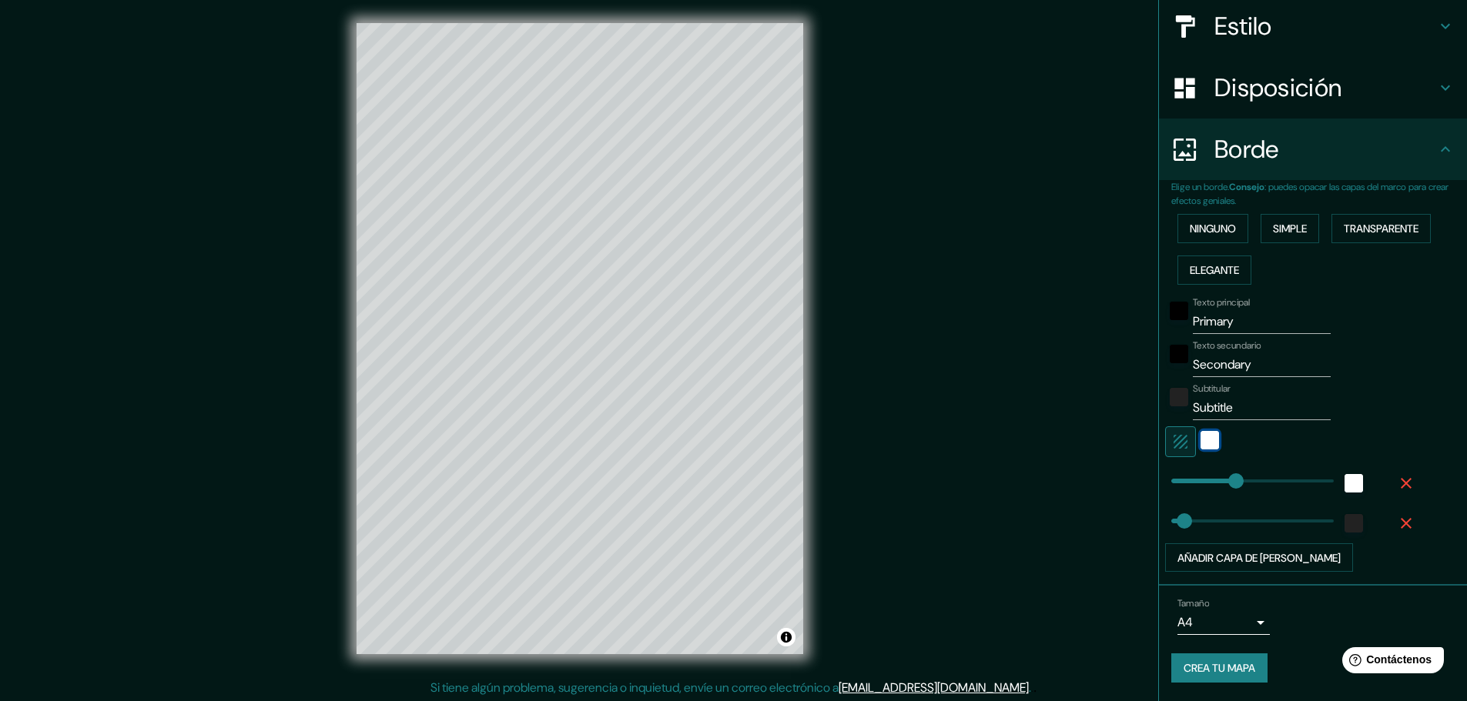
scroll to position [4, 0]
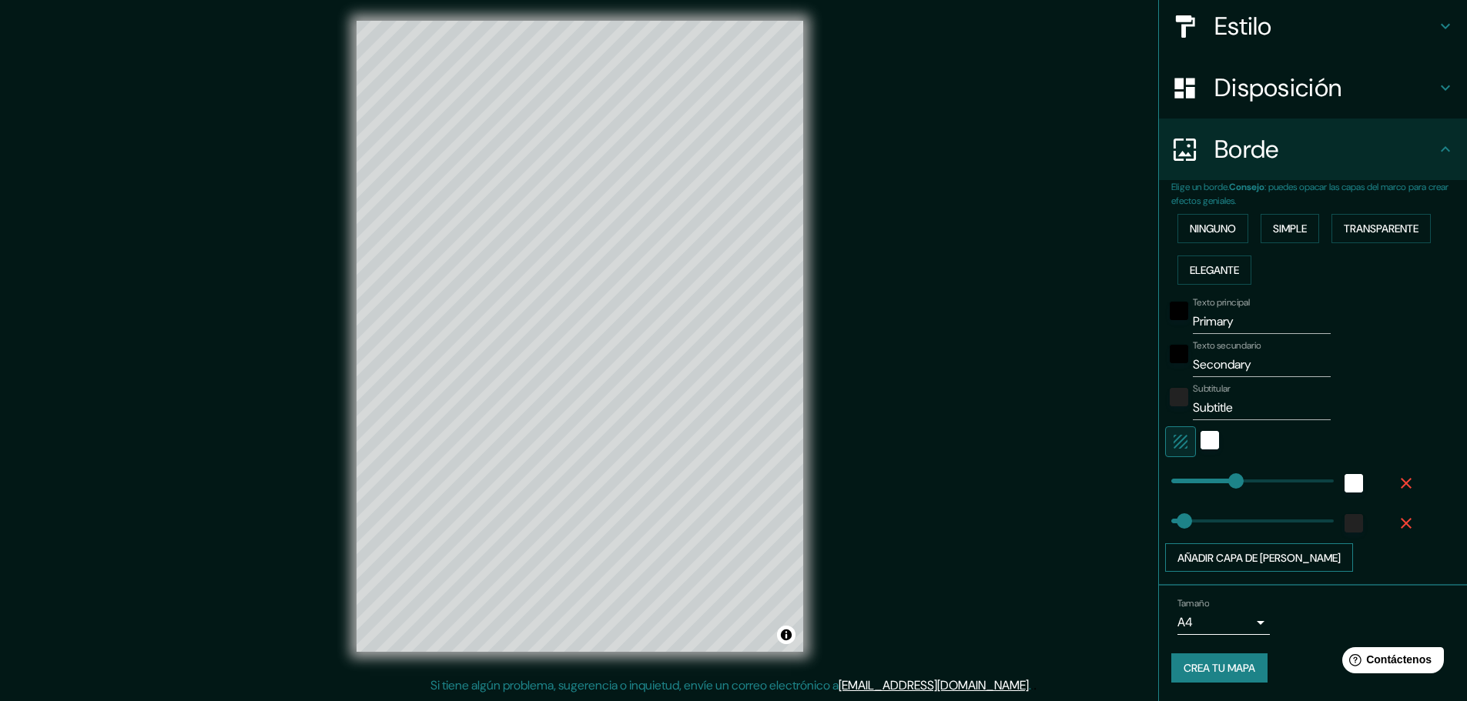
click at [1248, 557] on font "Añadir capa de [PERSON_NAME]" at bounding box center [1258, 558] width 163 height 14
type input "46"
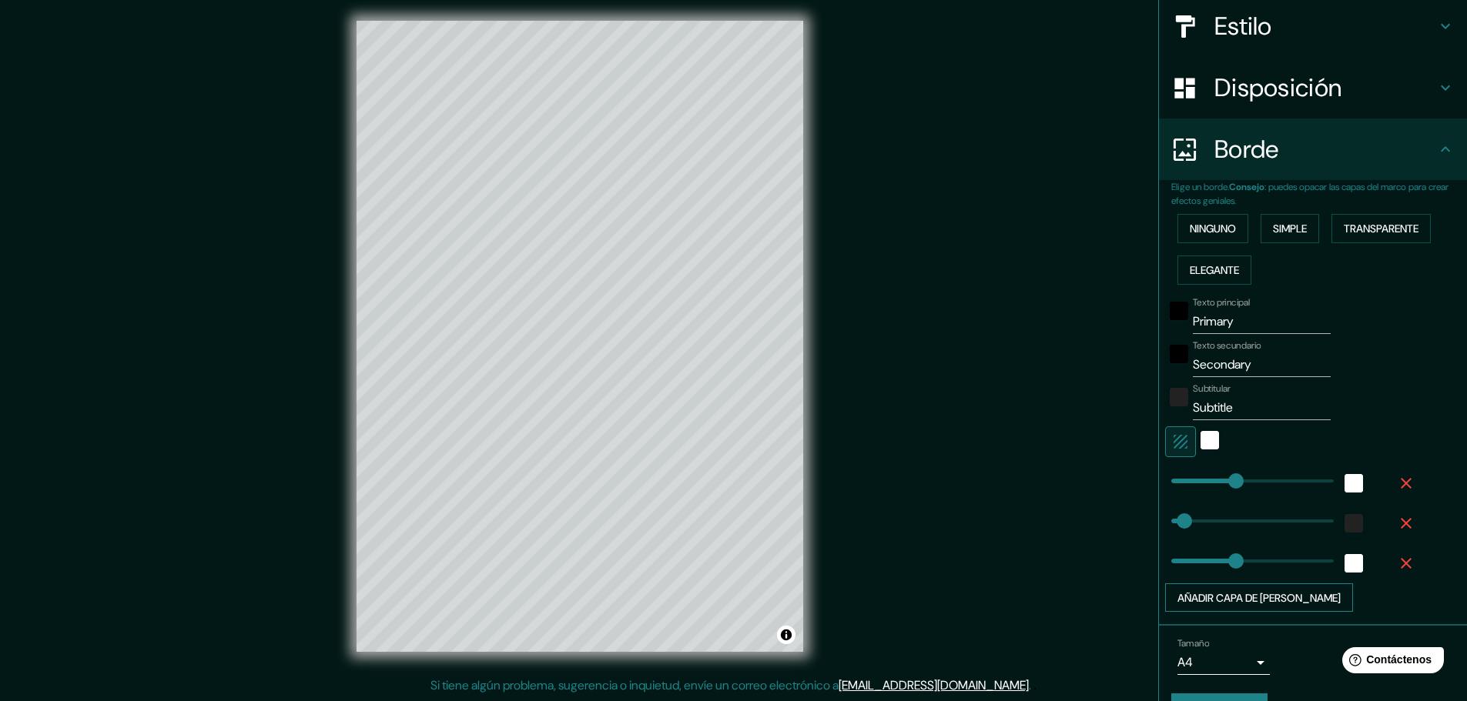
type input "317"
click at [1252, 557] on span at bounding box center [1259, 561] width 15 height 15
type input "46"
type input "8"
drag, startPoint x: 1236, startPoint y: 557, endPoint x: 1162, endPoint y: 557, distance: 73.9
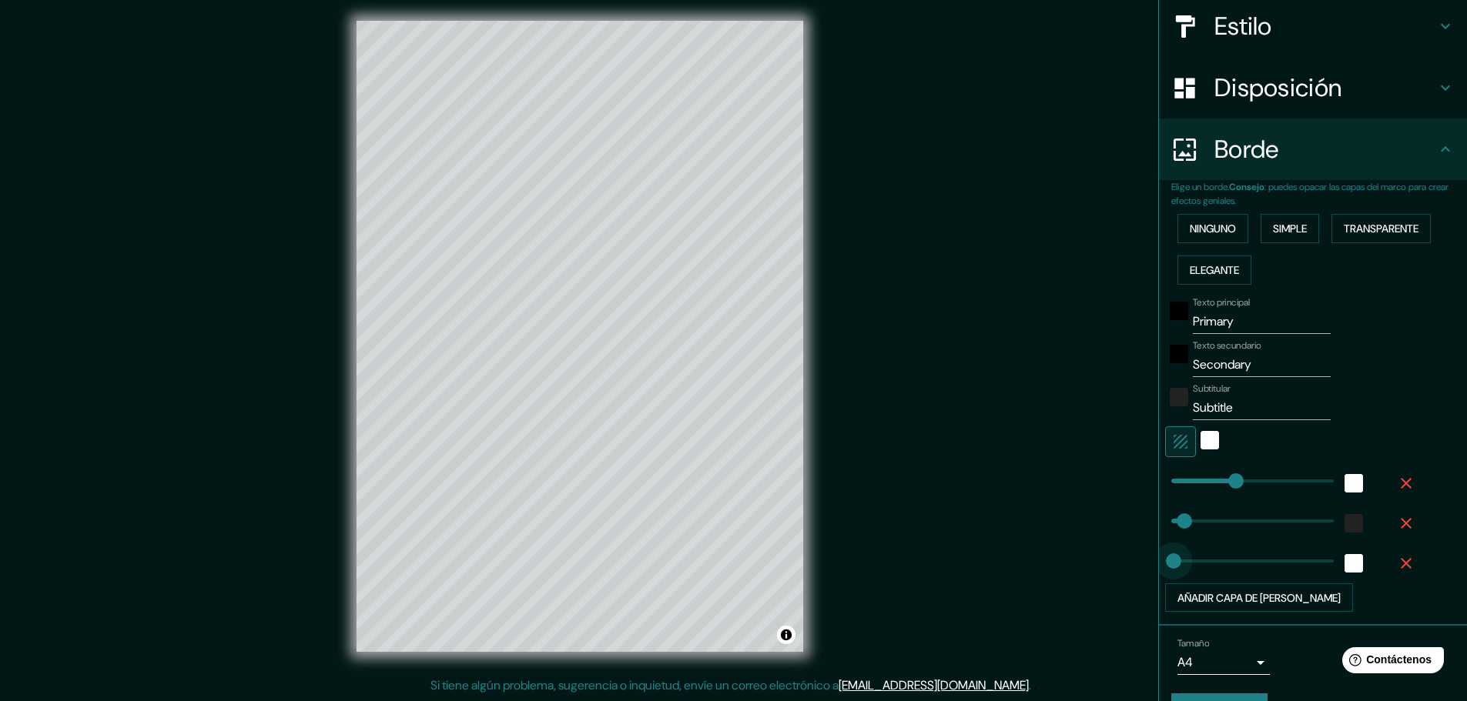
type input "46"
type input "0"
drag, startPoint x: 1162, startPoint y: 557, endPoint x: 1153, endPoint y: 557, distance: 8.5
type input "46"
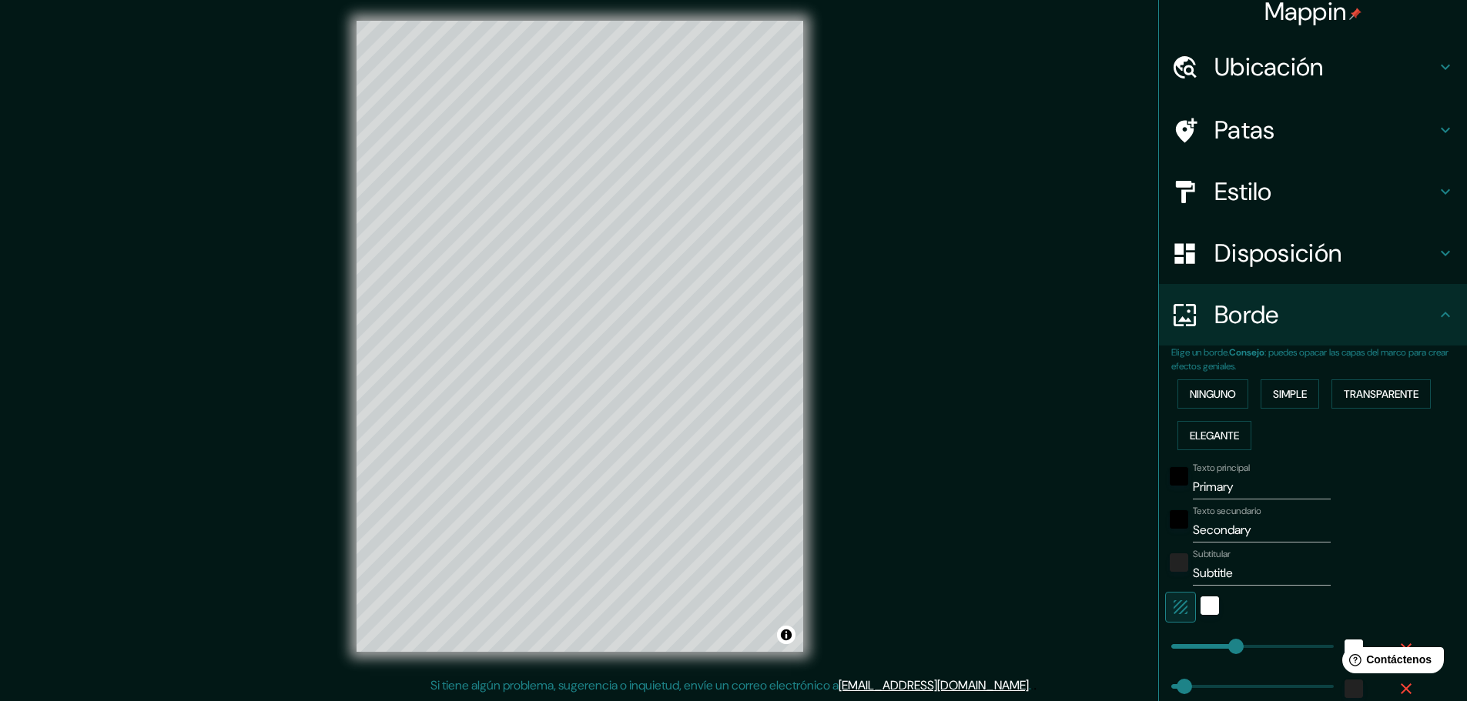
scroll to position [0, 0]
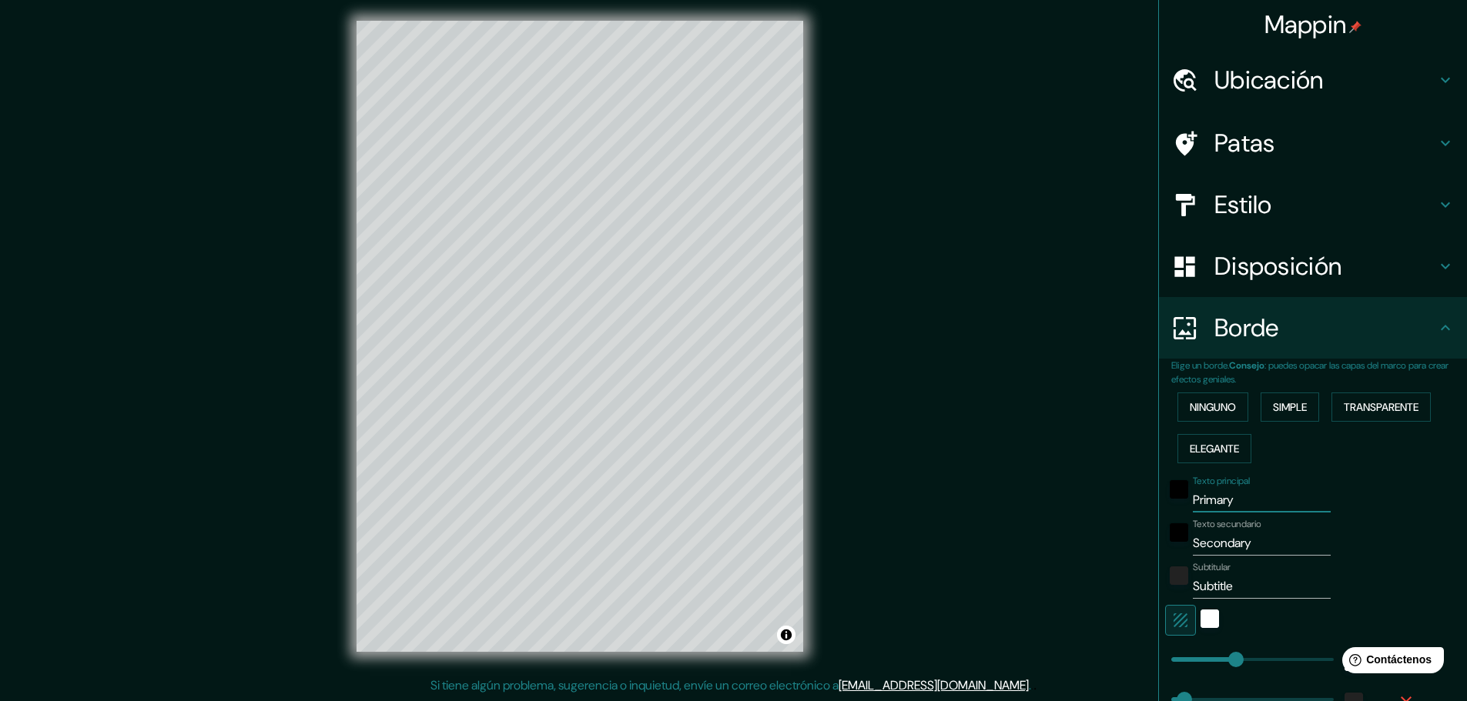
click at [1235, 505] on input "Primary" at bounding box center [1261, 500] width 138 height 25
type input "Primar"
type input "46"
type input "Prima"
type input "46"
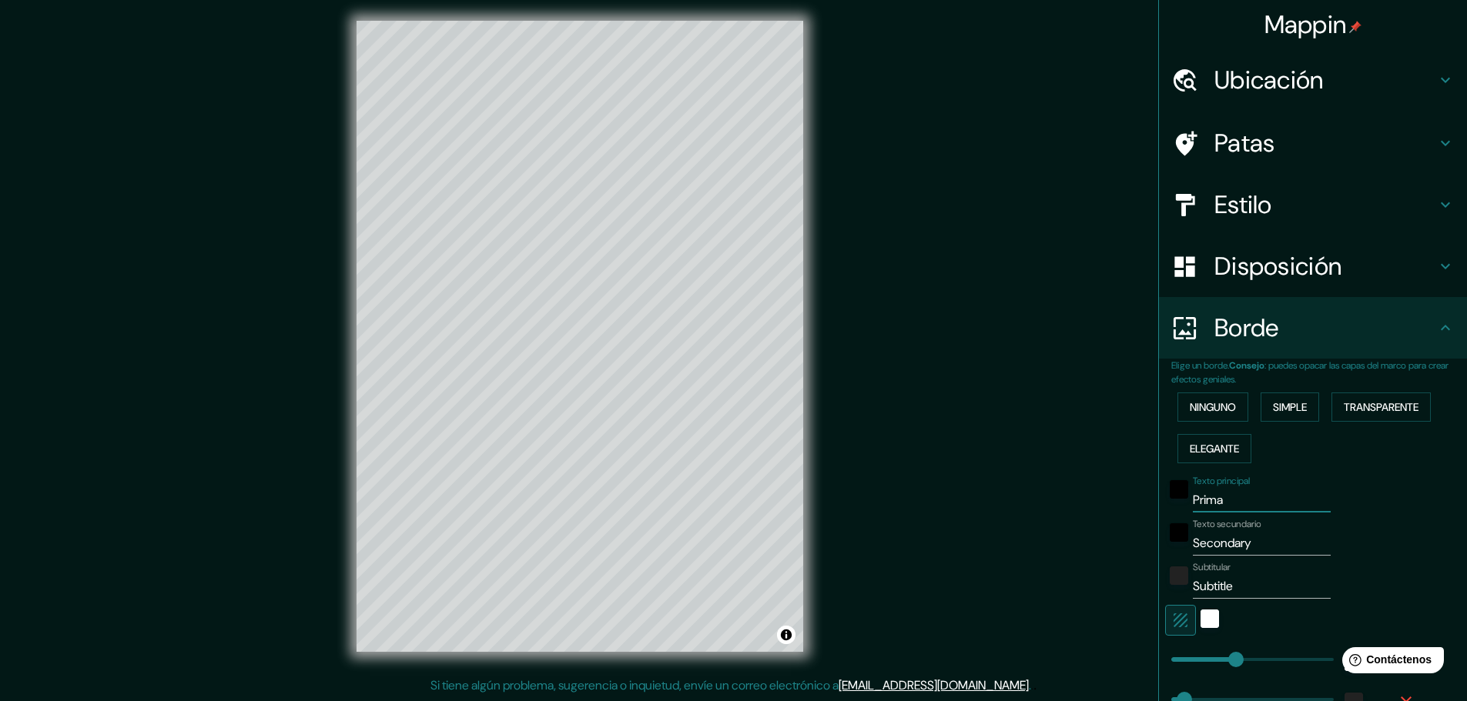
type input "Prim"
type input "46"
type input "Pri"
type input "46"
type input "Pr"
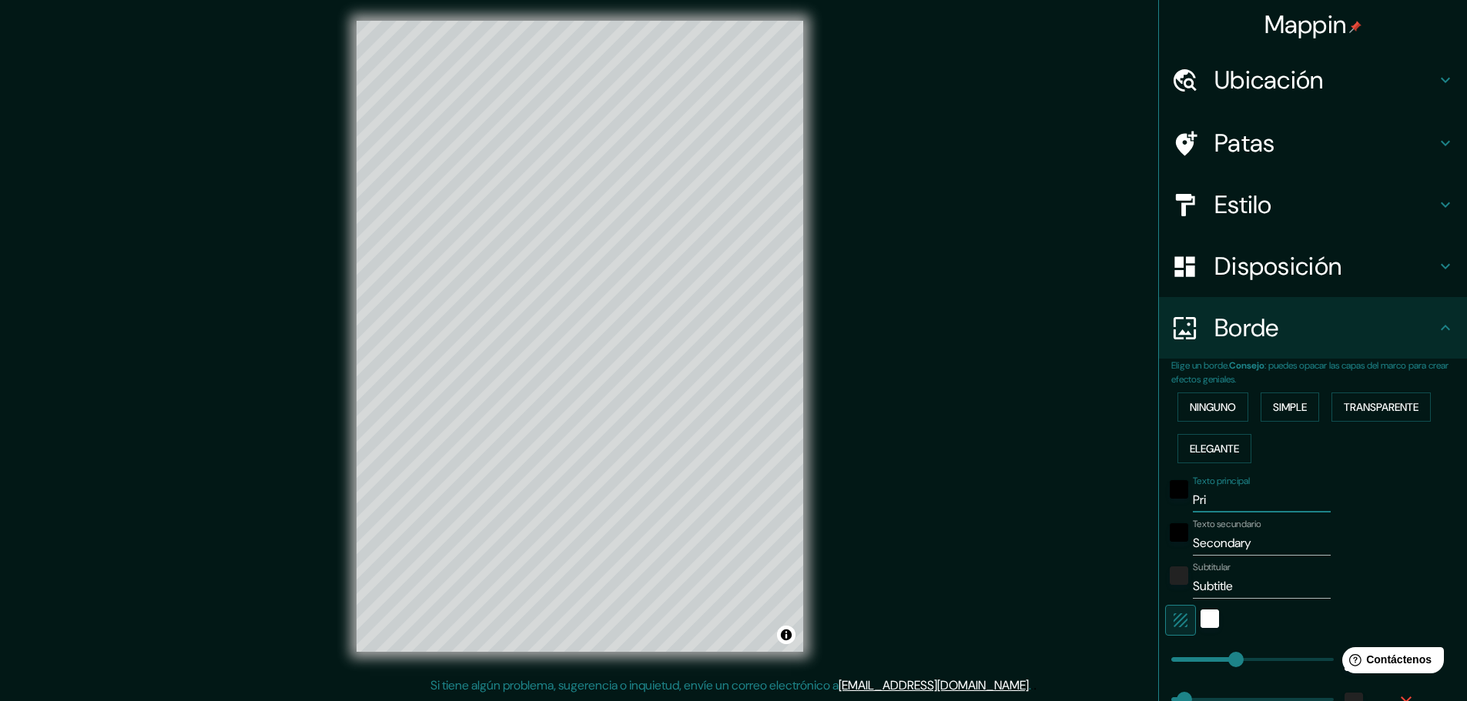
type input "46"
type input "P"
type input "46"
type input "U"
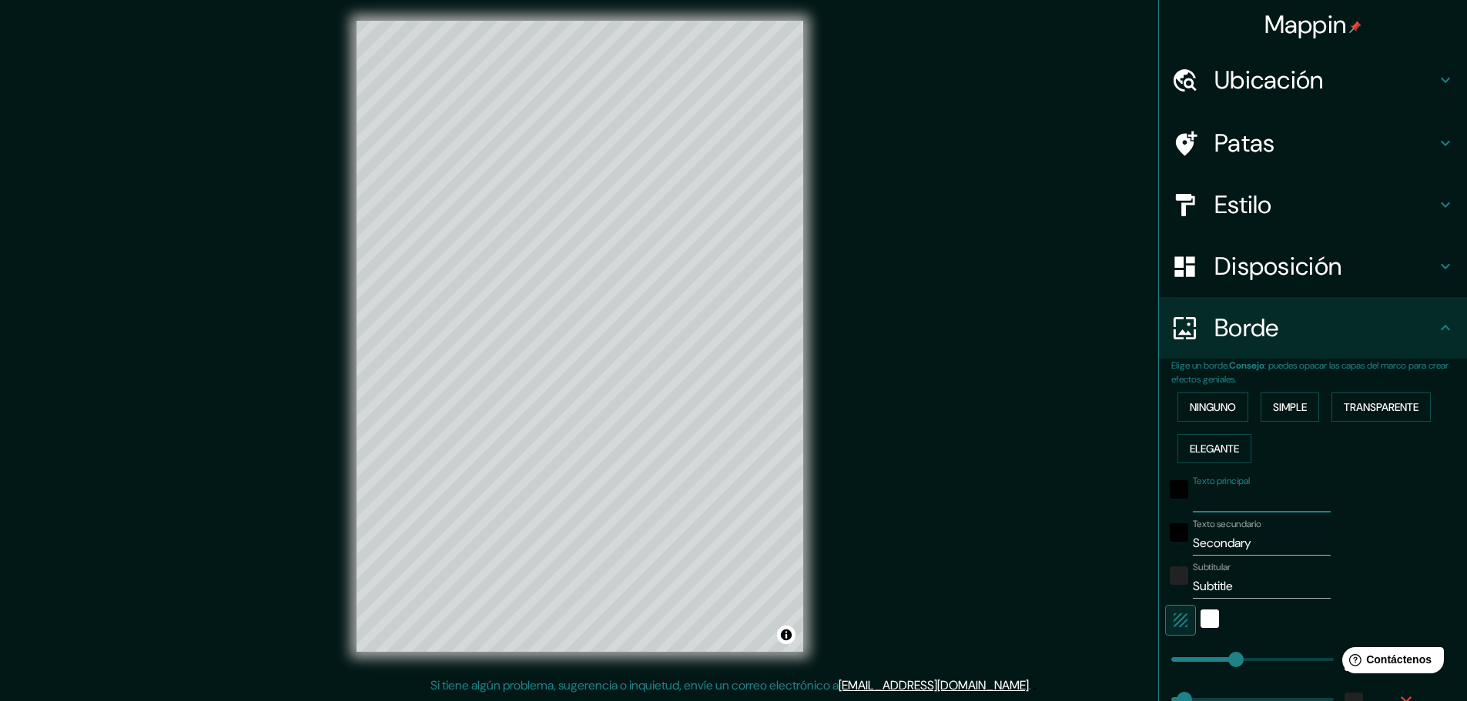
type input "46"
type input "UN"
type input "46"
type input "UNA"
type input "46"
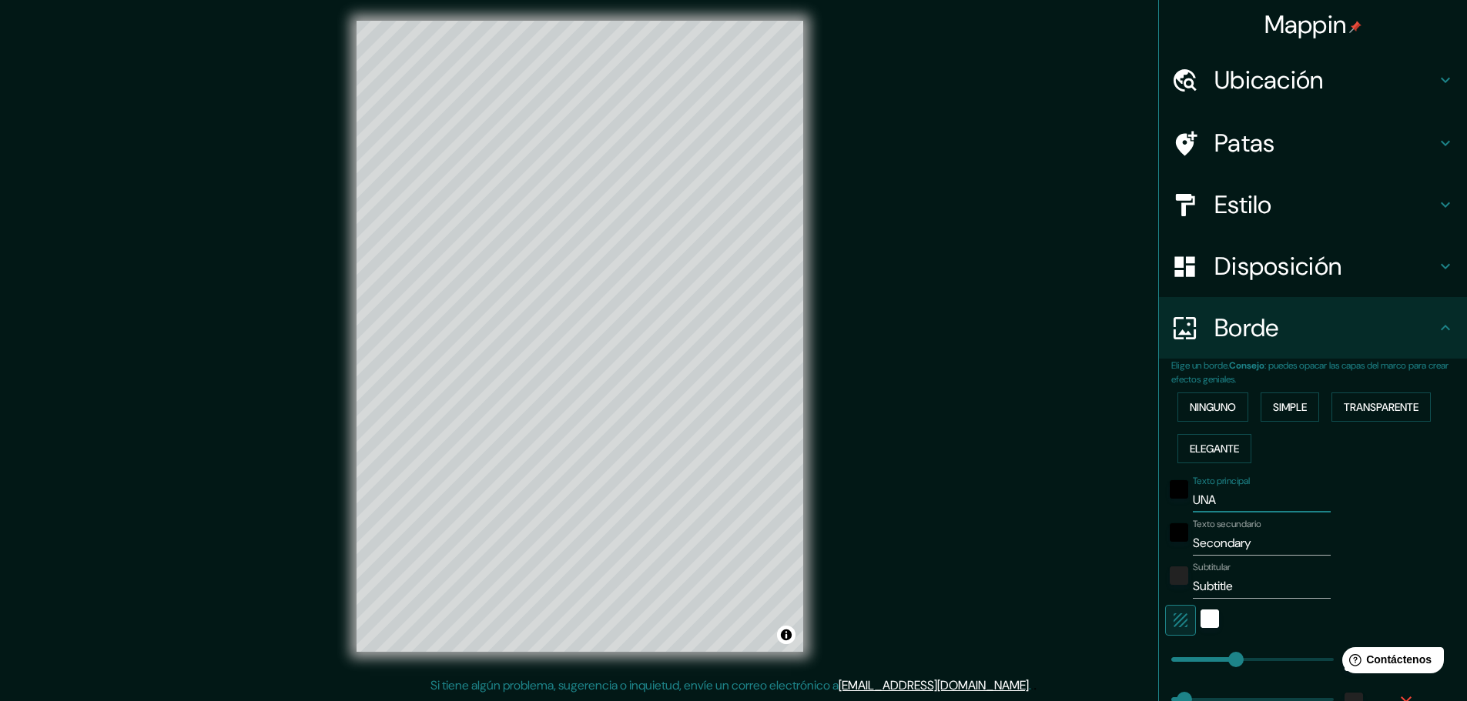
type input "UNAC"
type input "46"
type input "UNACE"
type input "46"
type input "UNACEM"
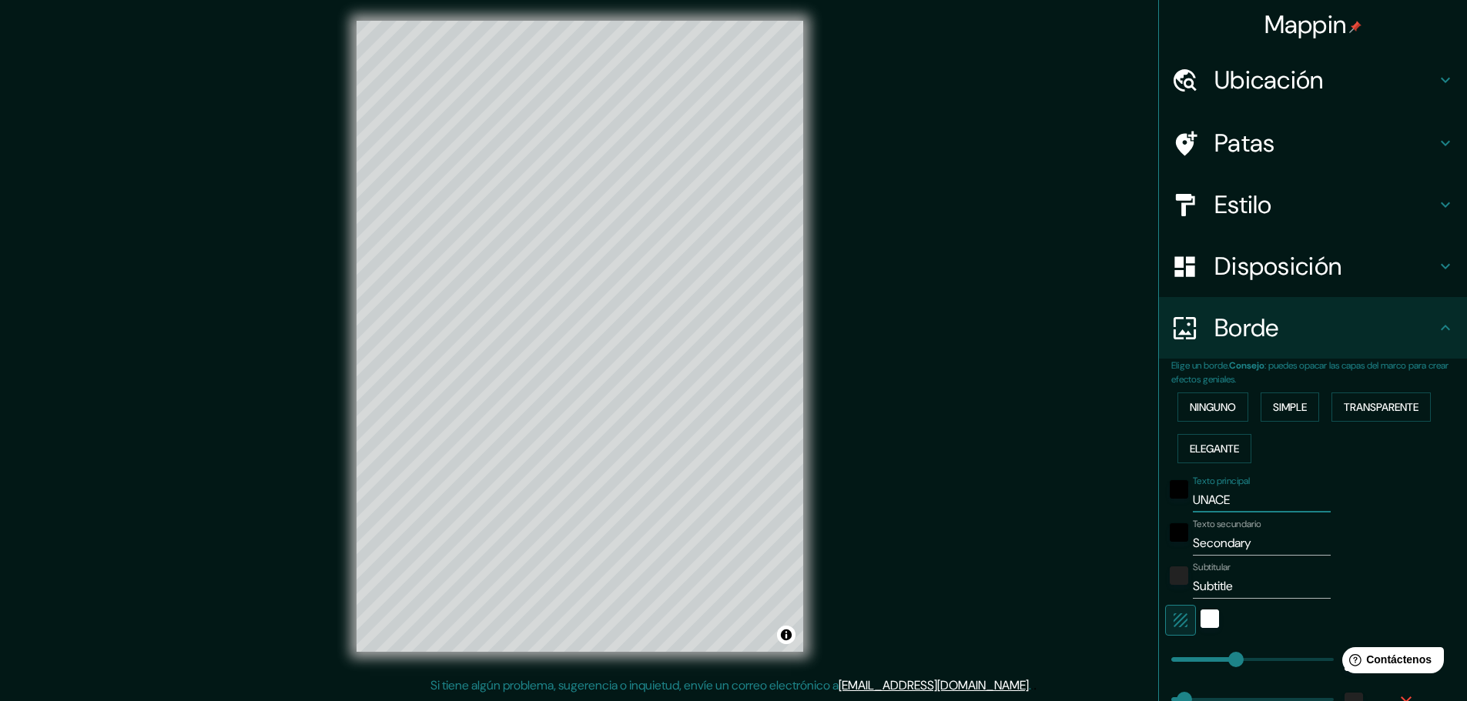
type input "46"
type input "UNACEM"
drag, startPoint x: 1249, startPoint y: 543, endPoint x: 1219, endPoint y: 534, distance: 30.7
click at [1169, 544] on div "Texto secundario Secondary" at bounding box center [1291, 537] width 253 height 37
type input "46"
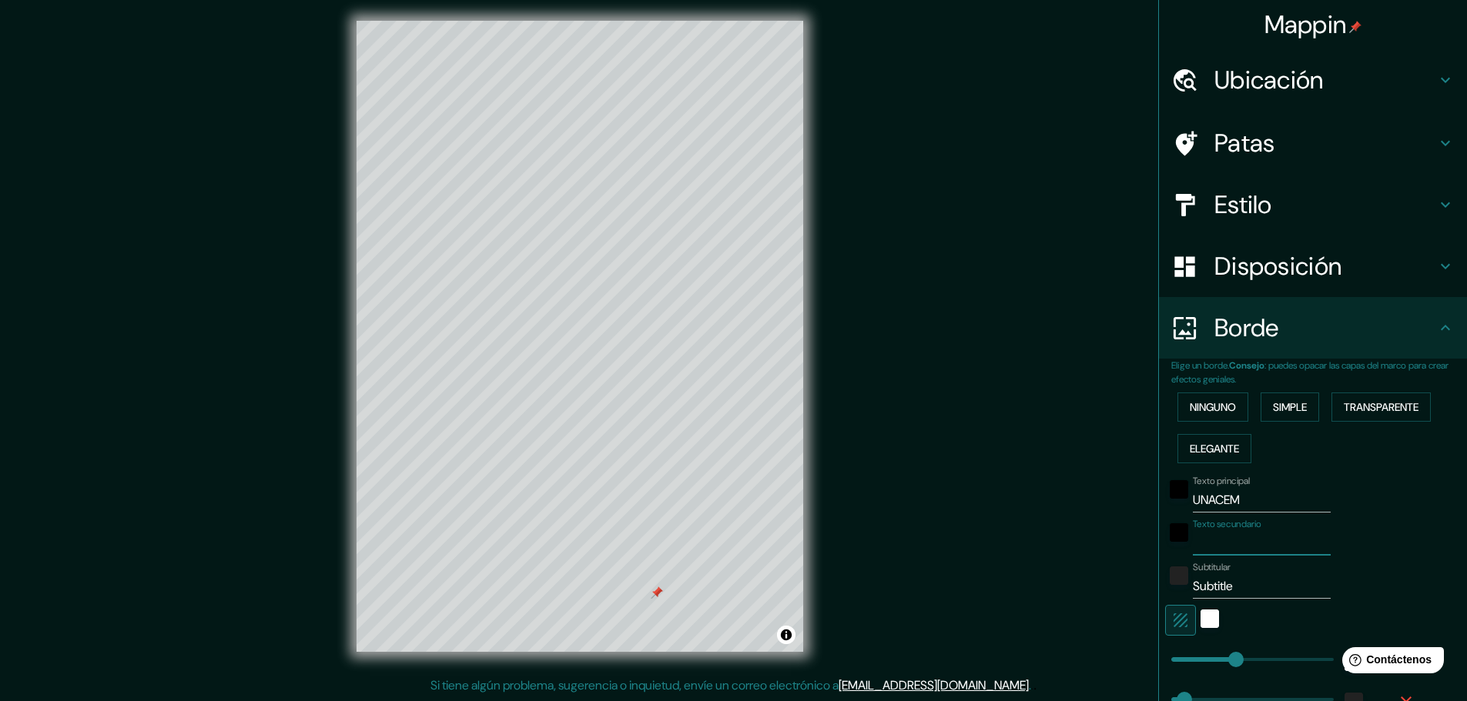
type input "d"
type input "46"
type input "A"
type input "46"
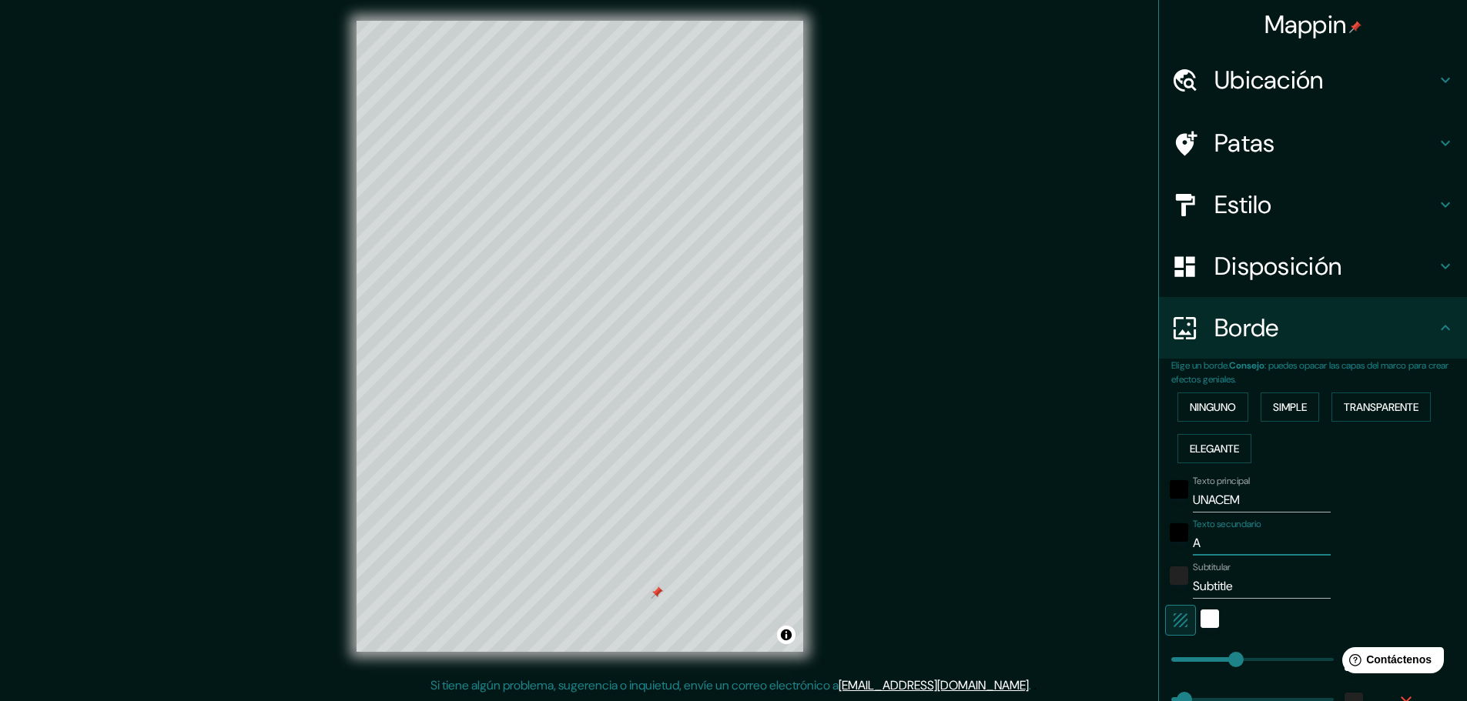
type input "AT"
type input "46"
type input "ATO"
type input "46"
type input "ATOC"
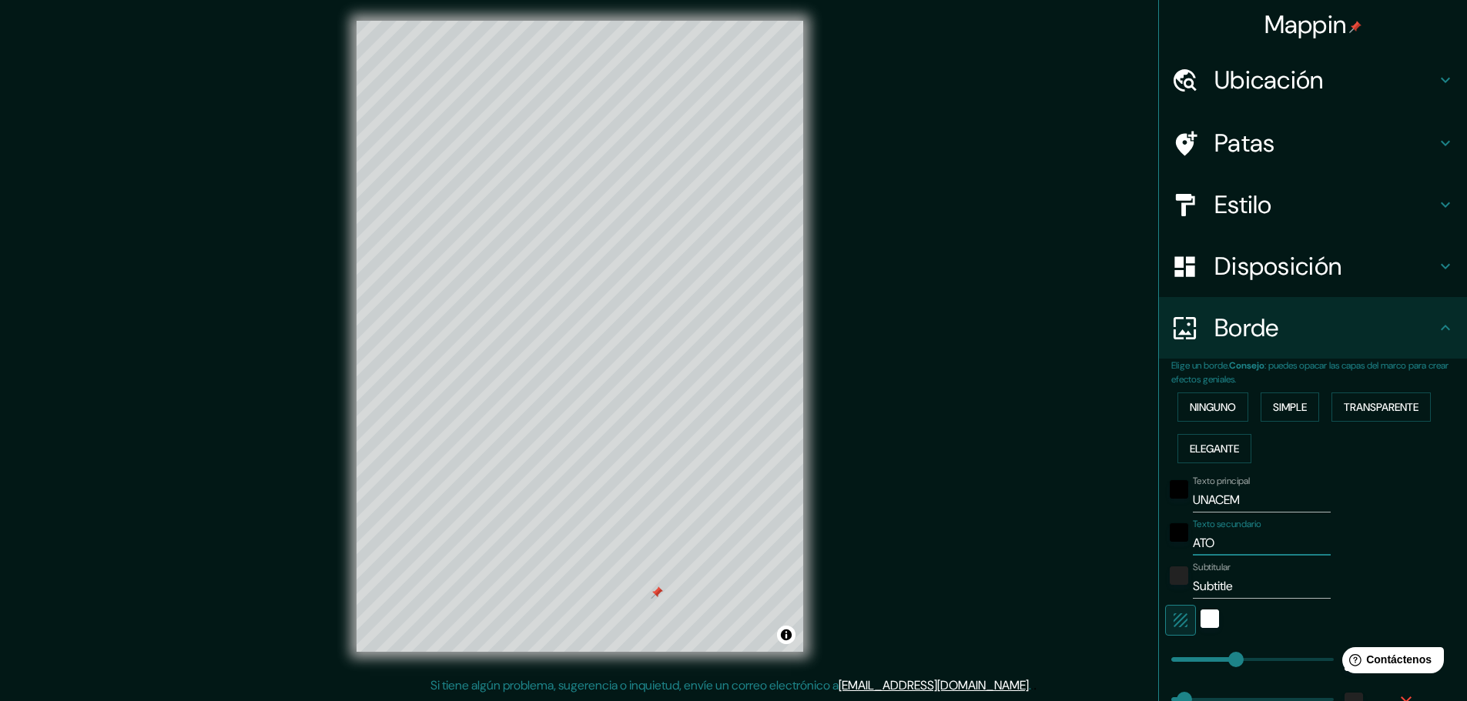
type input "46"
type input "ATOCO"
type input "46"
type input "ATOCON"
type input "46"
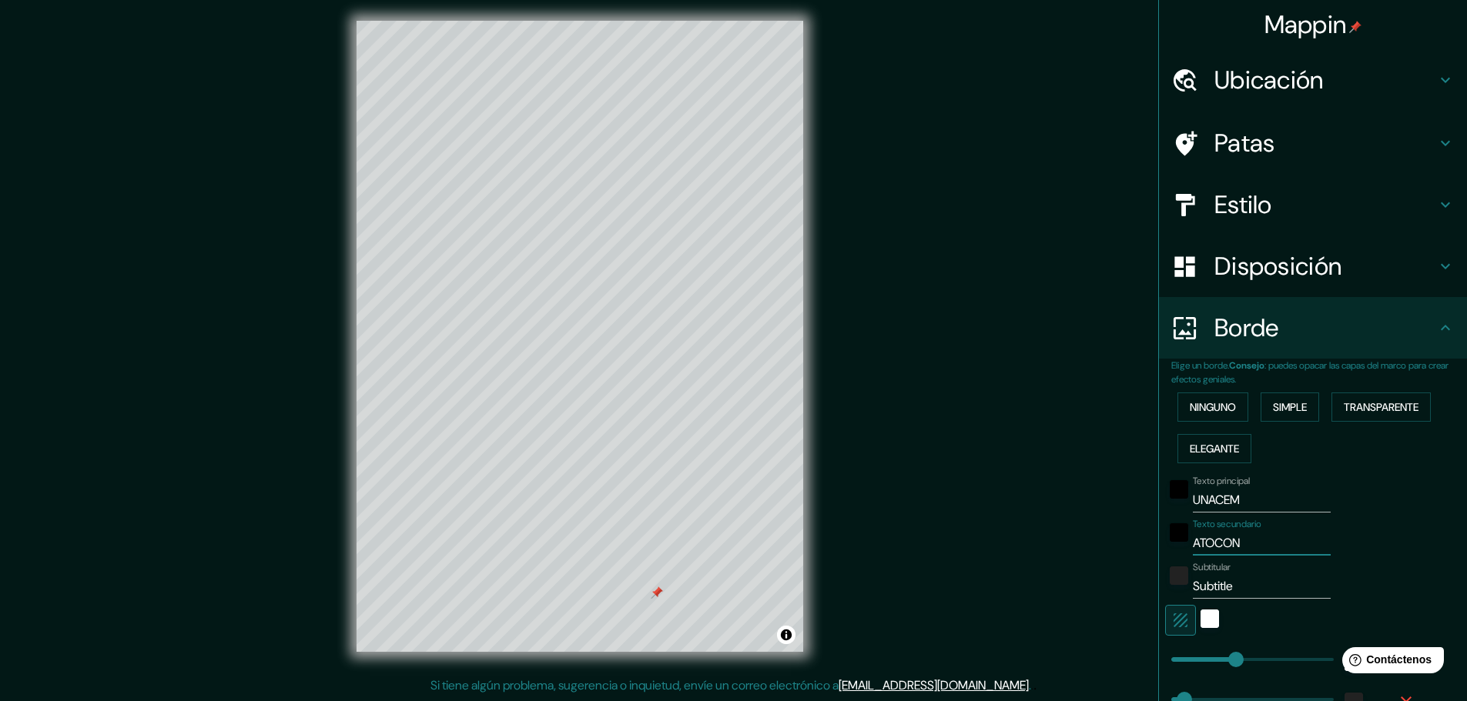
type input "ATOCONO"
type input "46"
type input "ATOCON"
type input "46"
type input "ATOCONG"
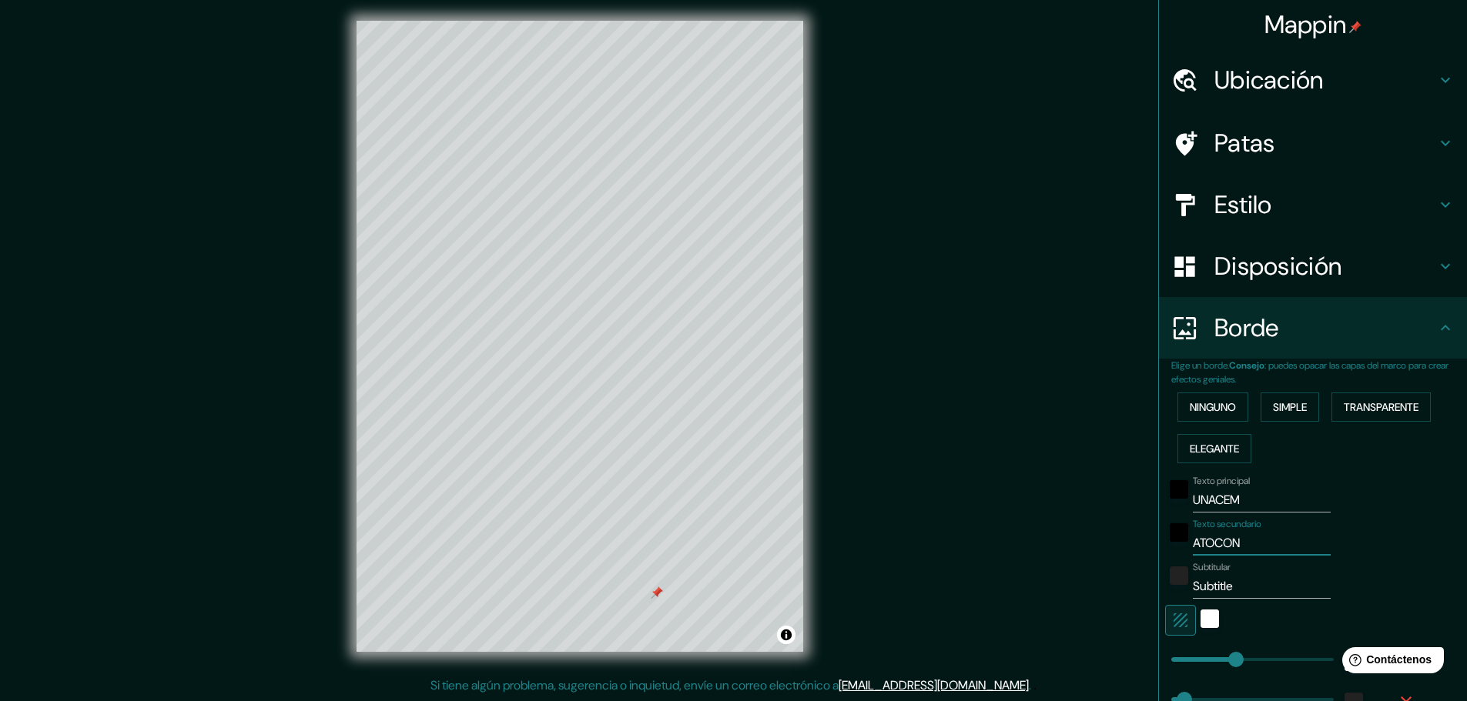
type input "46"
type input "ATOCONGO"
type input "46"
type input "ATOCONGO"
click at [1374, 567] on div "Subtitular Subtitle" at bounding box center [1291, 580] width 253 height 37
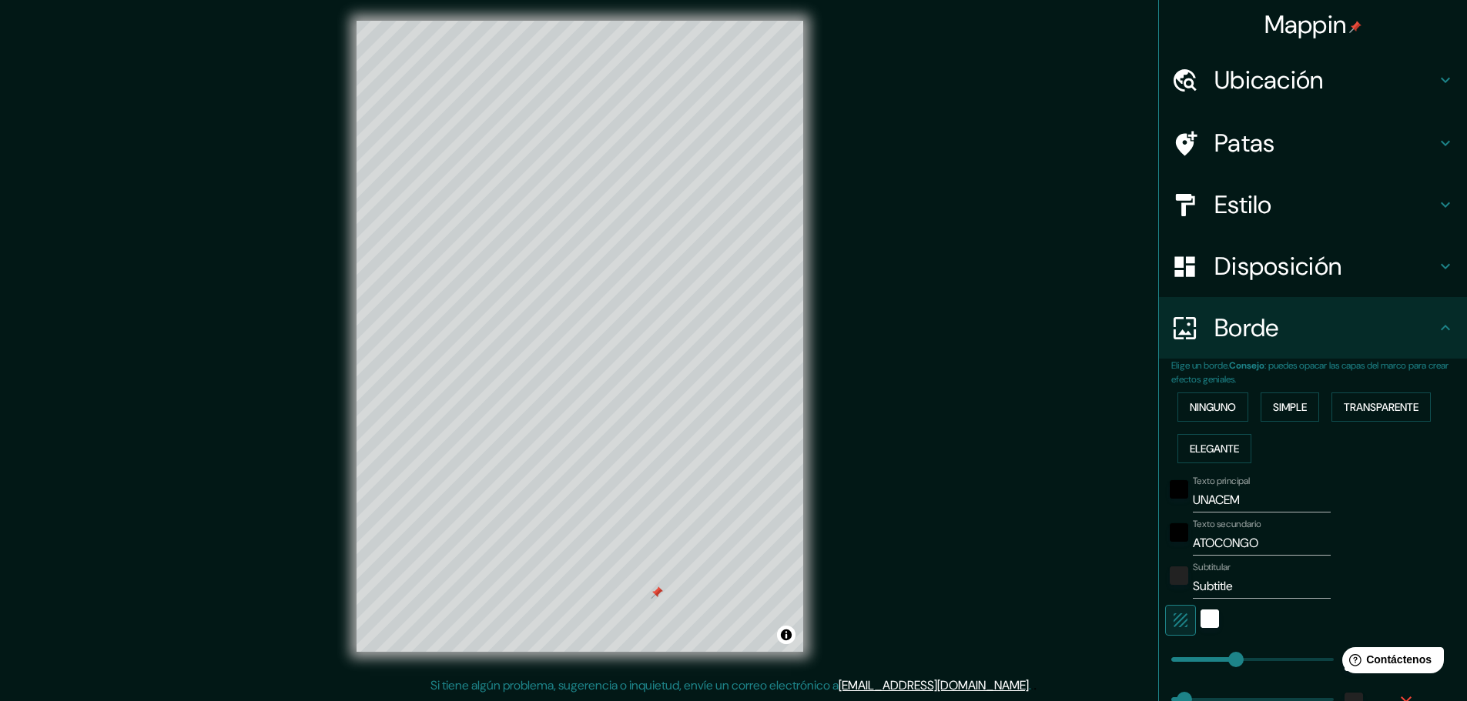
click at [1243, 596] on input "Subtitle" at bounding box center [1261, 586] width 138 height 25
drag, startPoint x: 529, startPoint y: 442, endPoint x: 547, endPoint y: 453, distance: 21.8
click at [547, 453] on div at bounding box center [550, 453] width 12 height 12
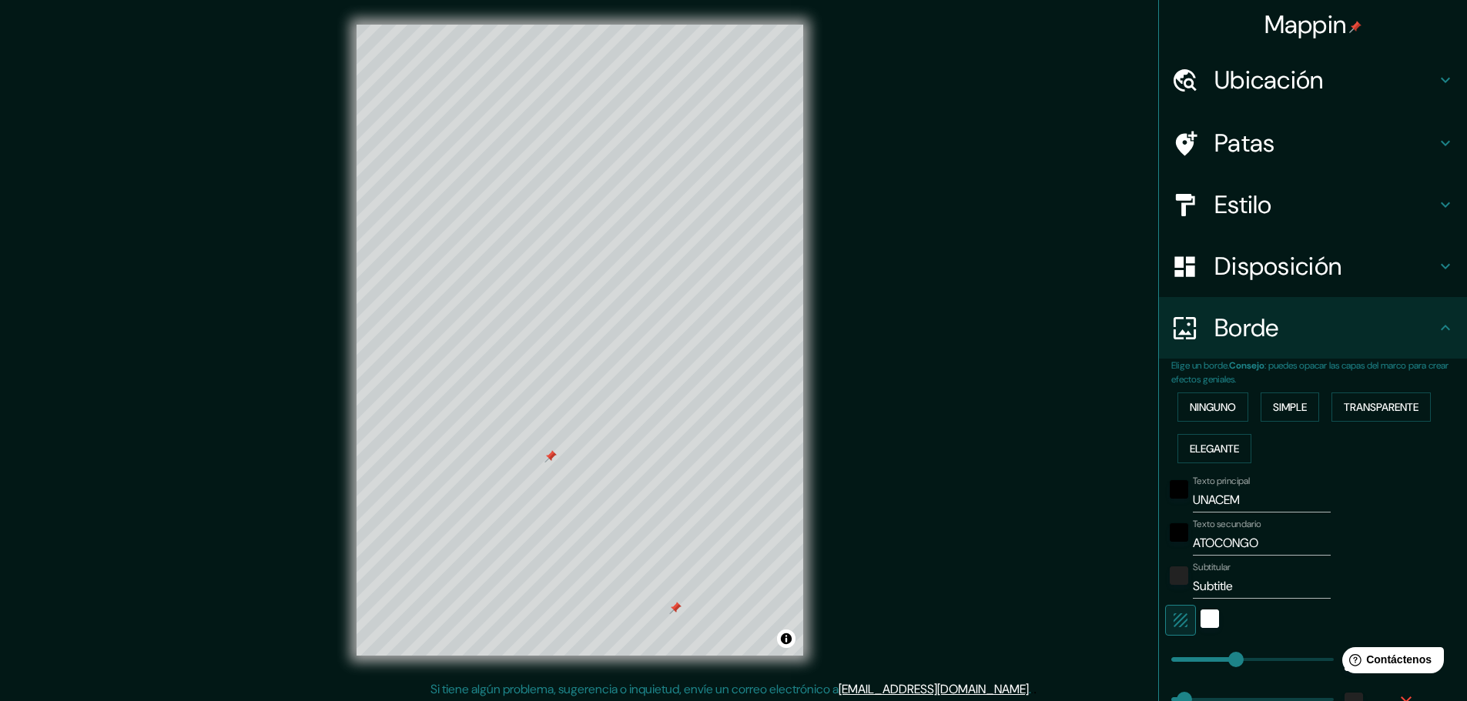
click at [1290, 142] on h4 "Patas" at bounding box center [1325, 143] width 222 height 31
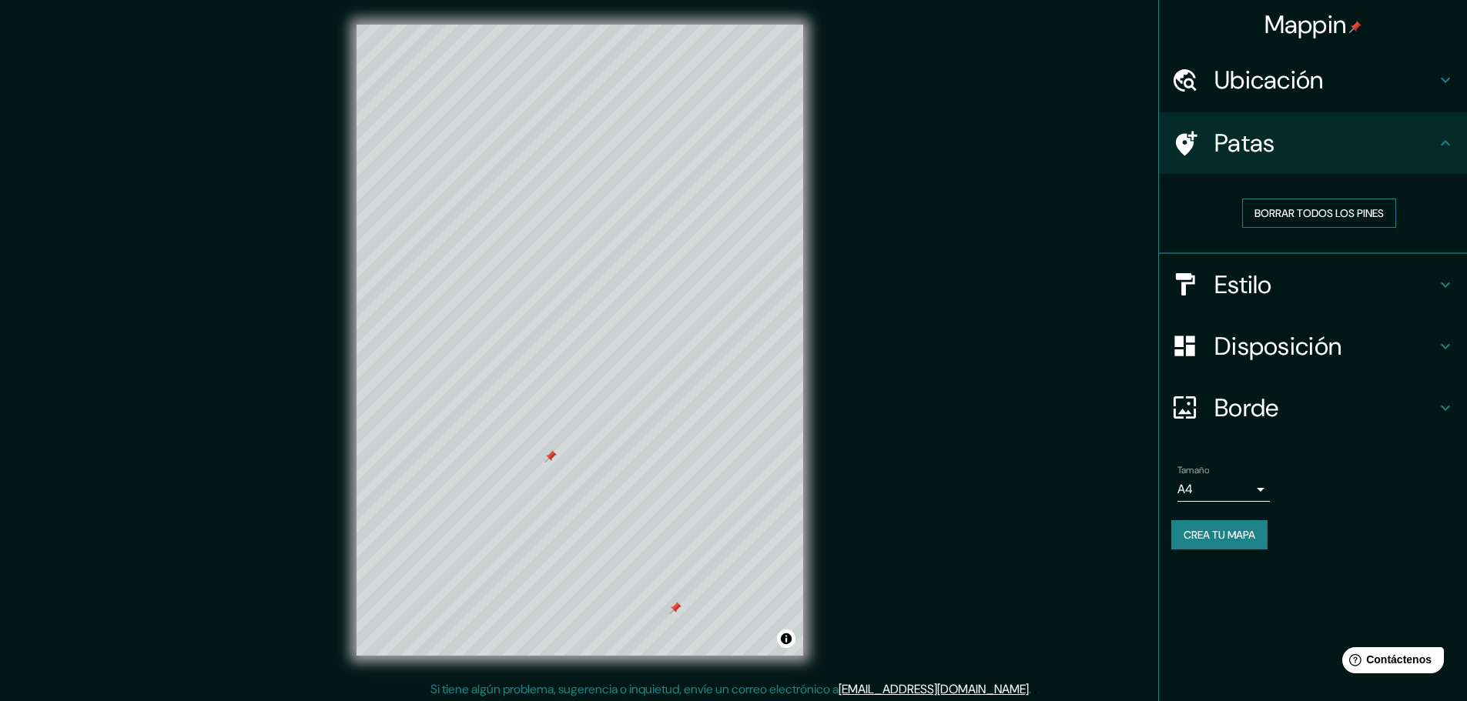
click at [1300, 215] on font "Borrar todos los pines" at bounding box center [1318, 213] width 129 height 14
drag, startPoint x: 676, startPoint y: 283, endPoint x: 676, endPoint y: 295, distance: 11.5
click at [676, 293] on div at bounding box center [670, 286] width 12 height 12
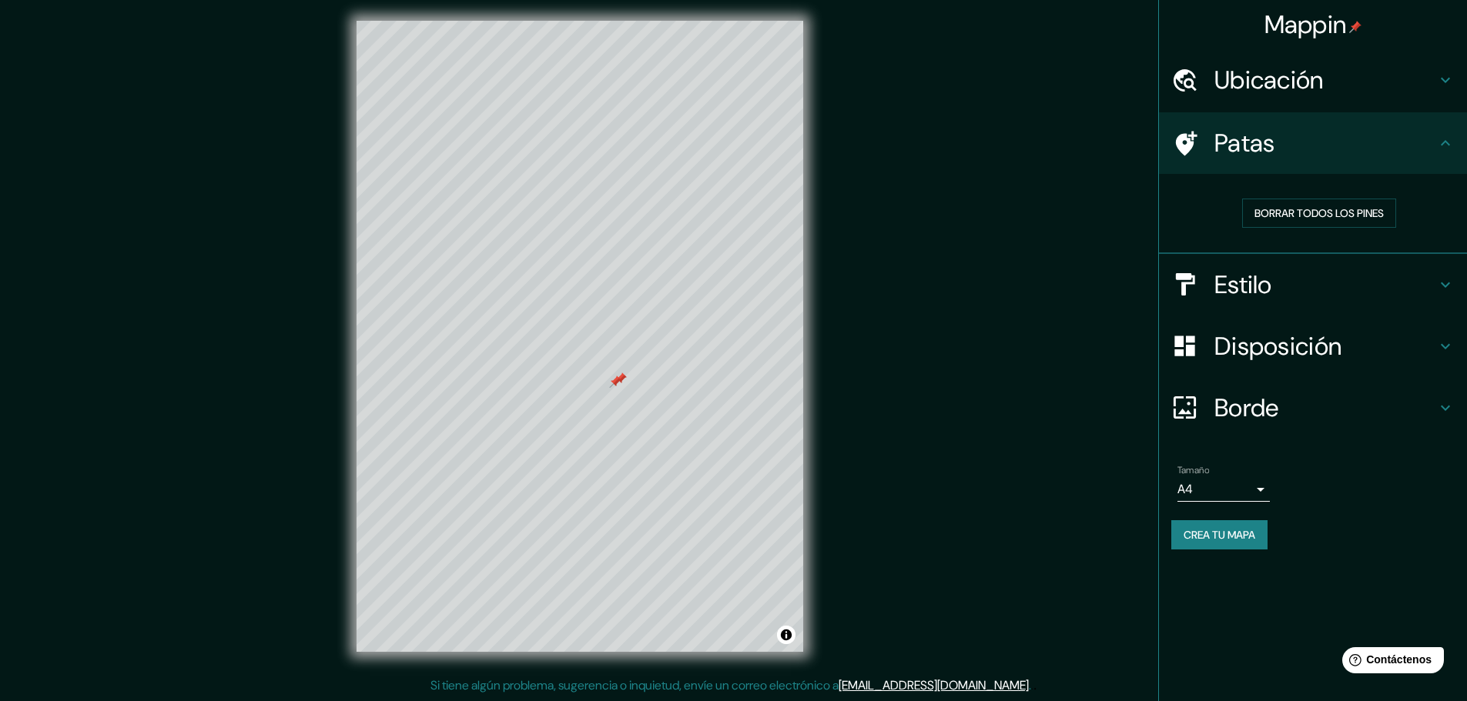
drag, startPoint x: 597, startPoint y: 367, endPoint x: 615, endPoint y: 382, distance: 23.6
click at [615, 382] on div at bounding box center [615, 382] width 12 height 12
drag, startPoint x: 1283, startPoint y: 209, endPoint x: 1238, endPoint y: 209, distance: 44.7
click at [1280, 209] on font "Borrar todos los pines" at bounding box center [1318, 213] width 129 height 14
click at [1261, 351] on font "Disposición" at bounding box center [1277, 346] width 127 height 32
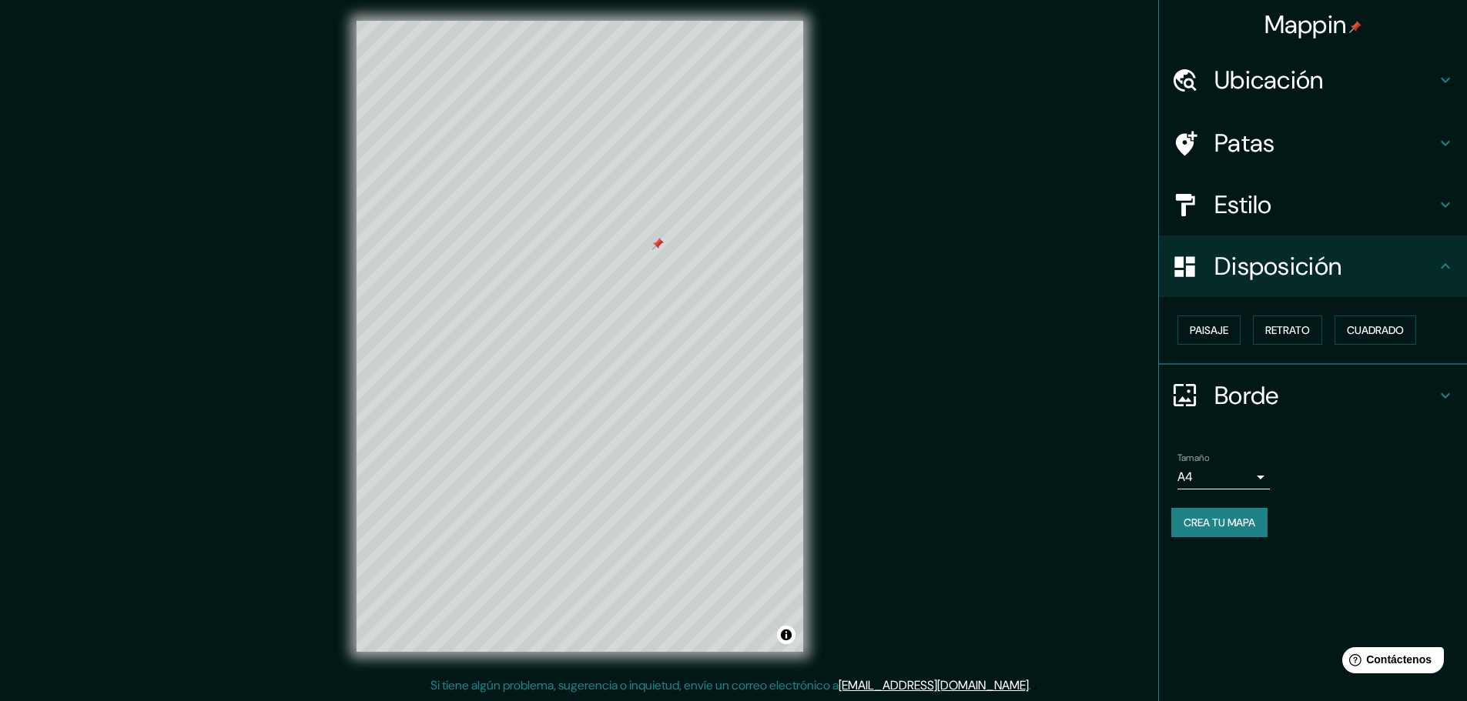
click at [1290, 399] on h4 "Borde" at bounding box center [1325, 395] width 222 height 31
type input "46"
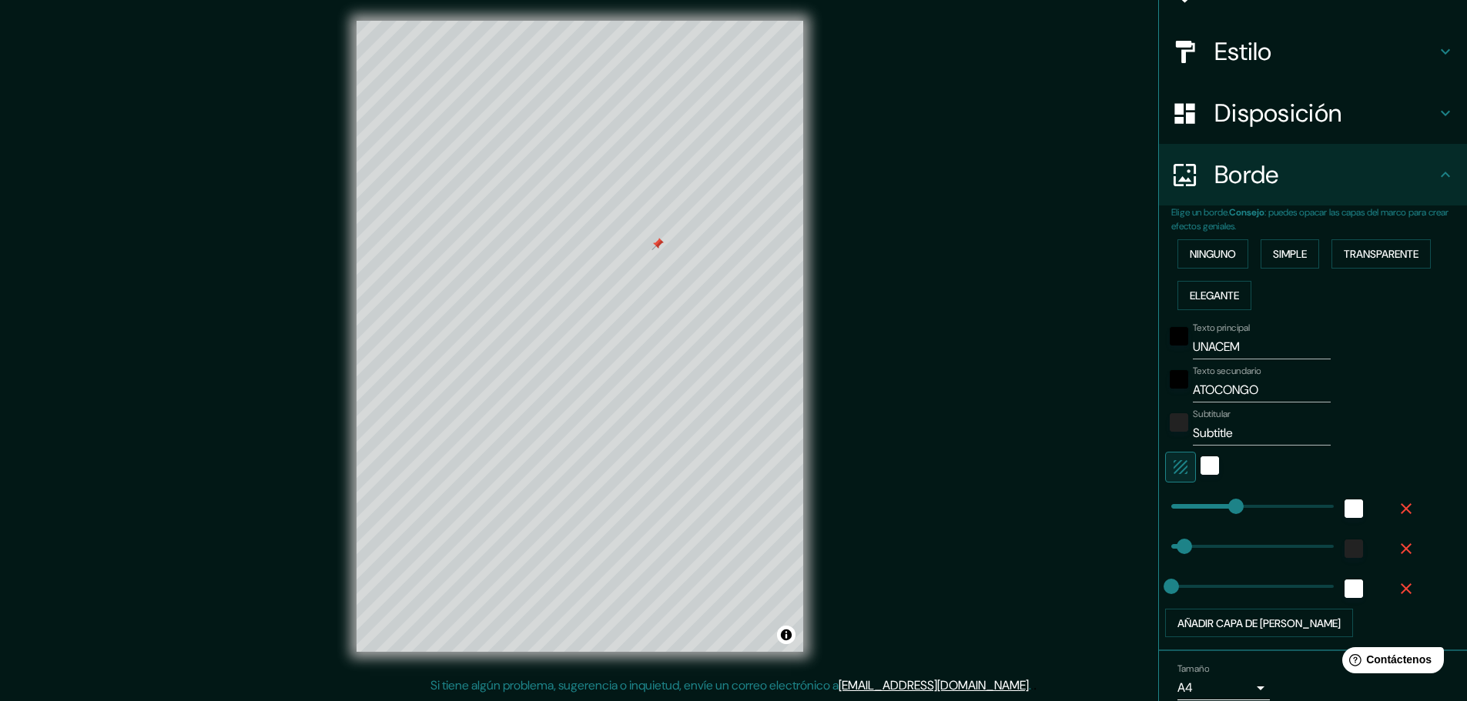
scroll to position [154, 0]
type input "96"
drag, startPoint x: 1225, startPoint y: 504, endPoint x: 1186, endPoint y: 506, distance: 38.5
type input "46"
type input "41"
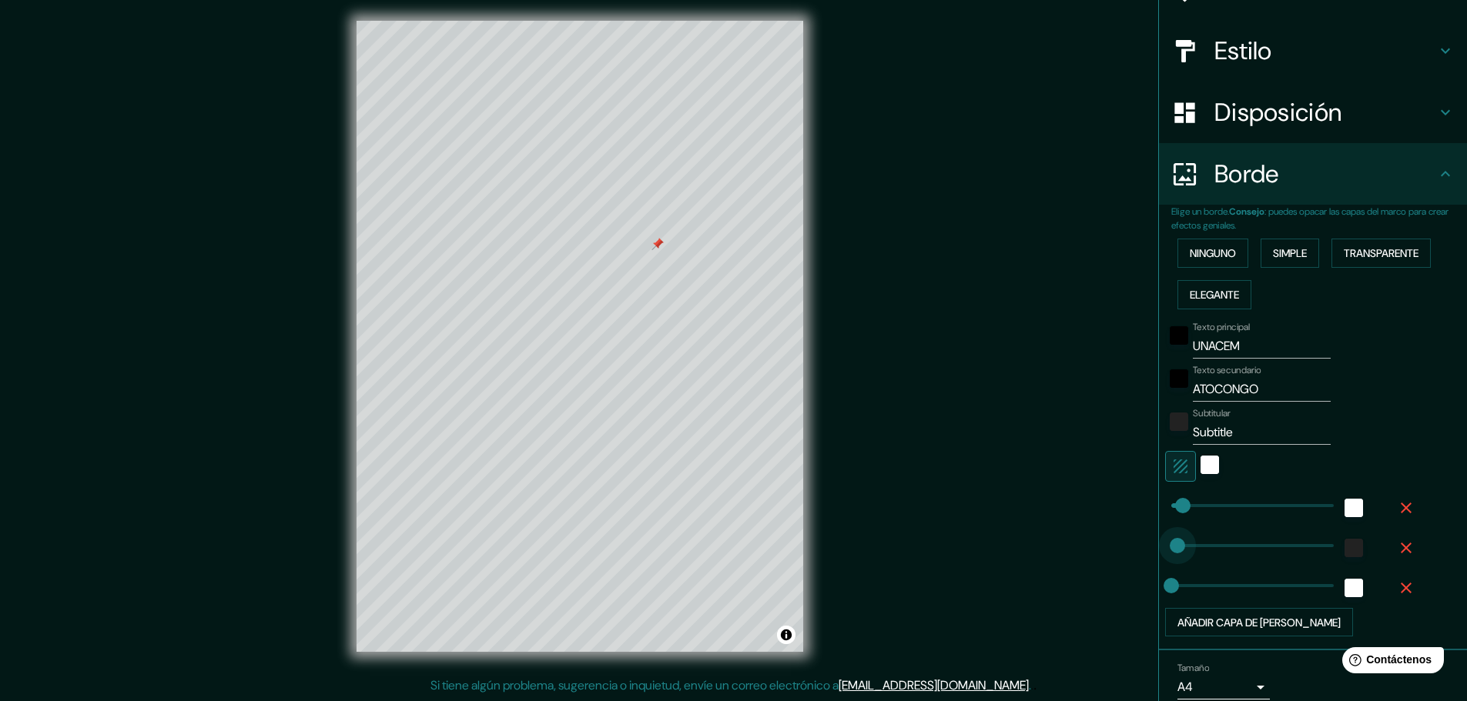
type input "19"
drag, startPoint x: 1172, startPoint y: 547, endPoint x: 1165, endPoint y: 547, distance: 7.7
type input "30"
type input "28"
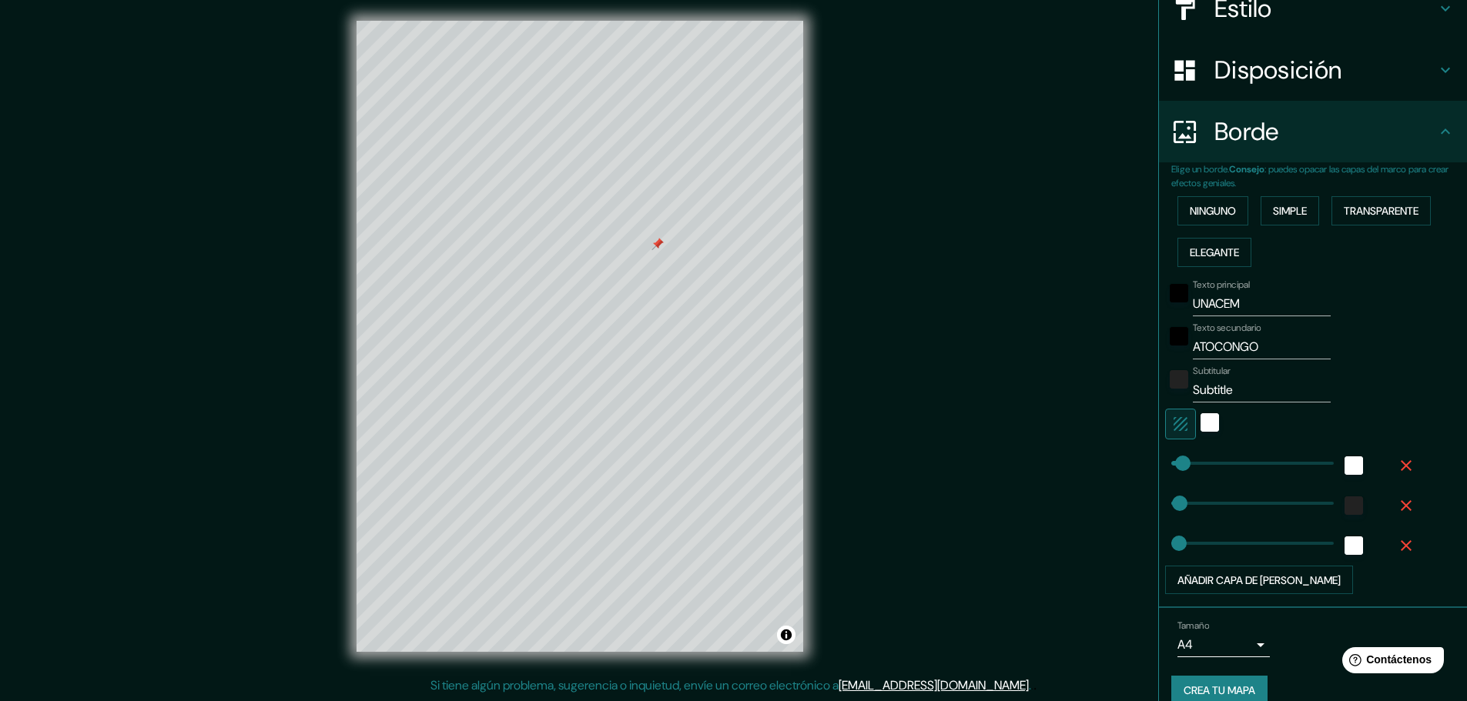
scroll to position [219, 0]
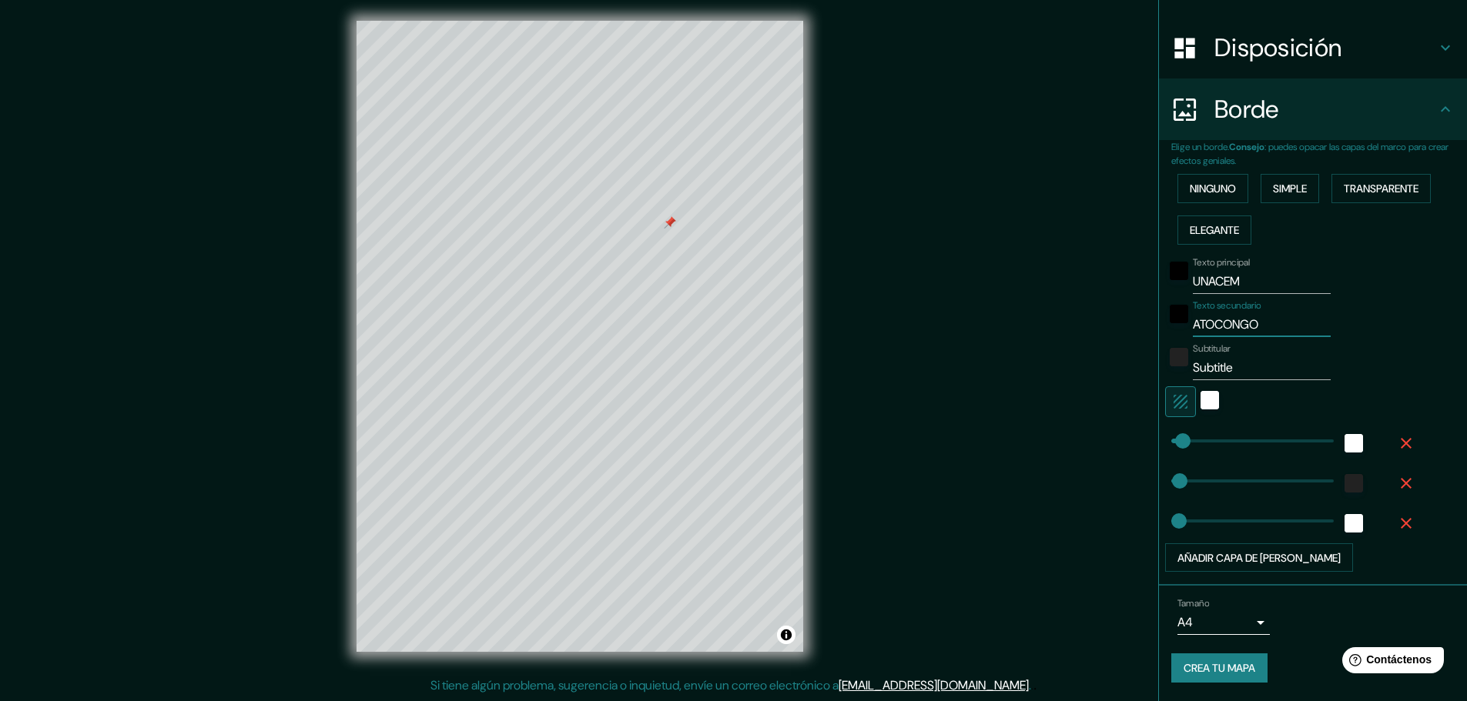
drag, startPoint x: 1267, startPoint y: 318, endPoint x: 1162, endPoint y: 328, distance: 105.2
click at [1165, 328] on div "Texto secundario ATOCONGO" at bounding box center [1291, 318] width 253 height 37
drag, startPoint x: 1243, startPoint y: 281, endPoint x: 1178, endPoint y: 283, distance: 64.7
click at [1178, 283] on div "Texto principal UNACEM" at bounding box center [1291, 275] width 253 height 37
drag, startPoint x: 1248, startPoint y: 325, endPoint x: 1172, endPoint y: 325, distance: 75.4
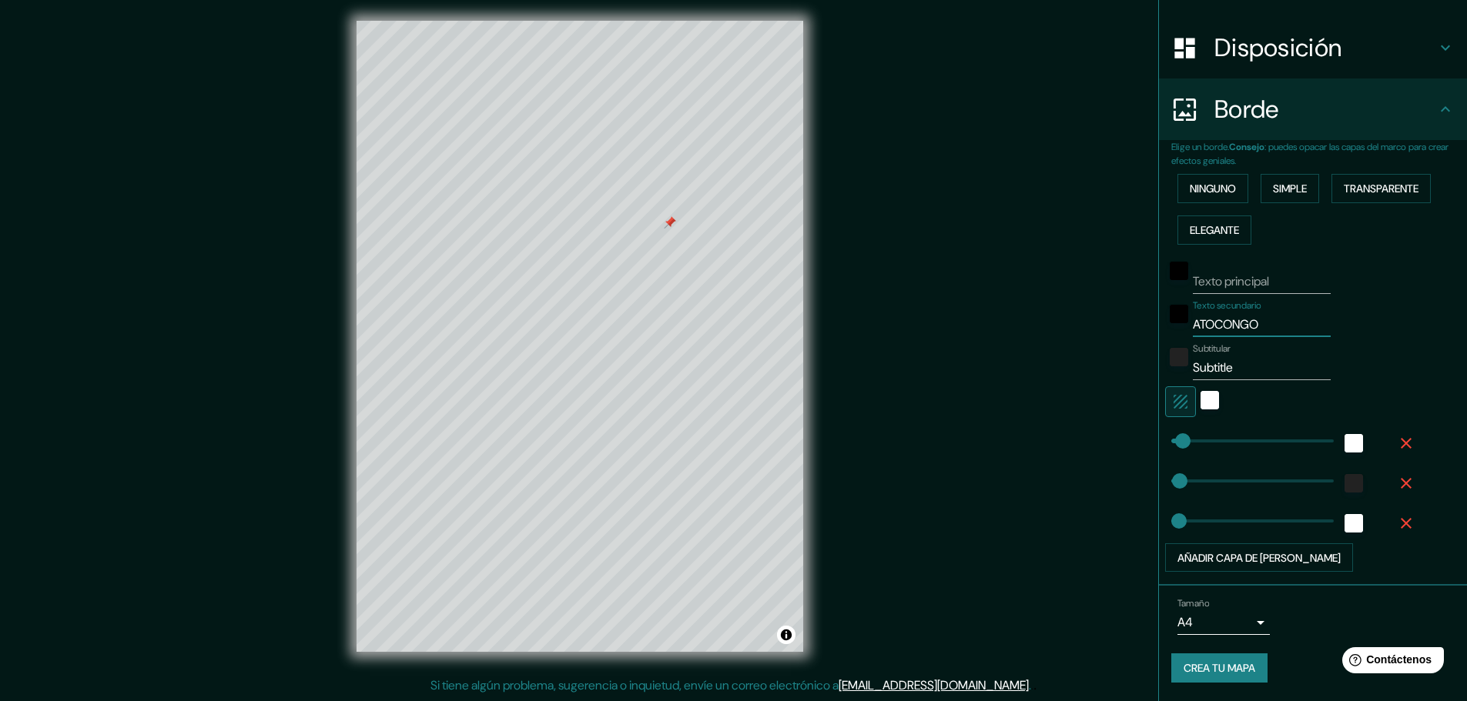
click at [1172, 325] on div "Texto secundario ATOCONGO" at bounding box center [1291, 318] width 253 height 37
drag, startPoint x: 1207, startPoint y: 371, endPoint x: 1172, endPoint y: 371, distance: 35.4
click at [1172, 371] on div "Subtitular Subtitle" at bounding box center [1291, 361] width 253 height 37
click at [1220, 185] on font "Ninguno" at bounding box center [1212, 189] width 46 height 14
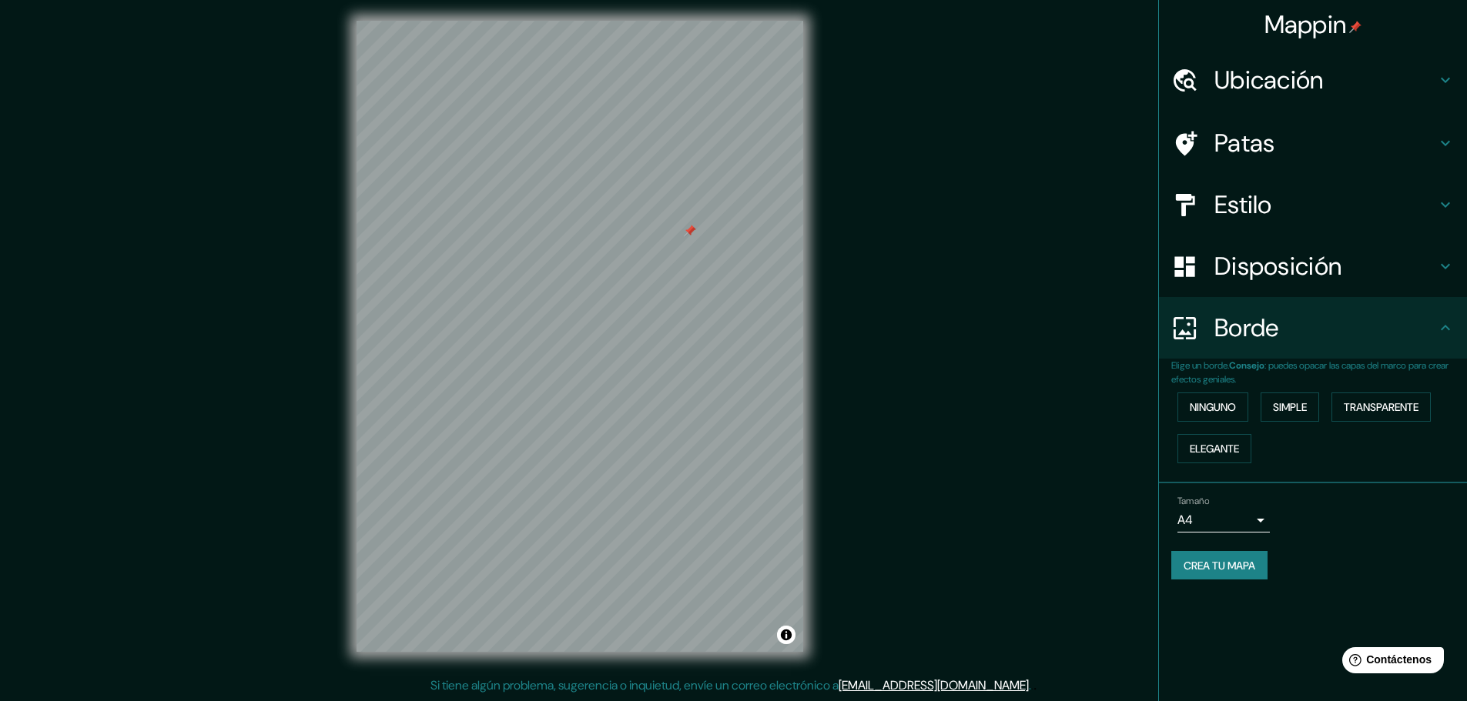
click at [1263, 132] on font "Patas" at bounding box center [1244, 143] width 61 height 32
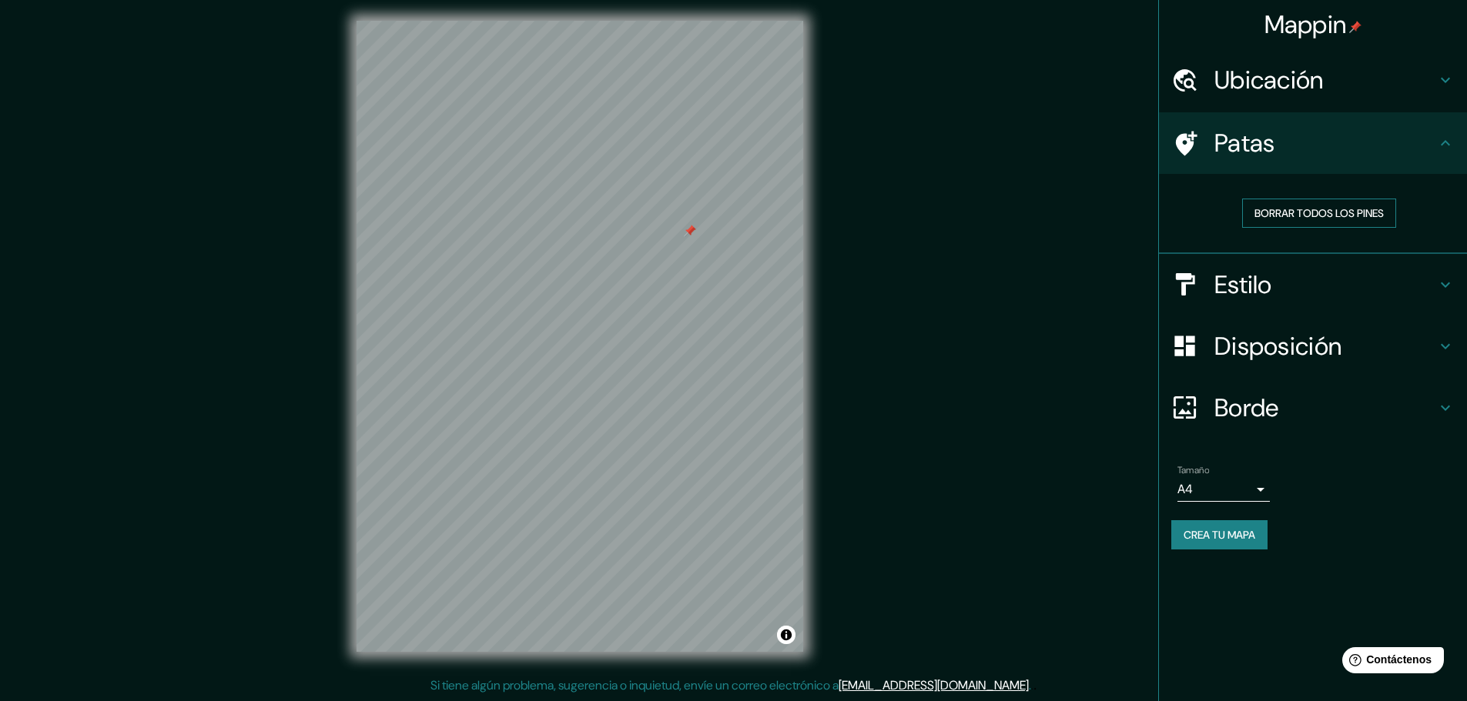
click at [1293, 208] on font "Borrar todos los pines" at bounding box center [1318, 213] width 129 height 14
click at [1225, 539] on font "Crea tu mapa" at bounding box center [1219, 535] width 72 height 14
click at [1197, 591] on div "Mappin Ubicación Patas Borrar todos los pines Estilo Disposición Borde Elige un…" at bounding box center [1312, 350] width 309 height 701
